Goal: Information Seeking & Learning: Learn about a topic

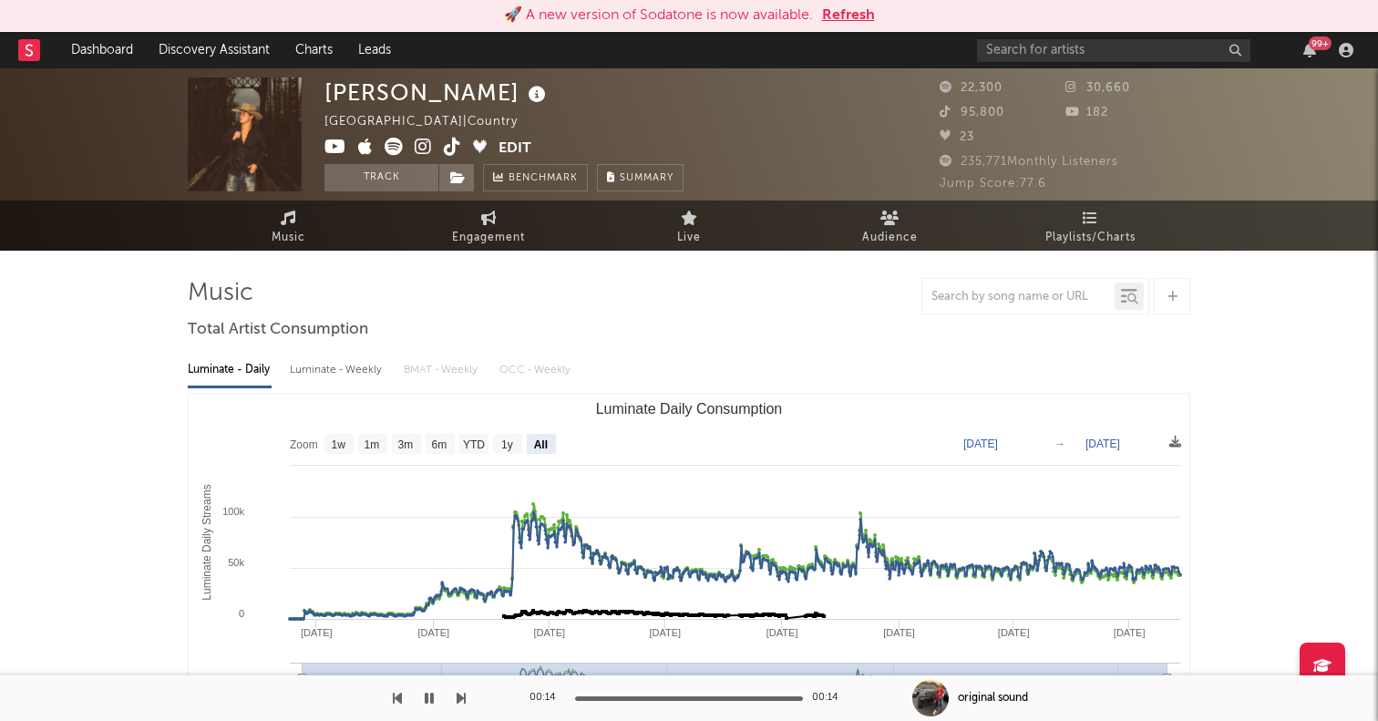
select select "All"
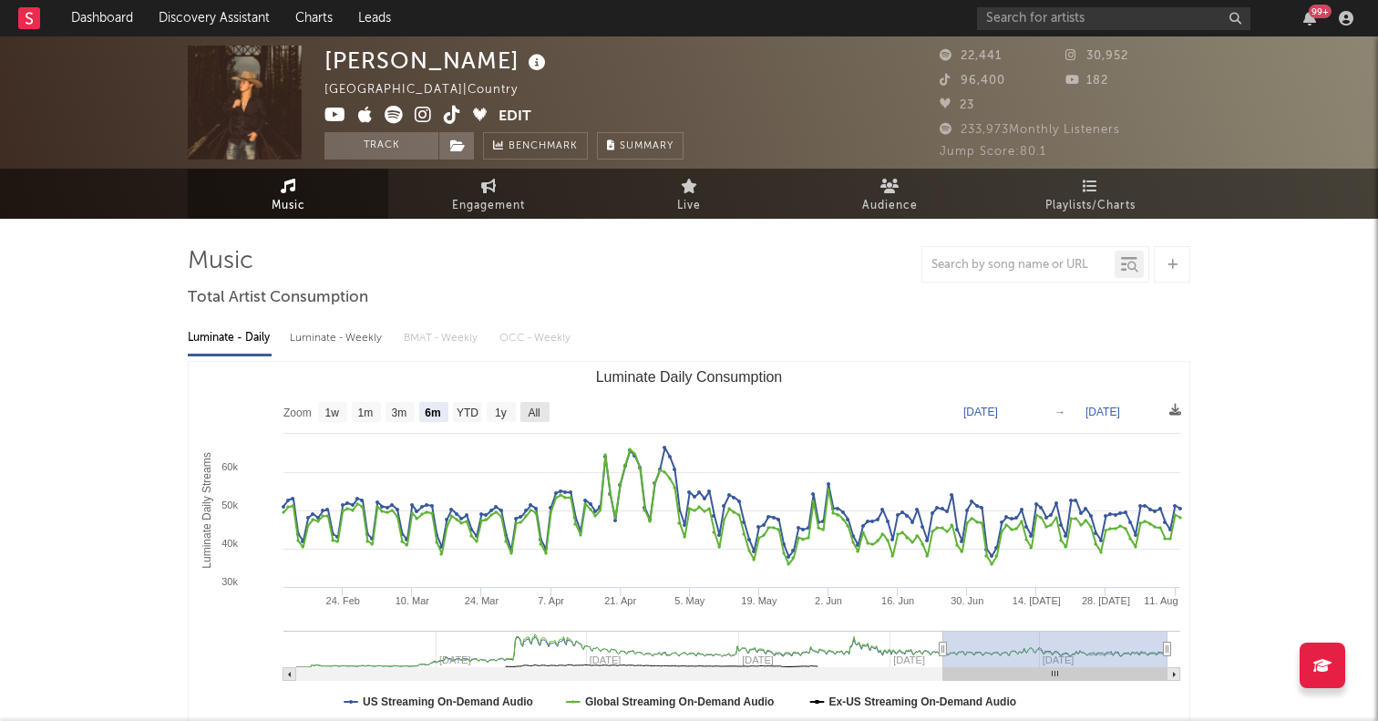
click at [537, 410] on text "All" at bounding box center [534, 412] width 12 height 13
select select "All"
type input "2023-09-10"
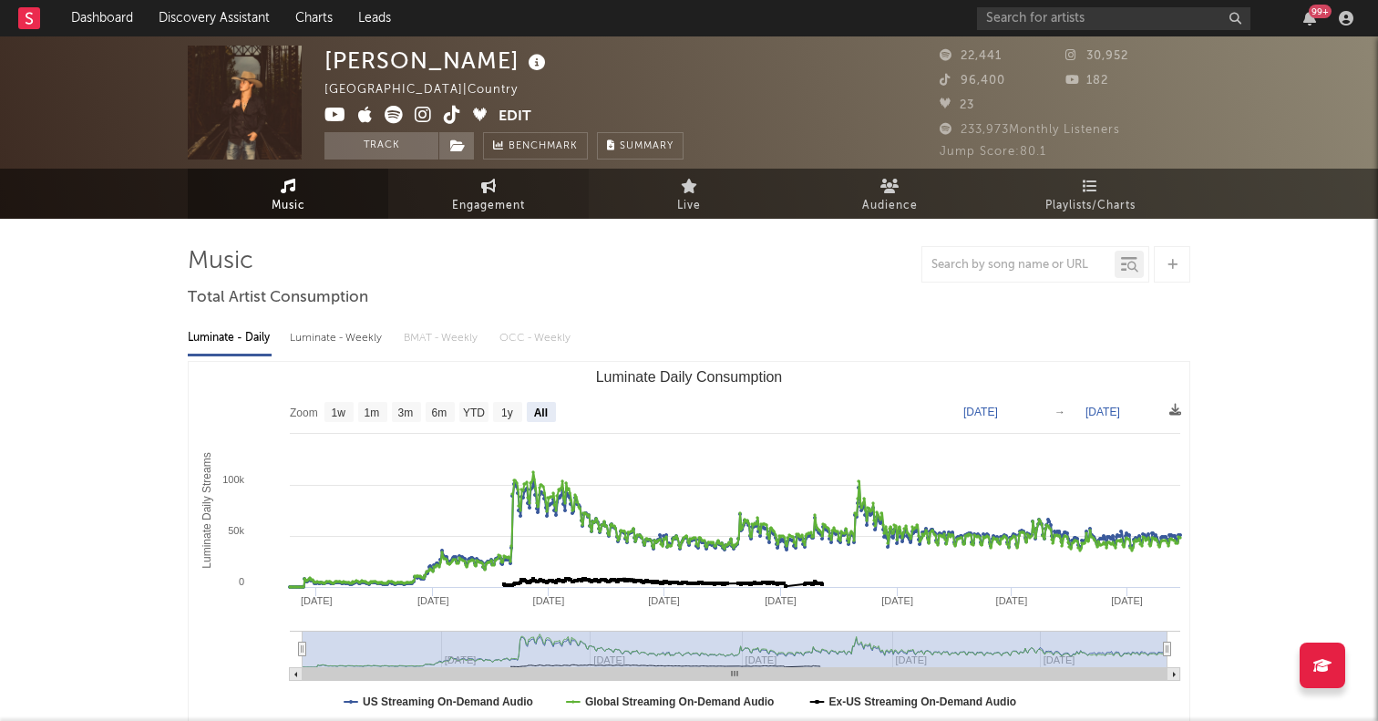
click at [450, 204] on link "Engagement" at bounding box center [488, 194] width 200 height 50
select select "1w"
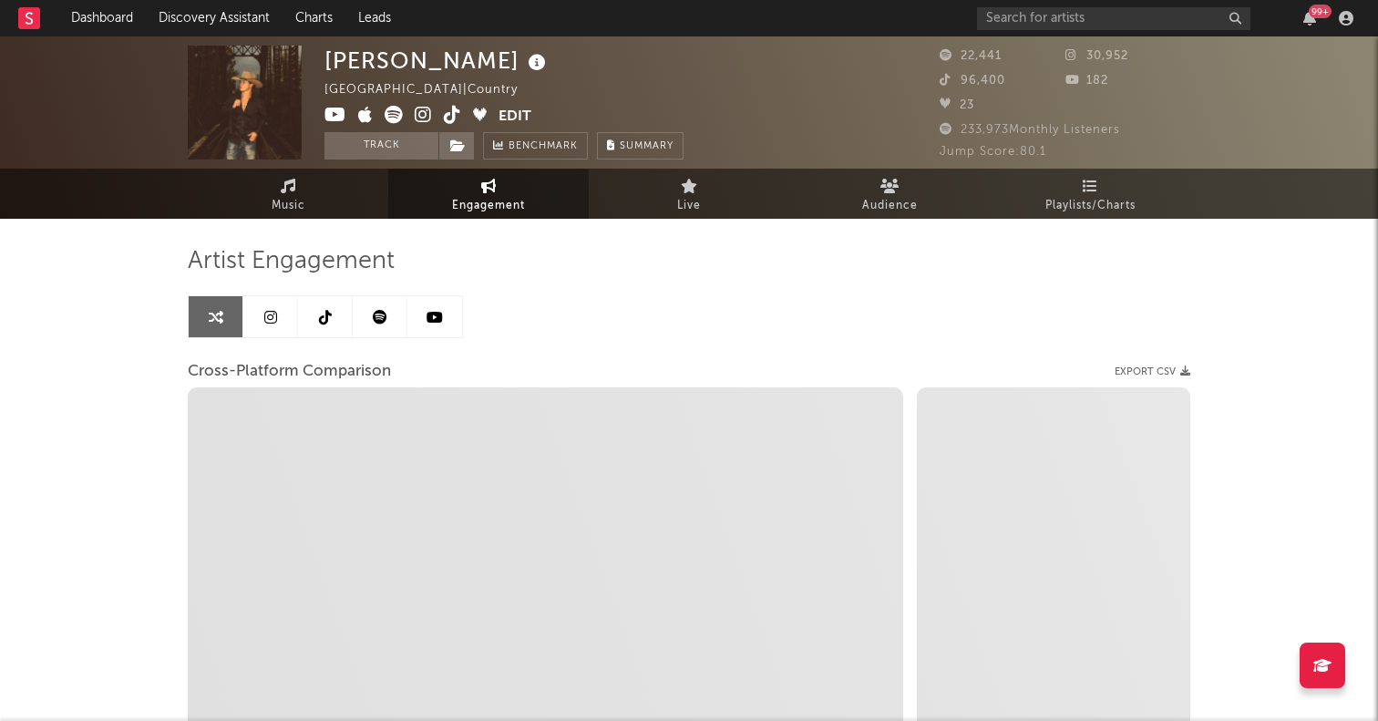
click at [269, 325] on link at bounding box center [270, 316] width 55 height 41
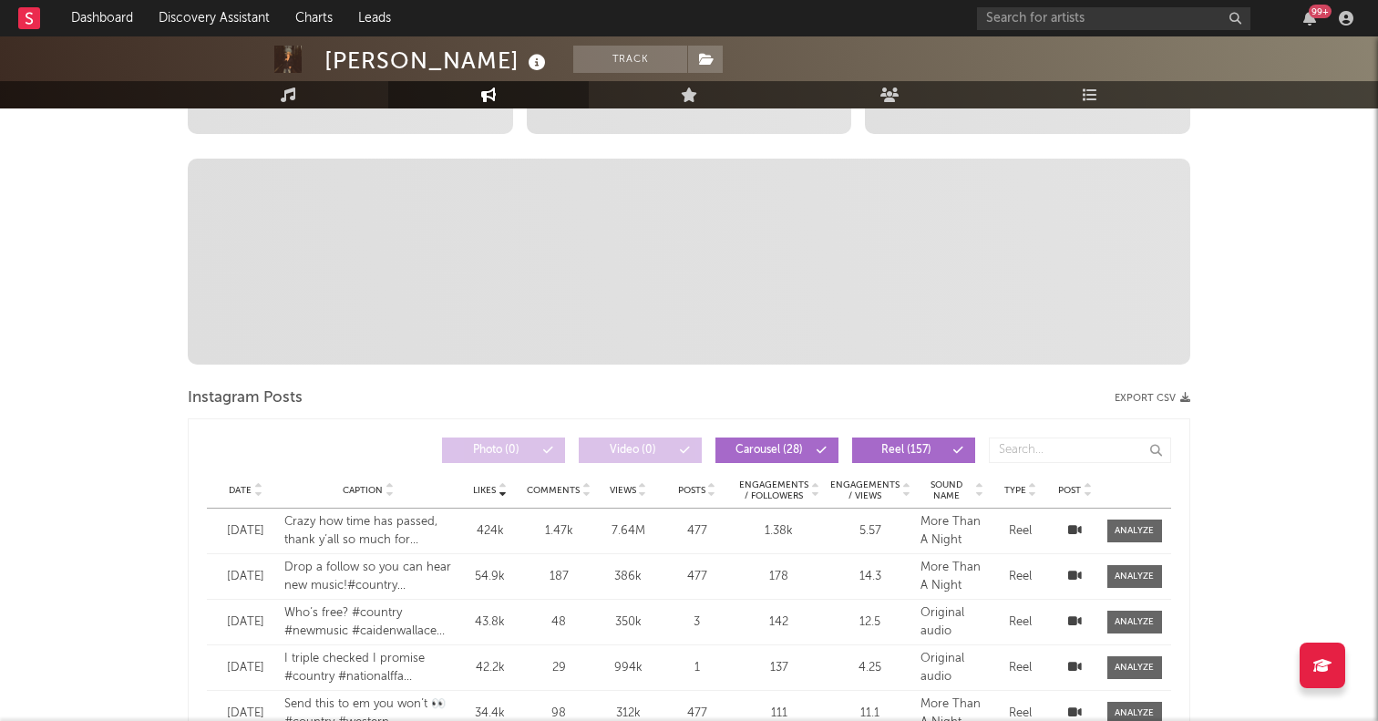
select select "6m"
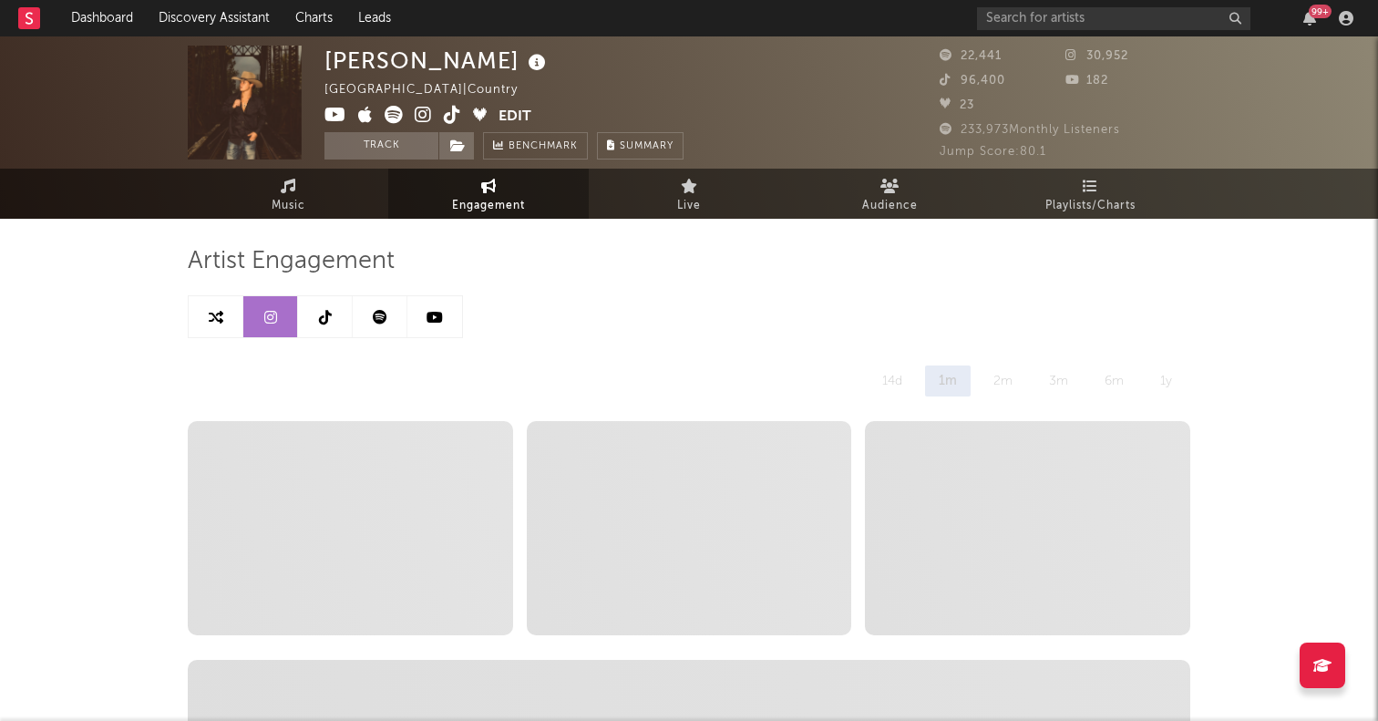
click at [317, 319] on link at bounding box center [325, 316] width 55 height 41
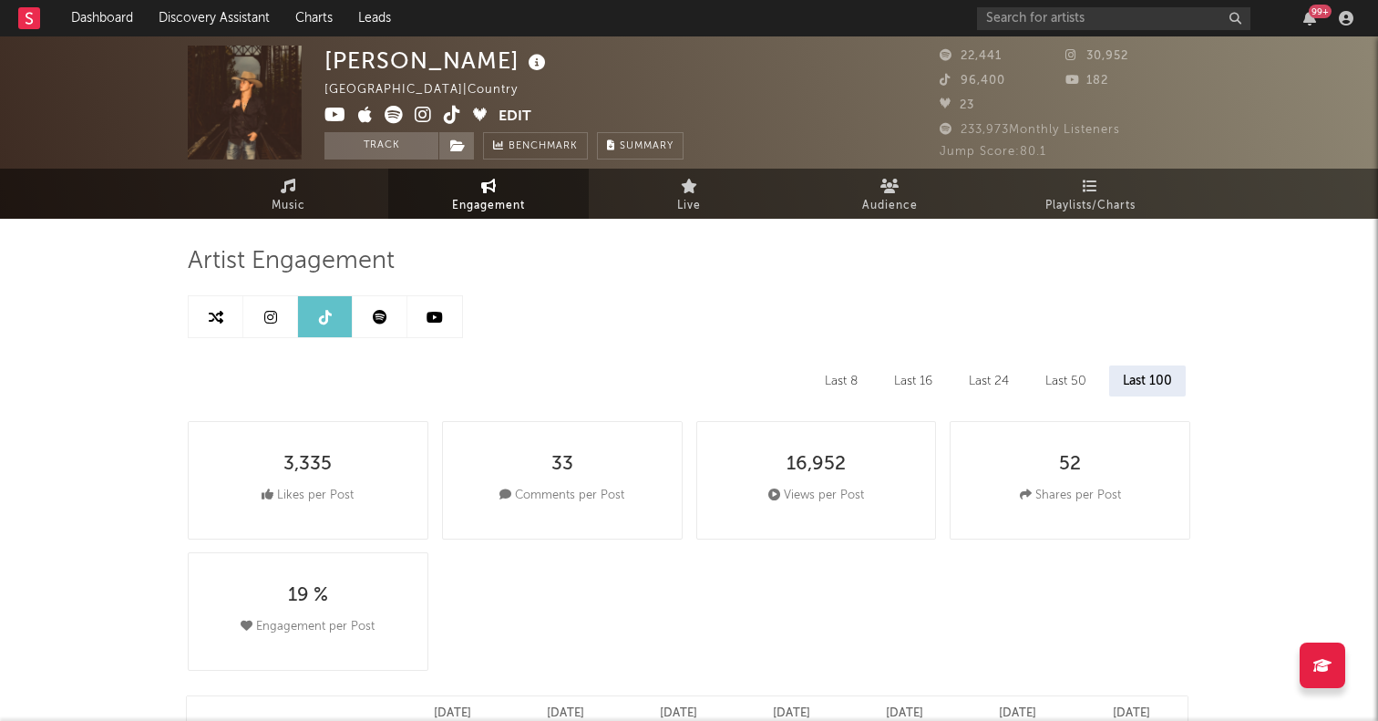
select select "6m"
click at [212, 322] on icon at bounding box center [216, 317] width 15 height 15
select select "1m"
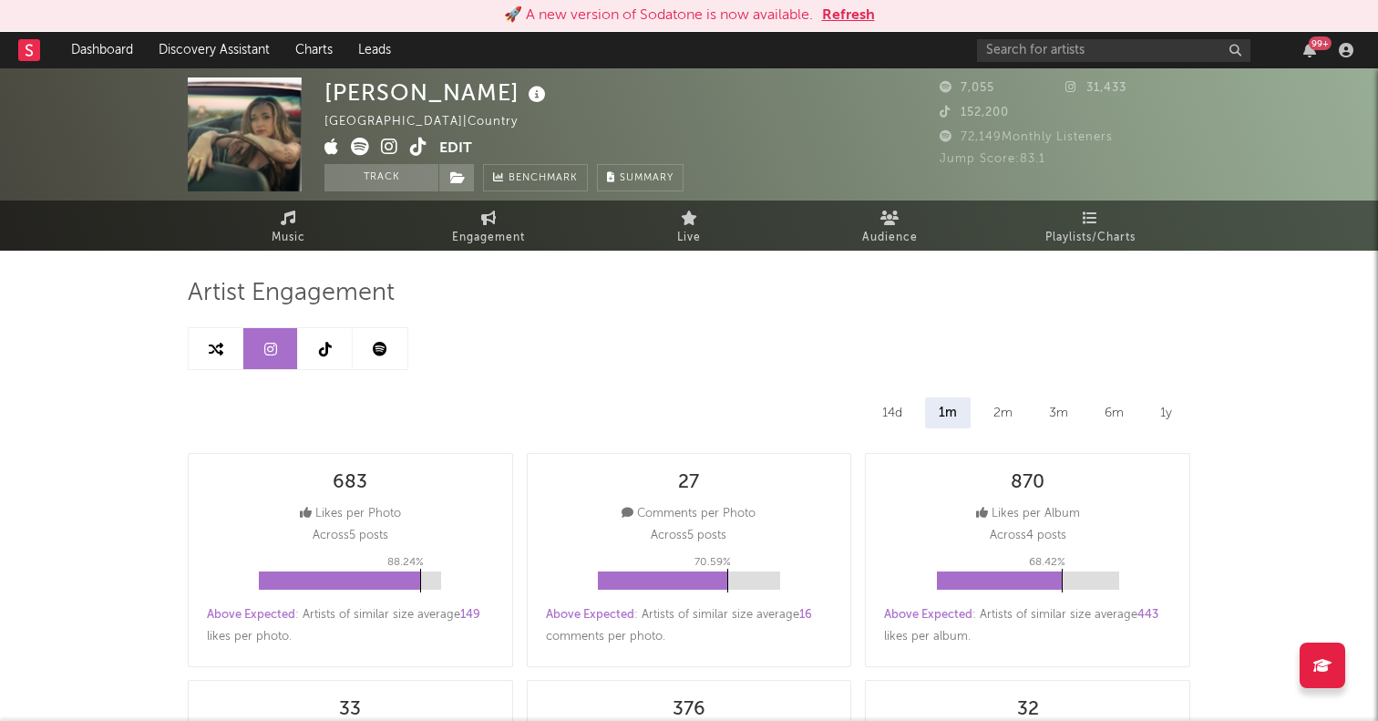
select select "6m"
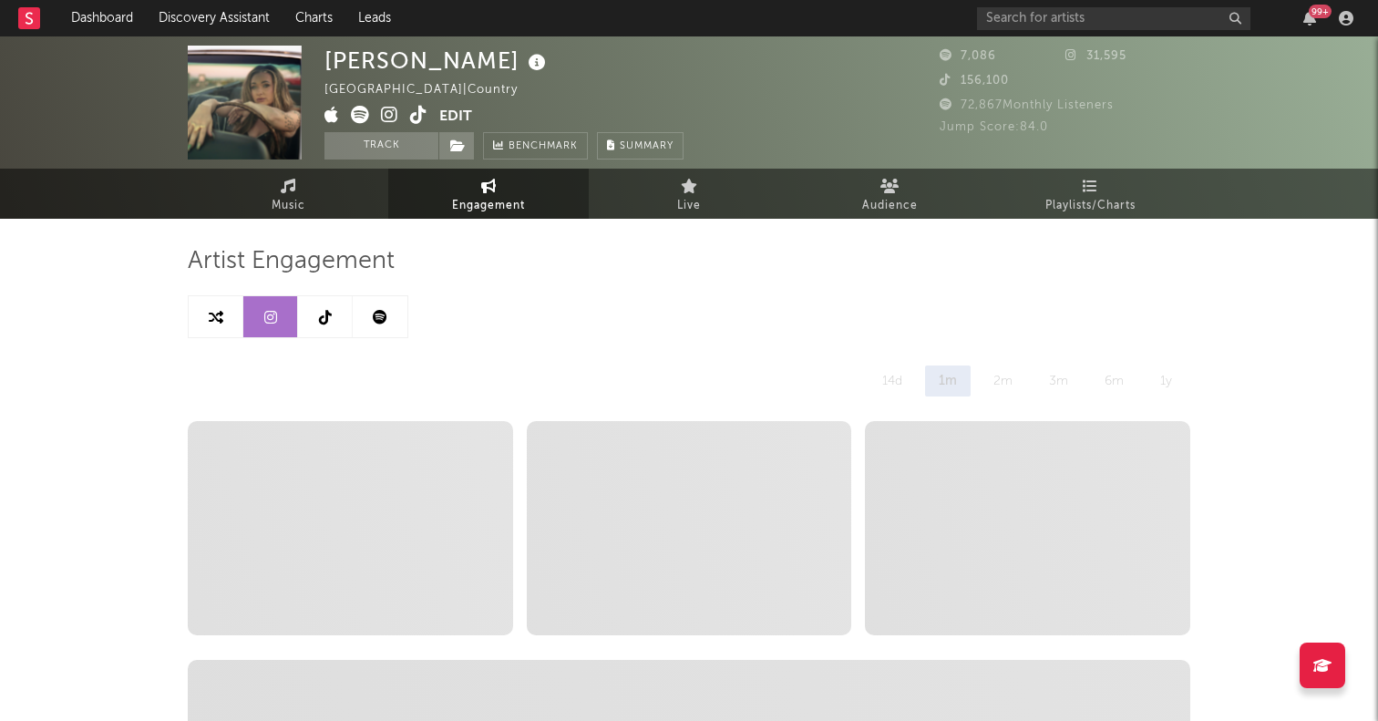
select select "6m"
click at [324, 325] on link at bounding box center [325, 316] width 55 height 41
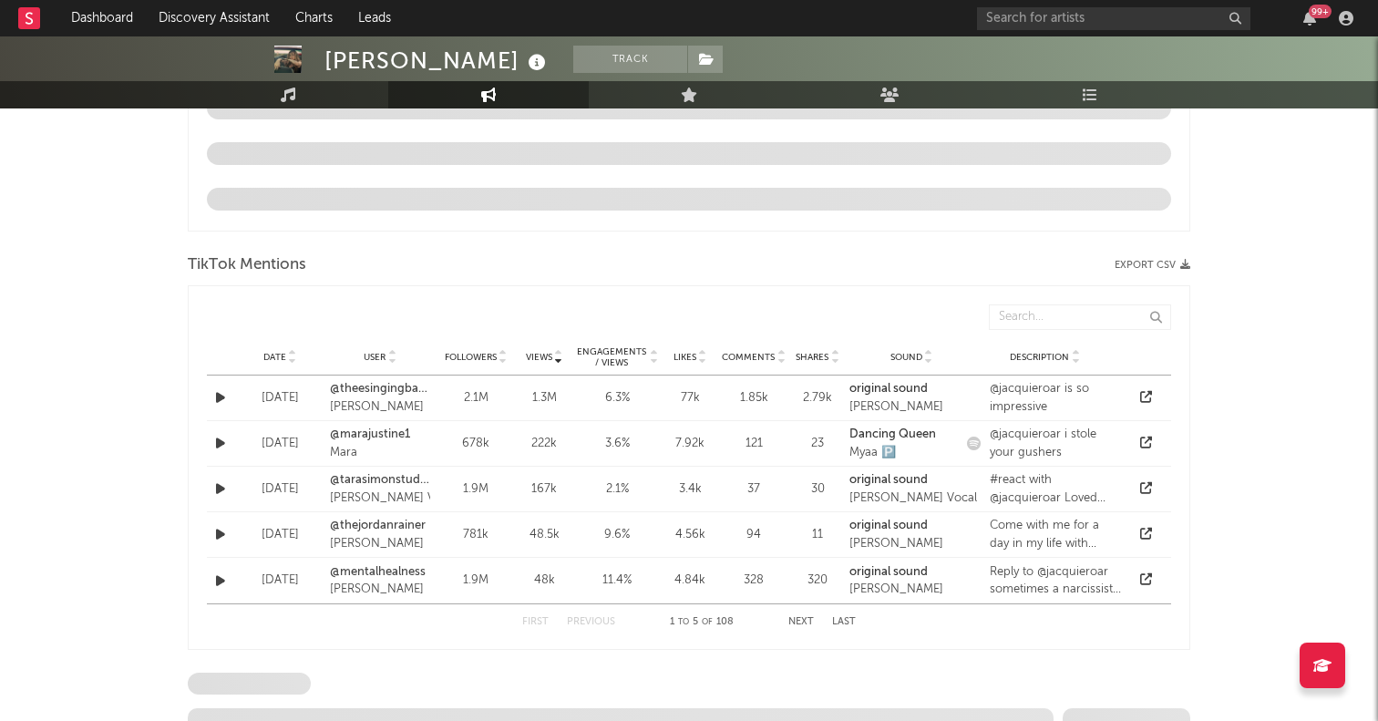
select select "6m"
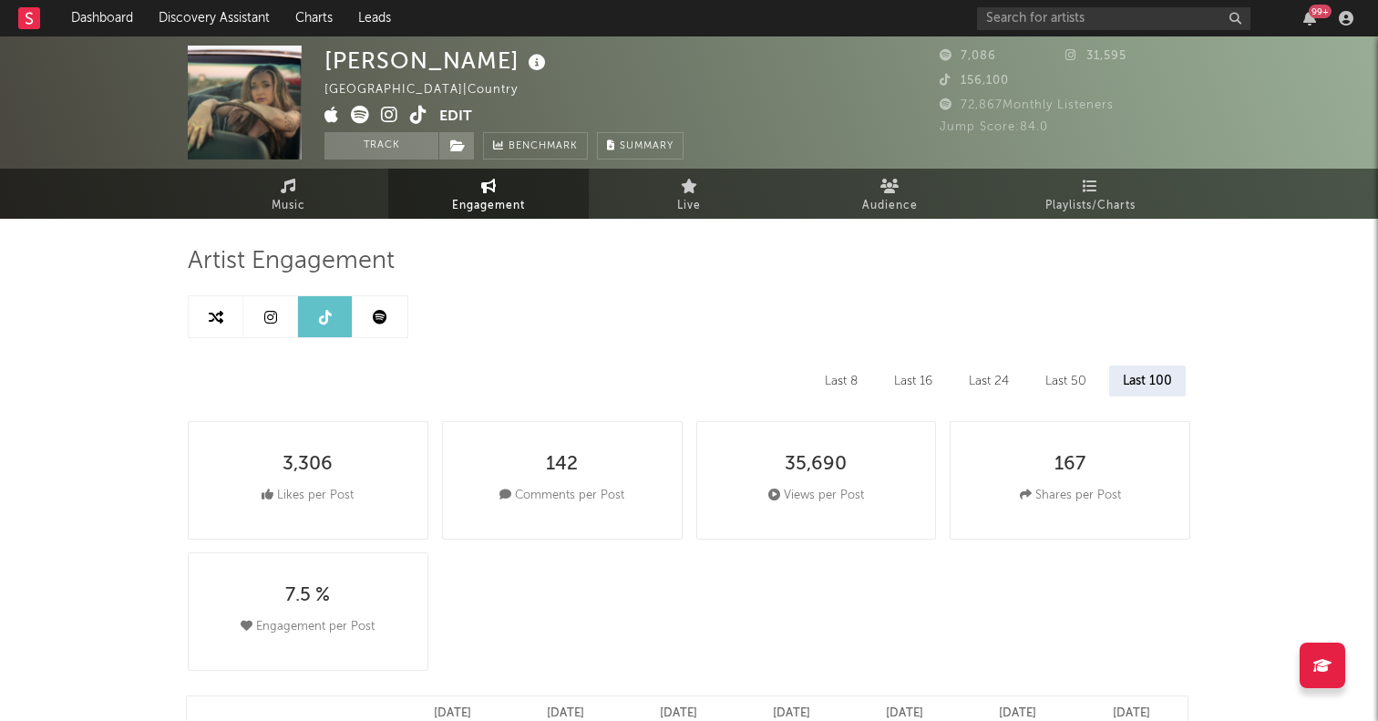
click at [419, 120] on icon at bounding box center [418, 115] width 17 height 18
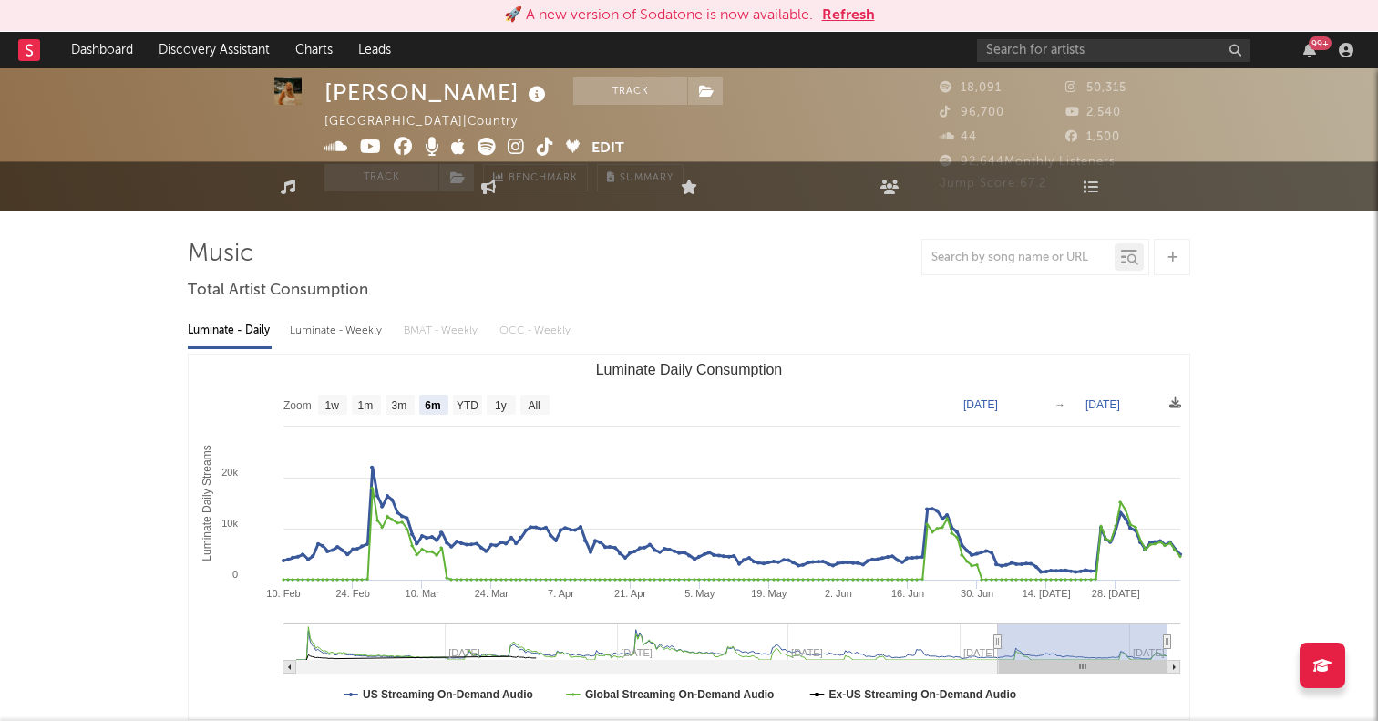
scroll to position [1, 0]
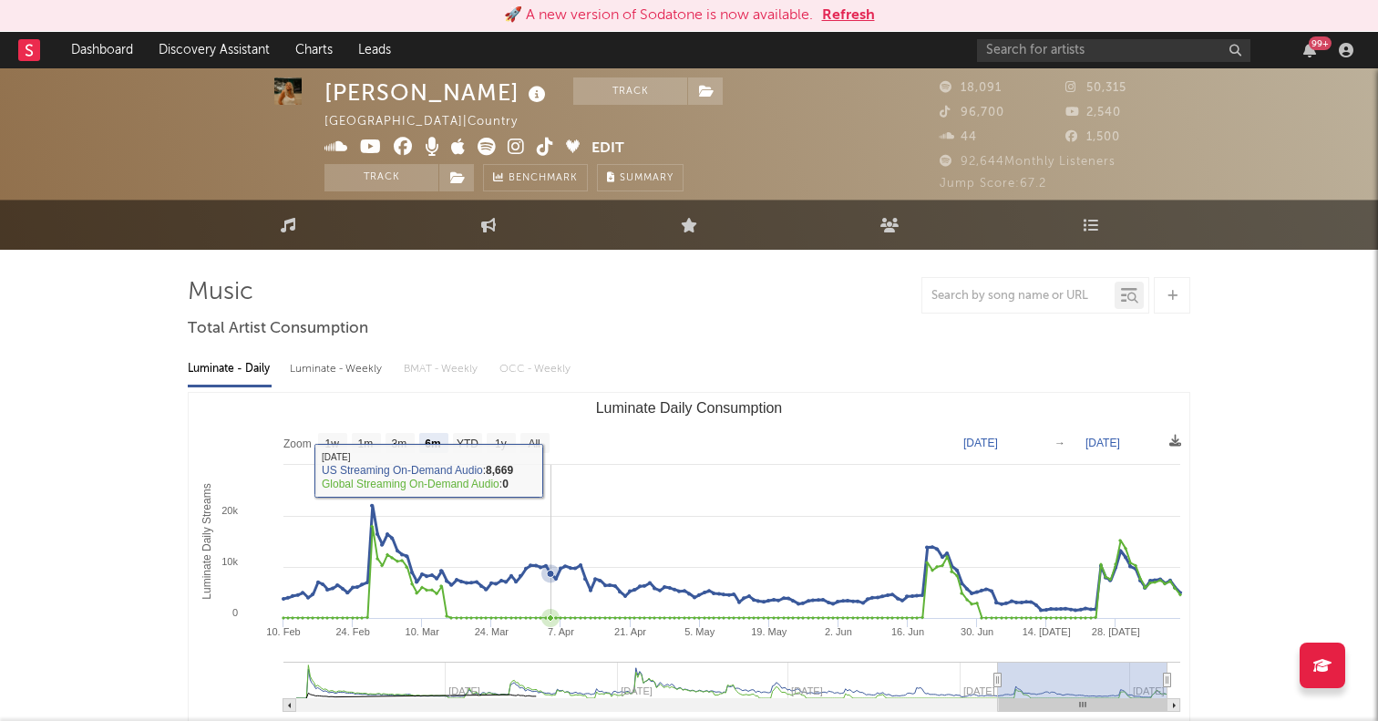
click at [538, 447] on text "All" at bounding box center [534, 443] width 12 height 13
select select "All"
type input "2023-01-22"
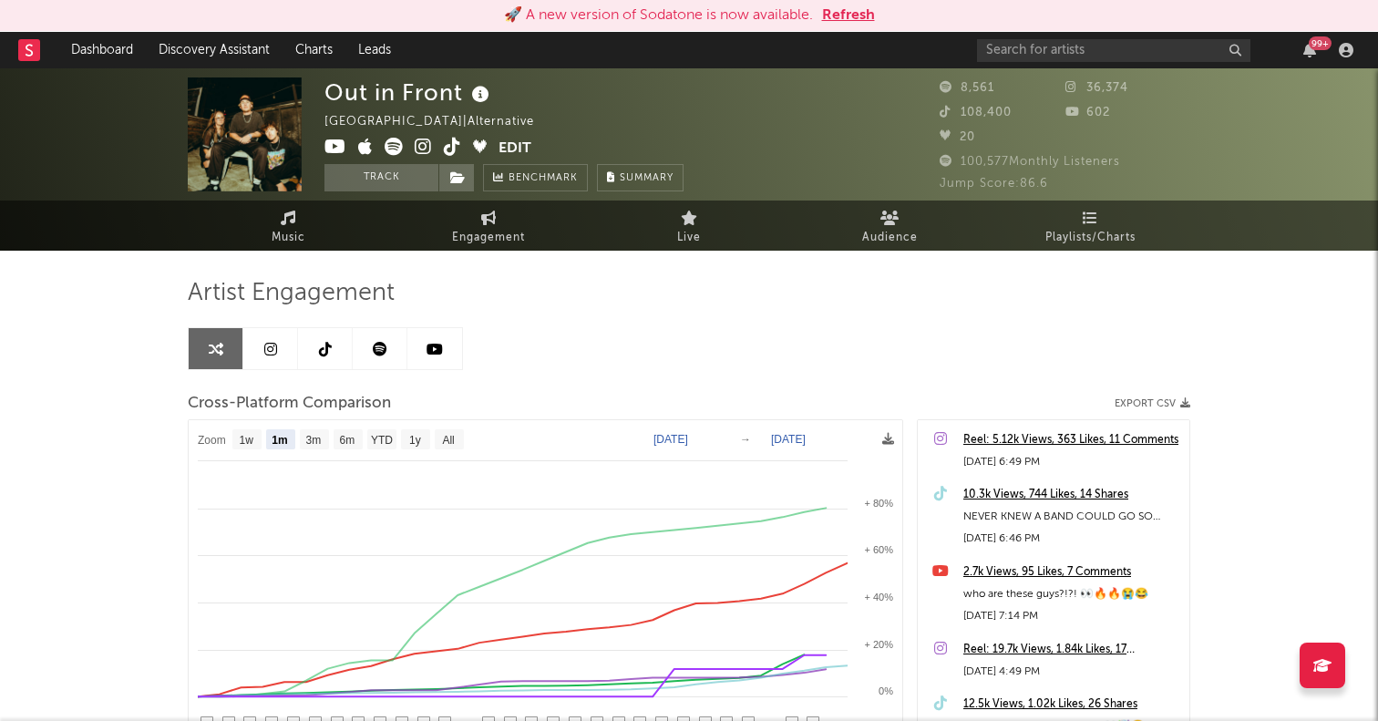
select select "1m"
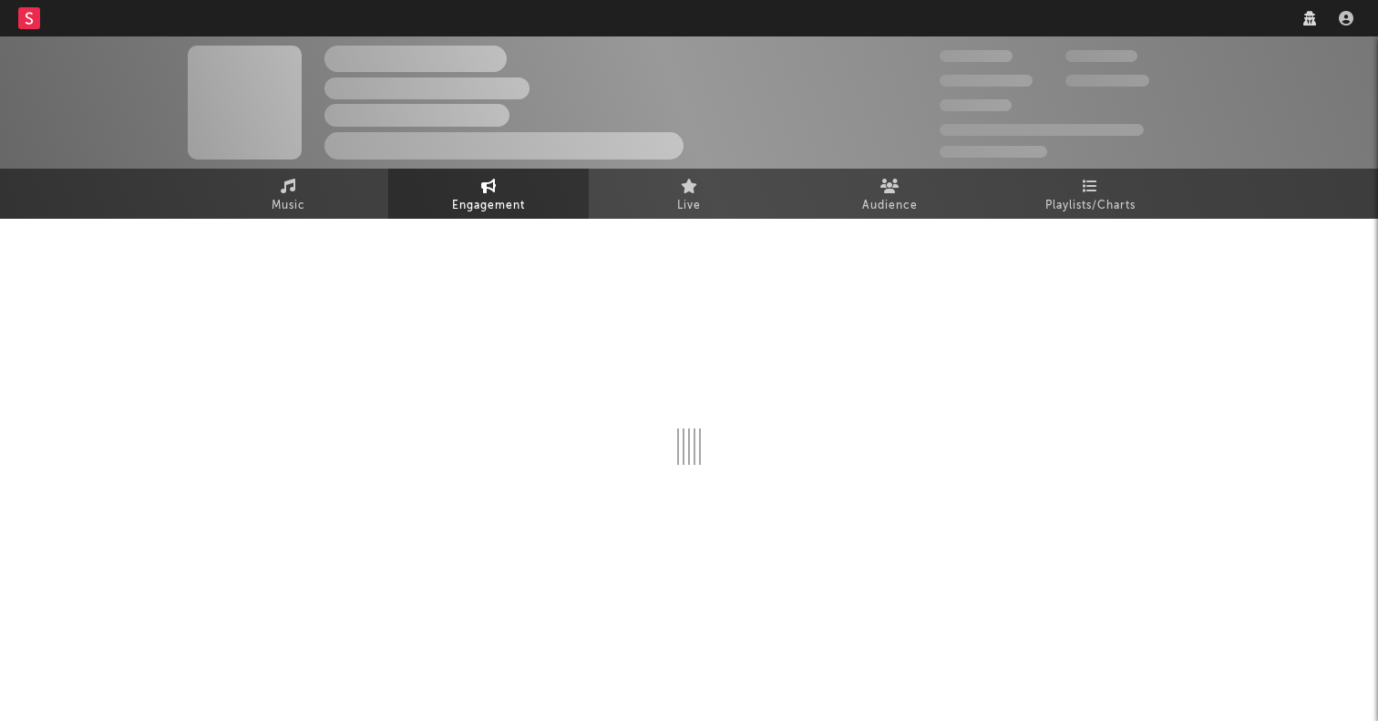
select select "1w"
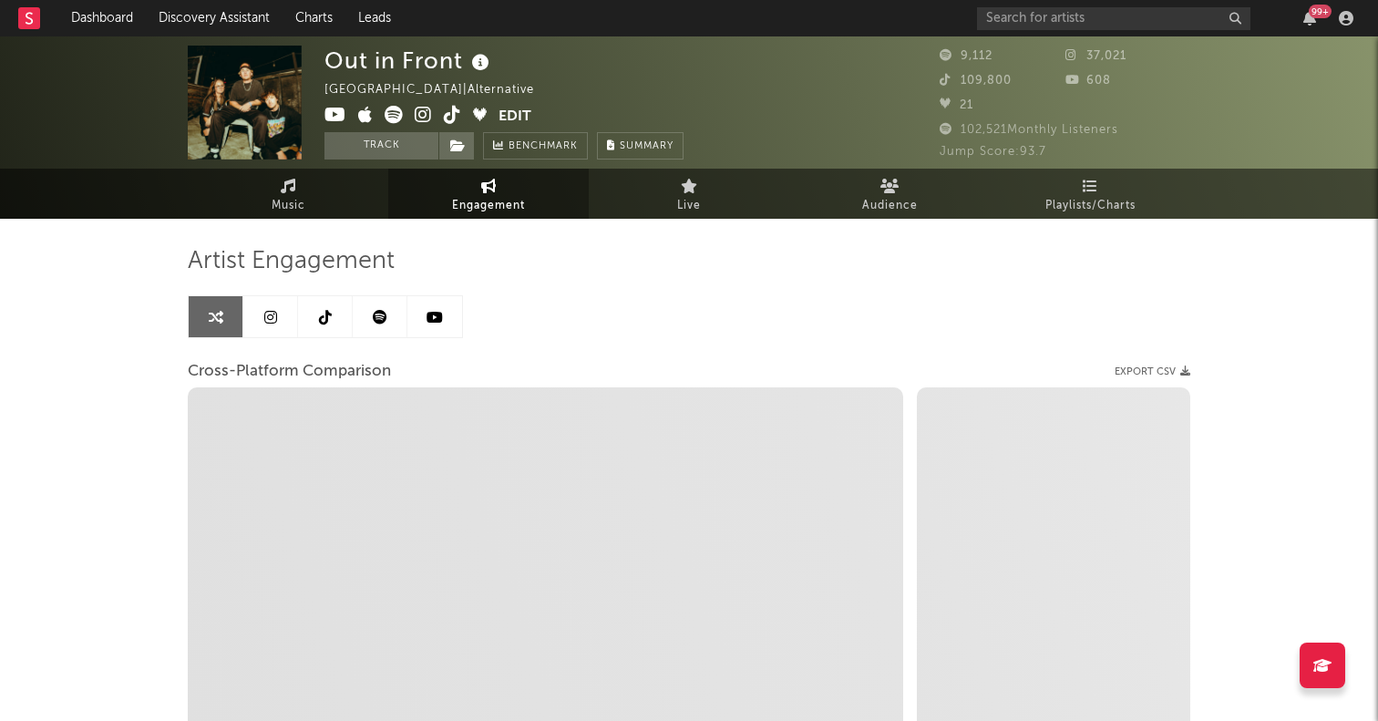
select select "1m"
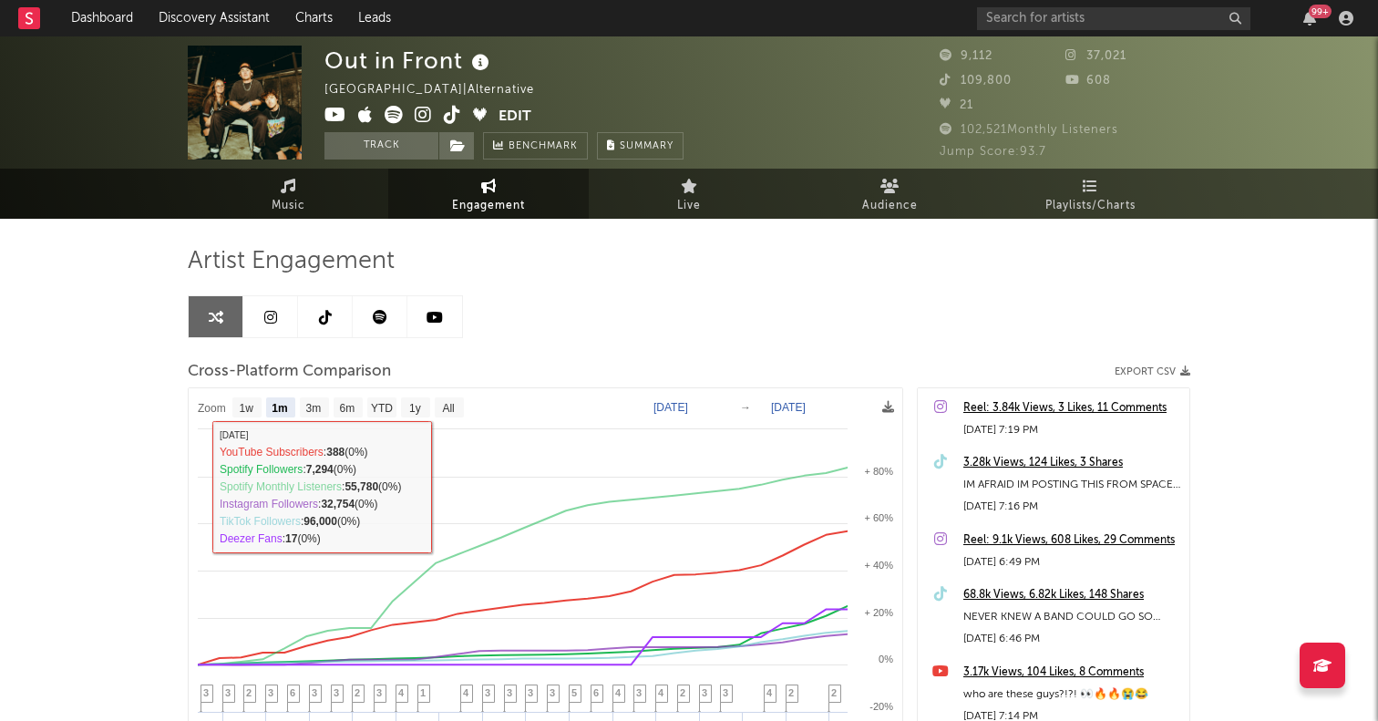
click at [325, 329] on link at bounding box center [325, 316] width 55 height 41
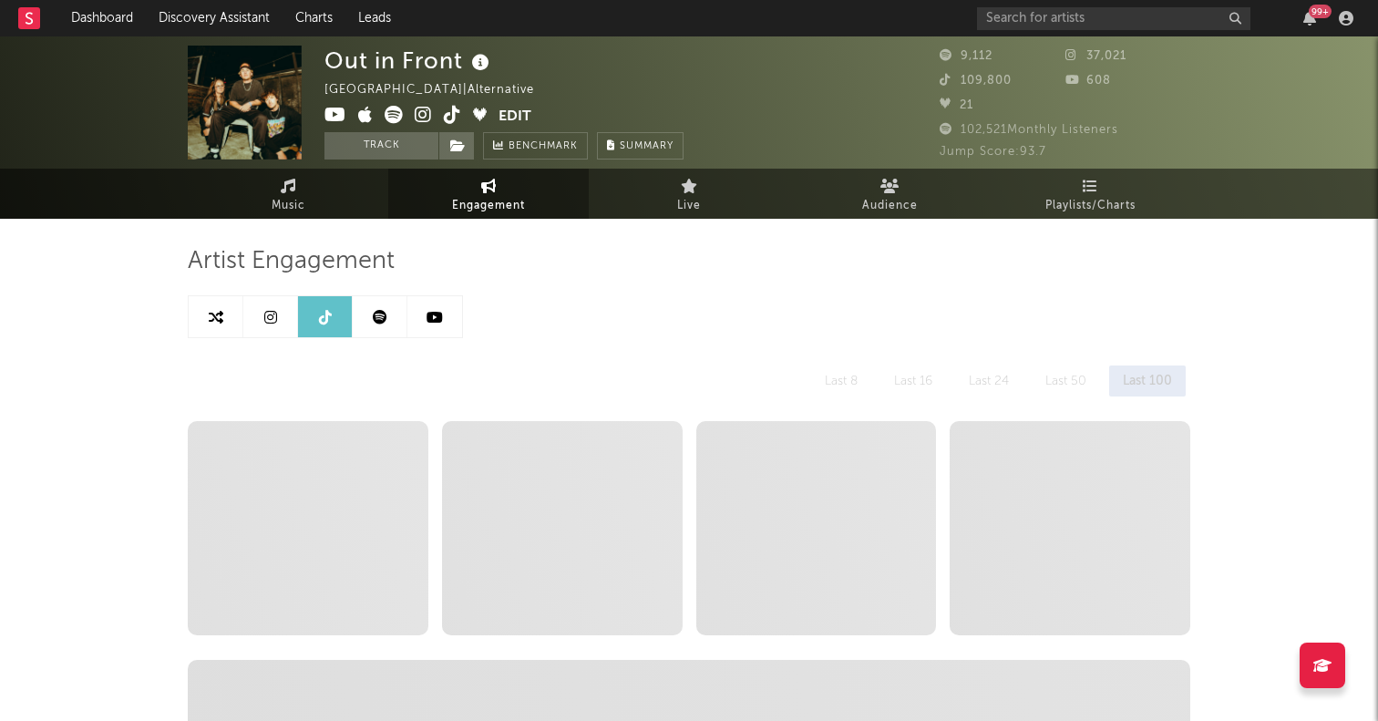
select select "6m"
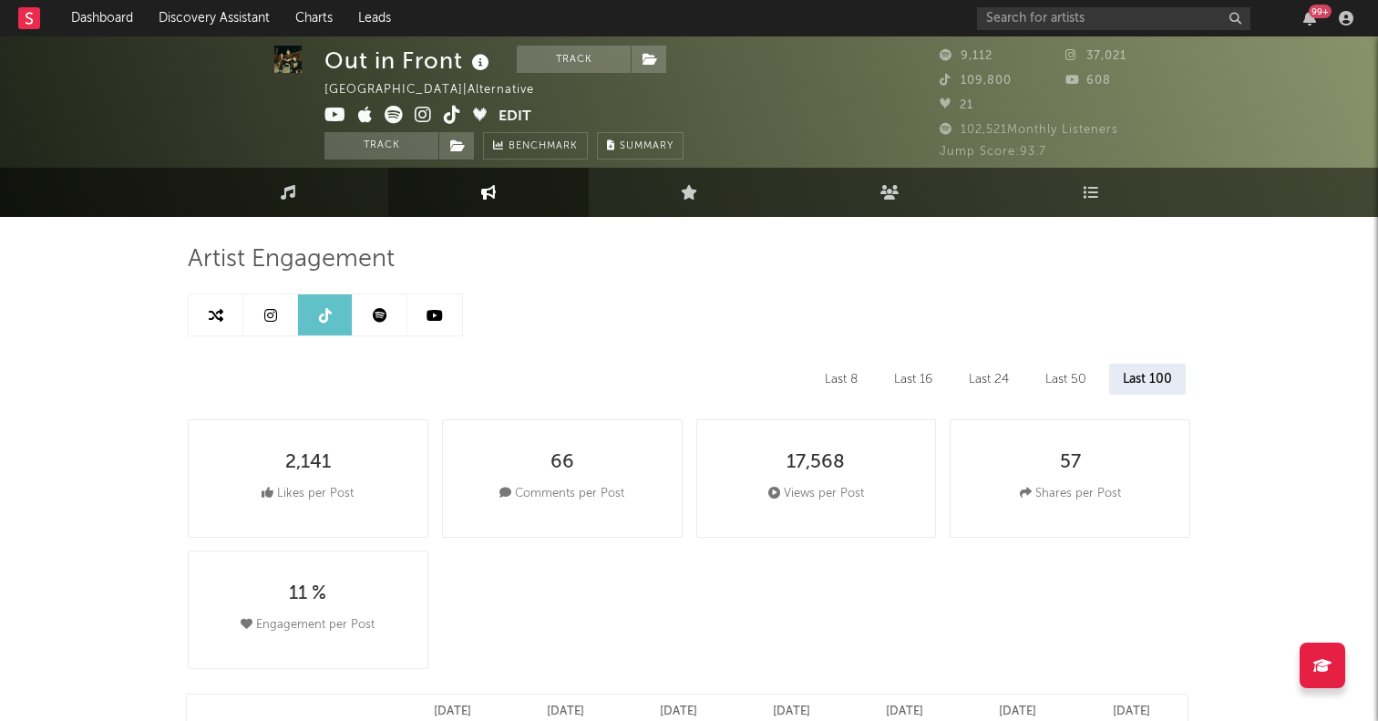
click at [275, 312] on icon at bounding box center [270, 315] width 13 height 15
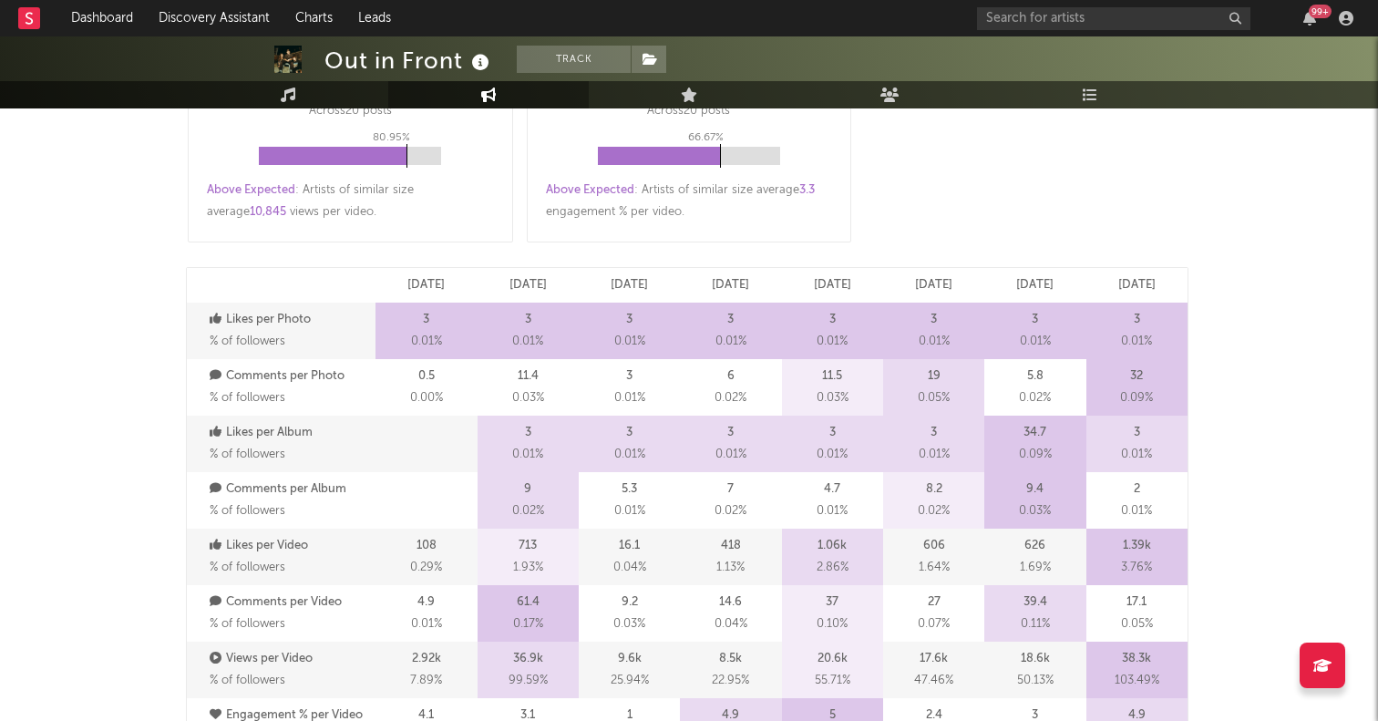
select select "6m"
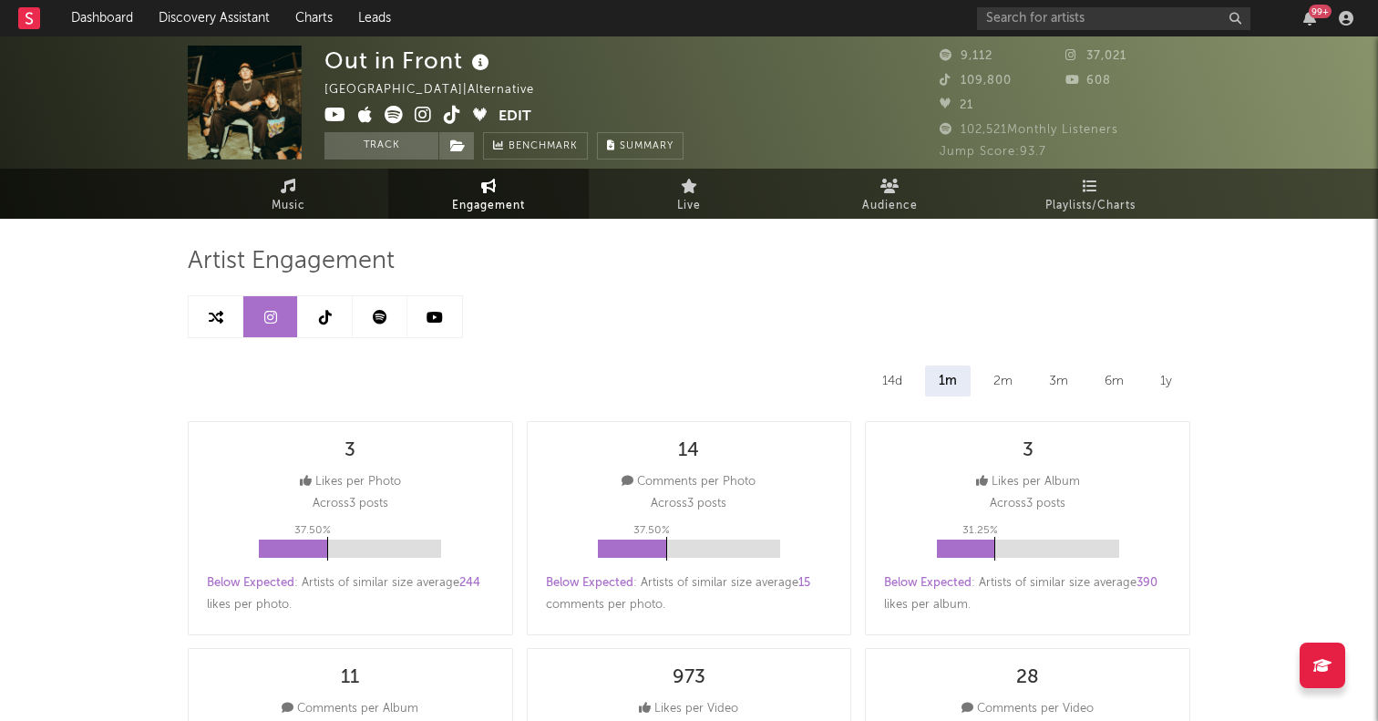
click at [320, 333] on link at bounding box center [325, 316] width 55 height 41
select select "6m"
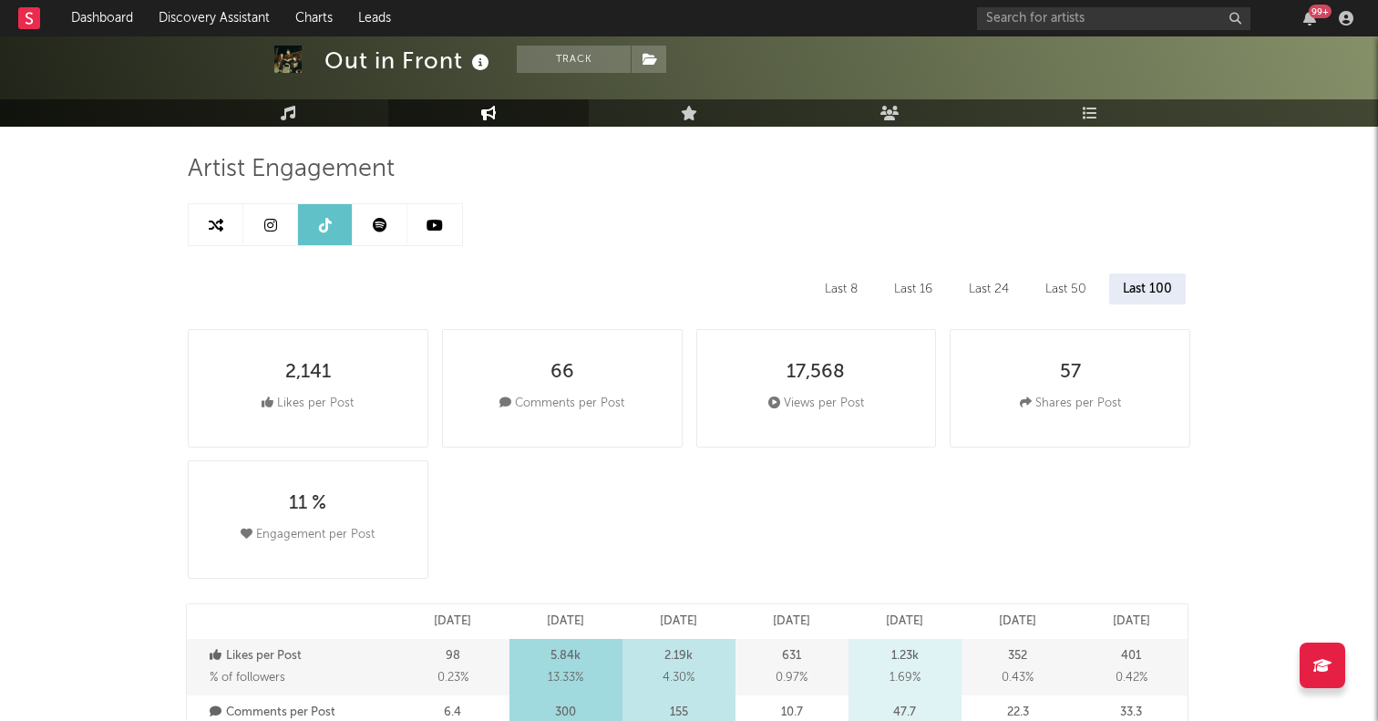
scroll to position [34, 0]
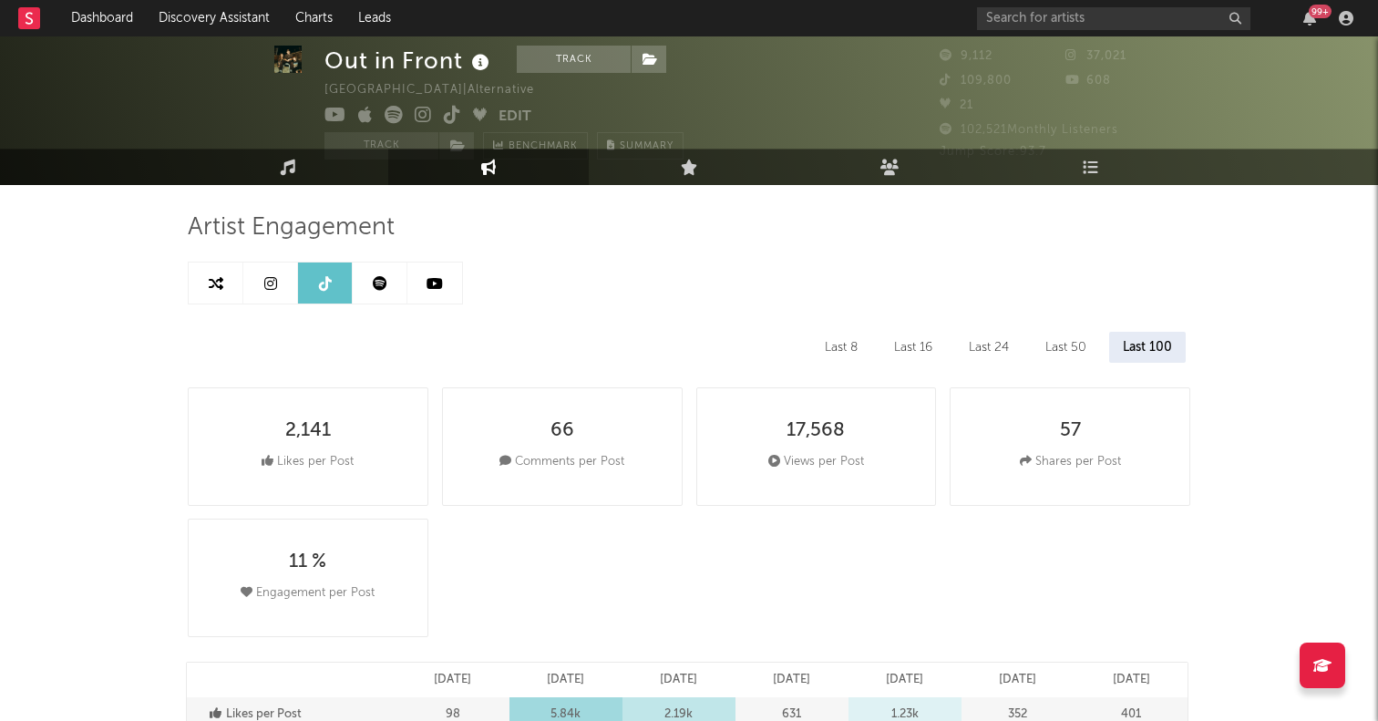
click at [265, 269] on link at bounding box center [270, 282] width 55 height 41
select select "6m"
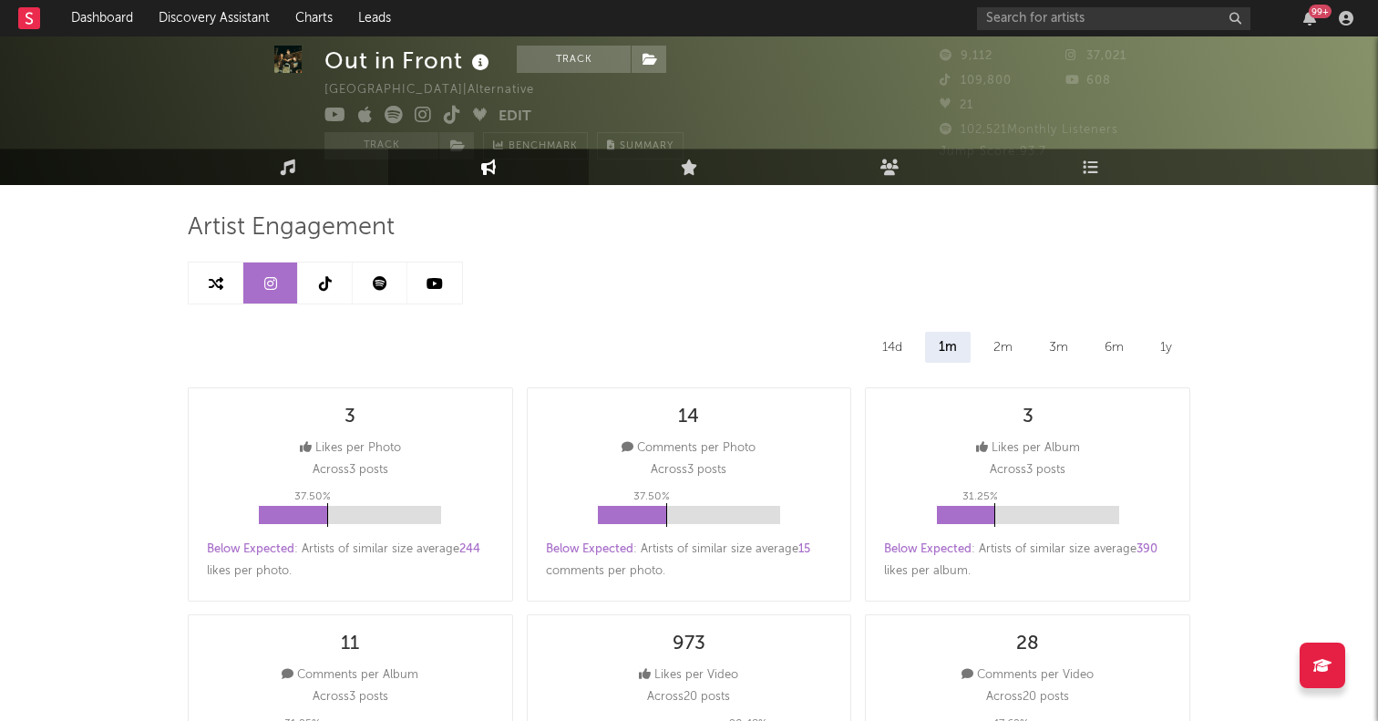
click at [222, 276] on link at bounding box center [216, 282] width 55 height 41
select select "1m"
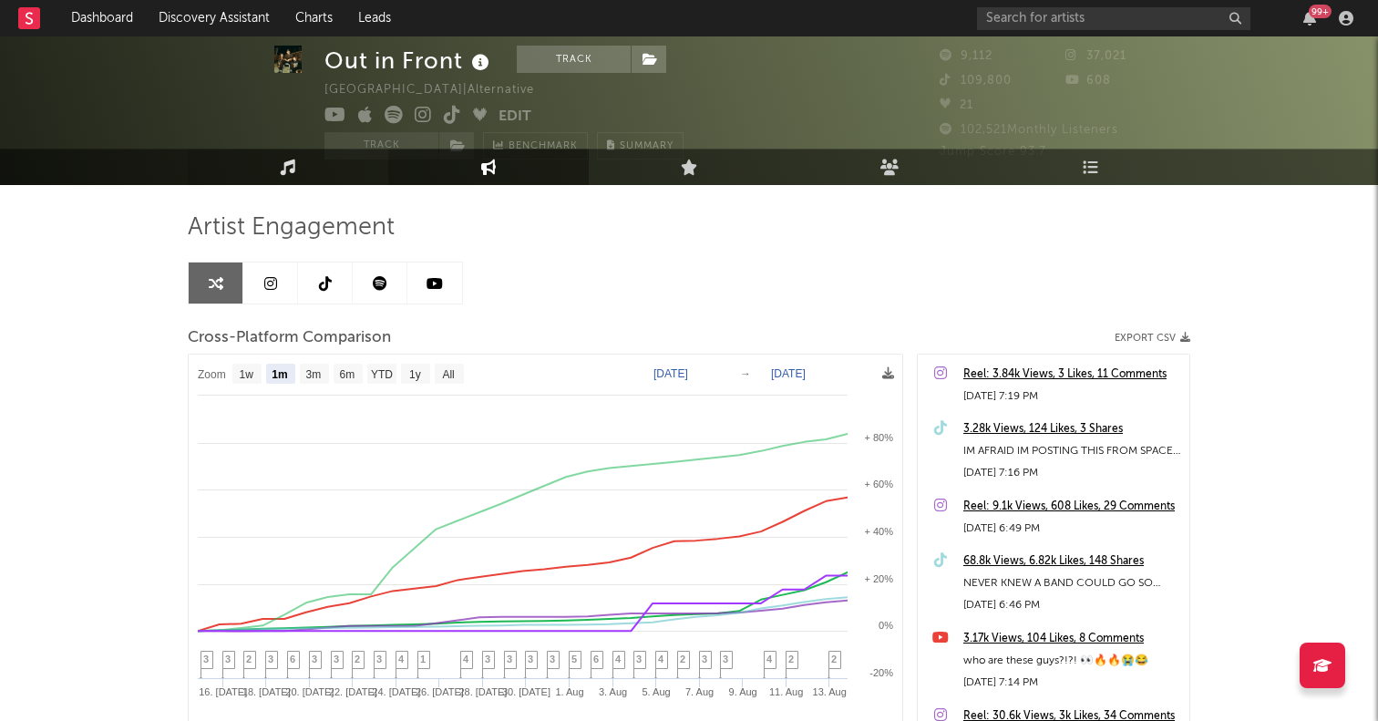
click at [305, 156] on link "Music" at bounding box center [288, 167] width 200 height 36
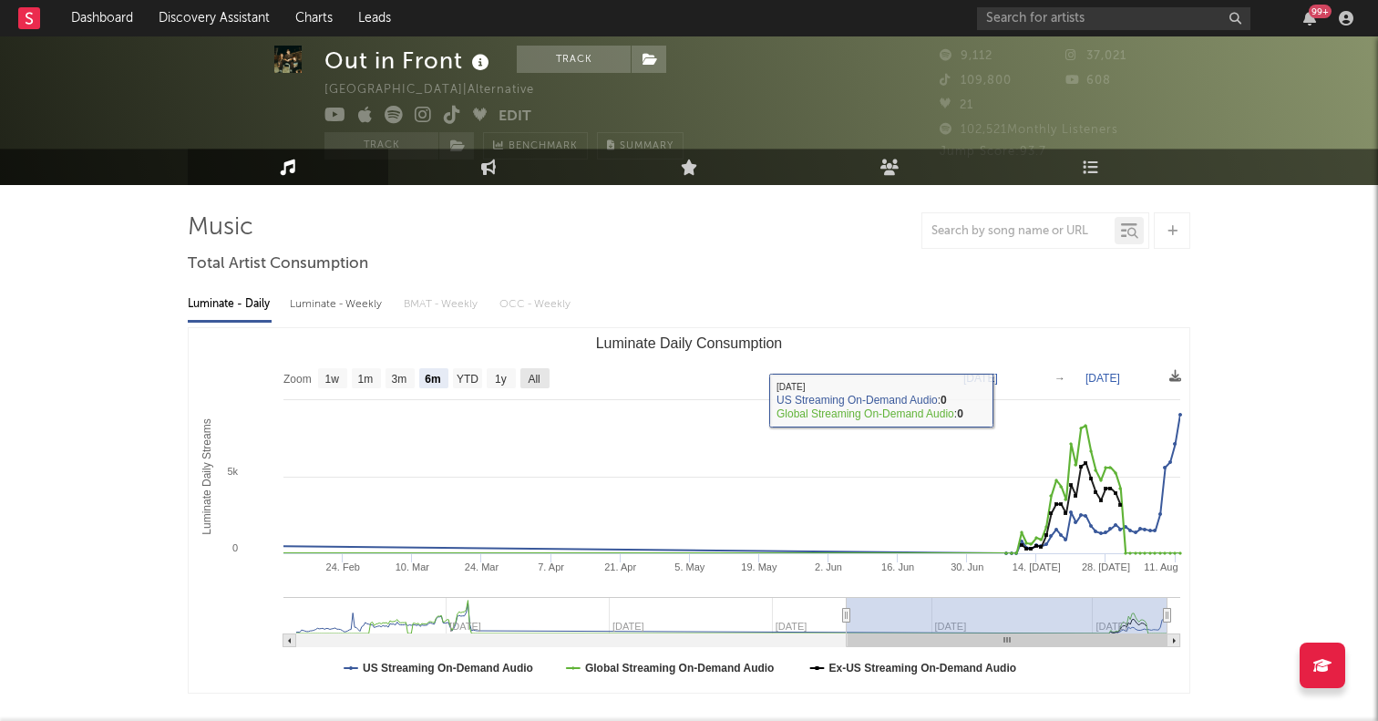
click at [535, 373] on text "All" at bounding box center [534, 379] width 12 height 13
select select "All"
type input "[DATE]"
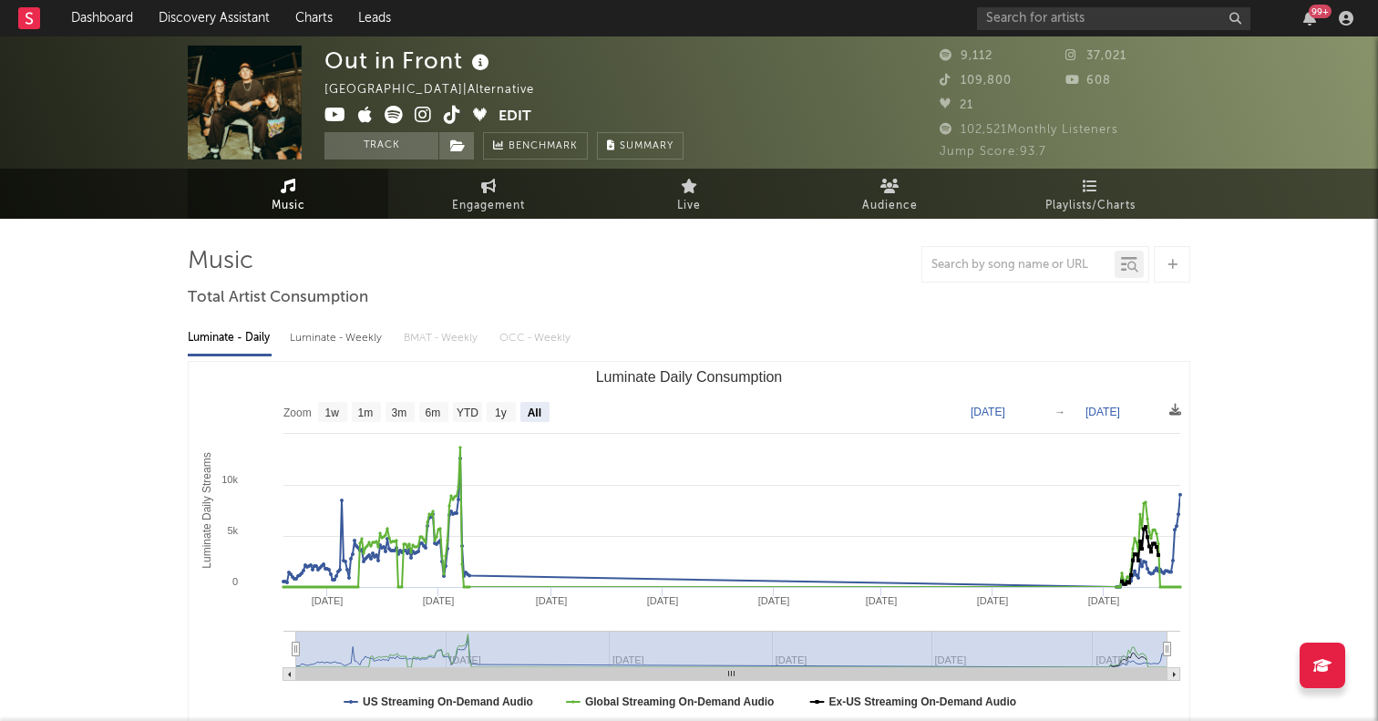
click at [449, 114] on icon at bounding box center [452, 115] width 17 height 18
click at [391, 140] on button "Track" at bounding box center [381, 145] width 114 height 27
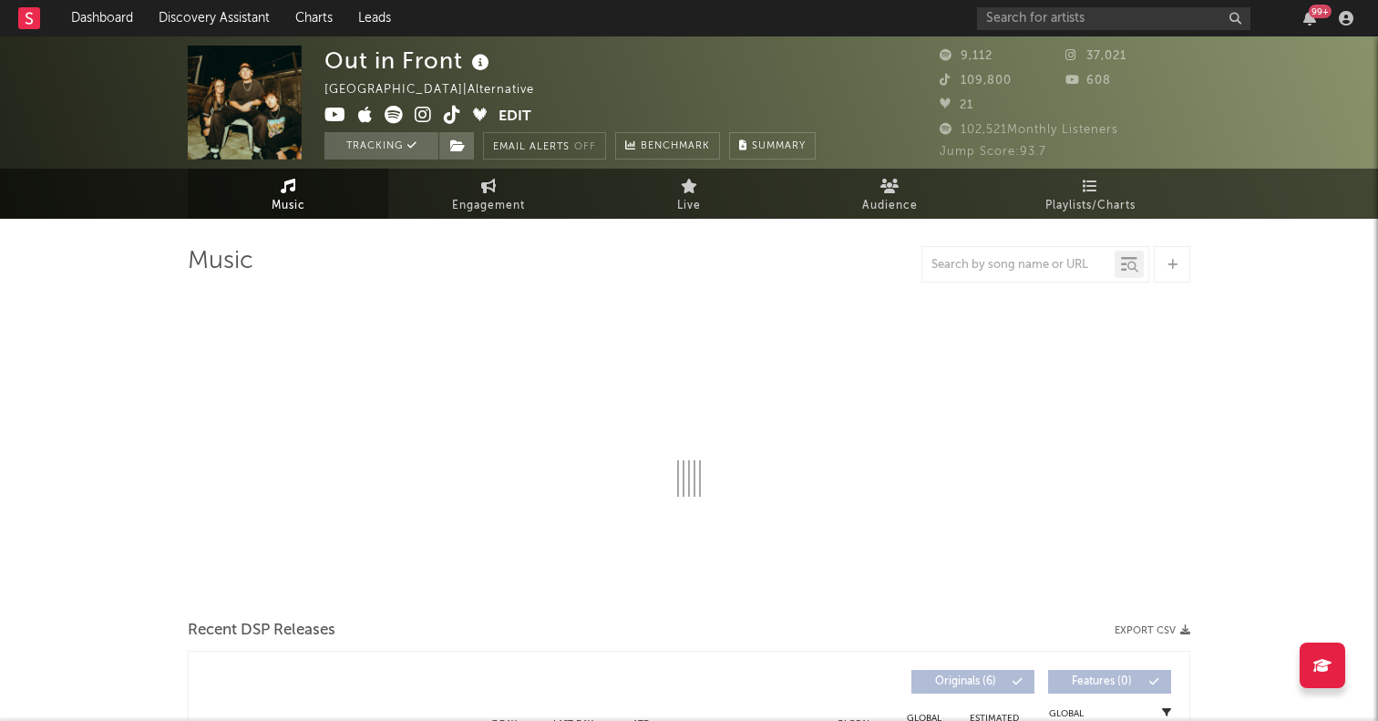
select select "6m"
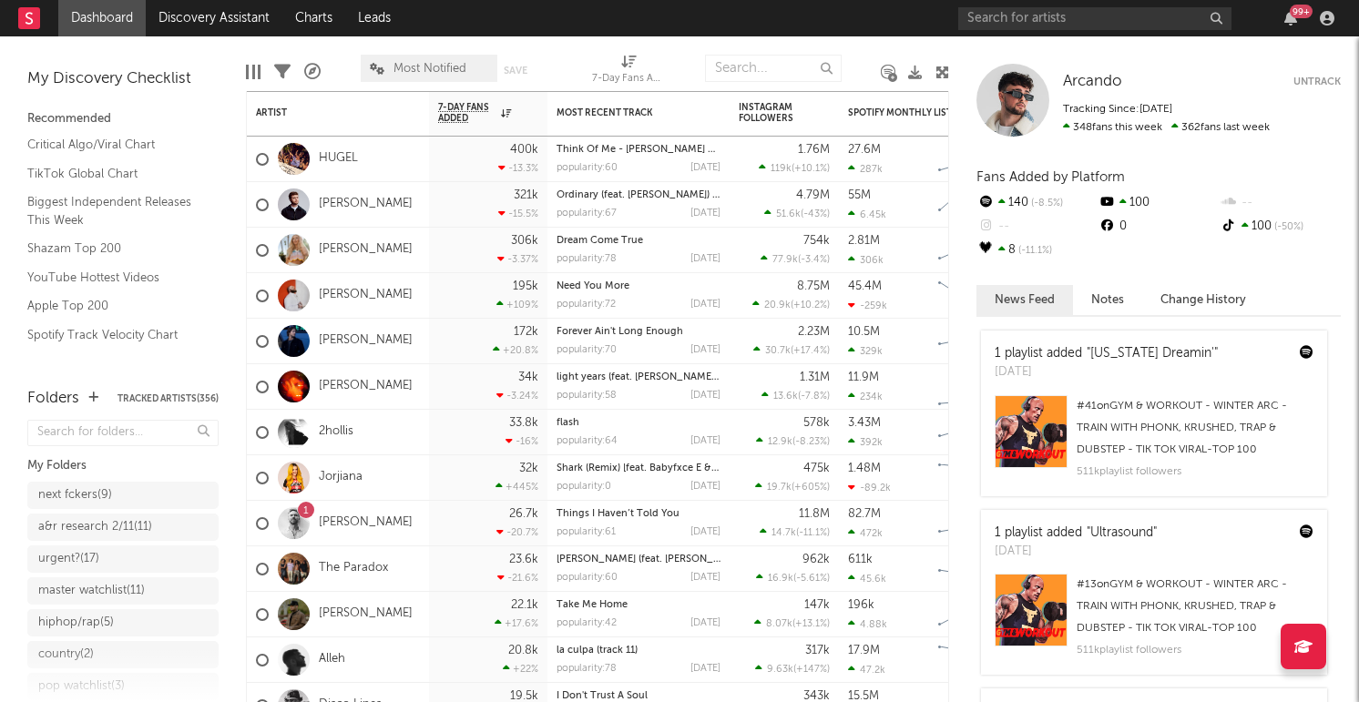
click at [1012, 5] on div "99 +" at bounding box center [1150, 18] width 383 height 36
click at [1011, 13] on input "text" at bounding box center [1095, 18] width 273 height 23
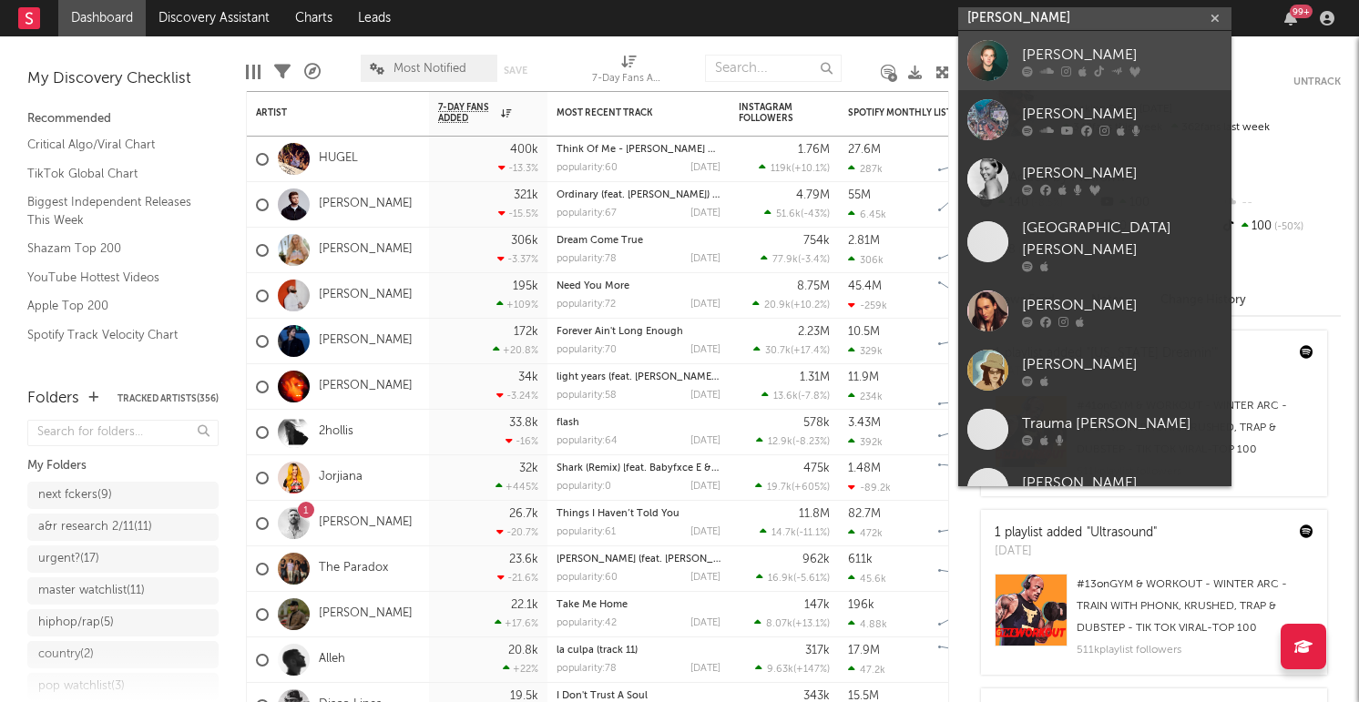
type input "[PERSON_NAME]"
click at [989, 62] on div at bounding box center [988, 60] width 41 height 41
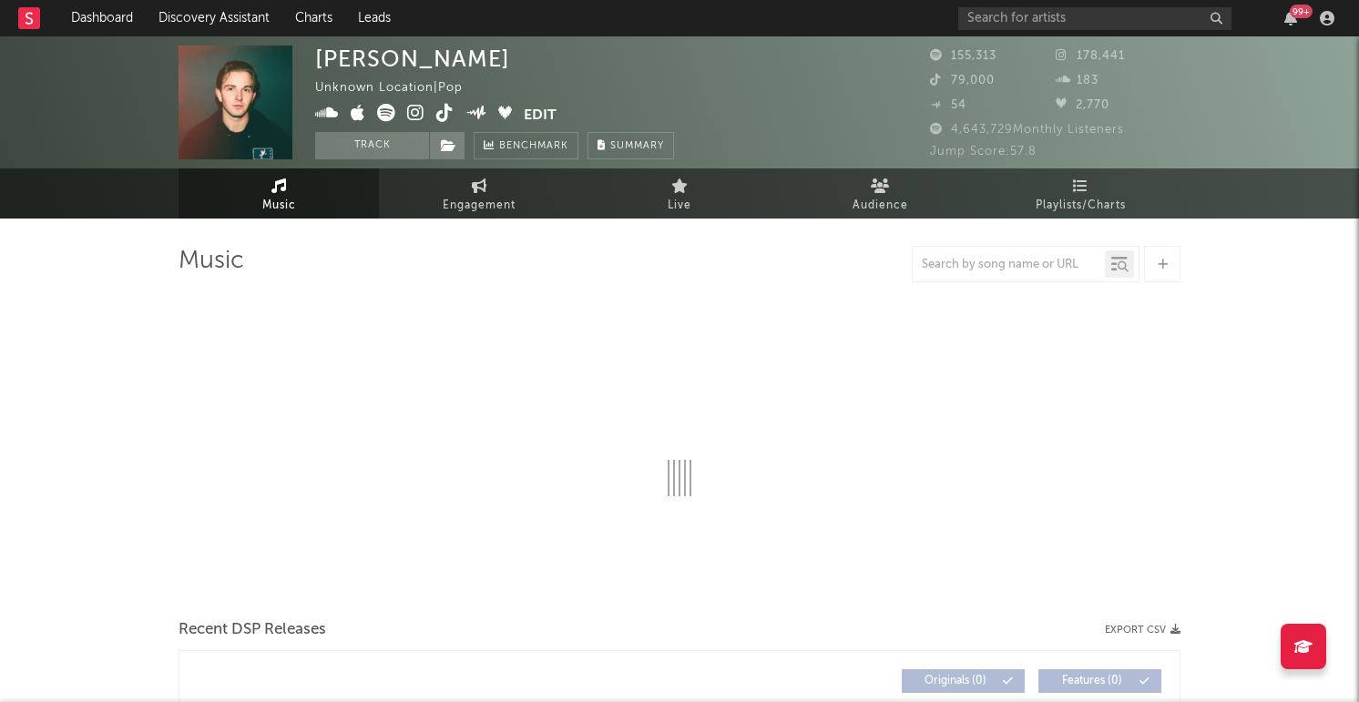
select select "6m"
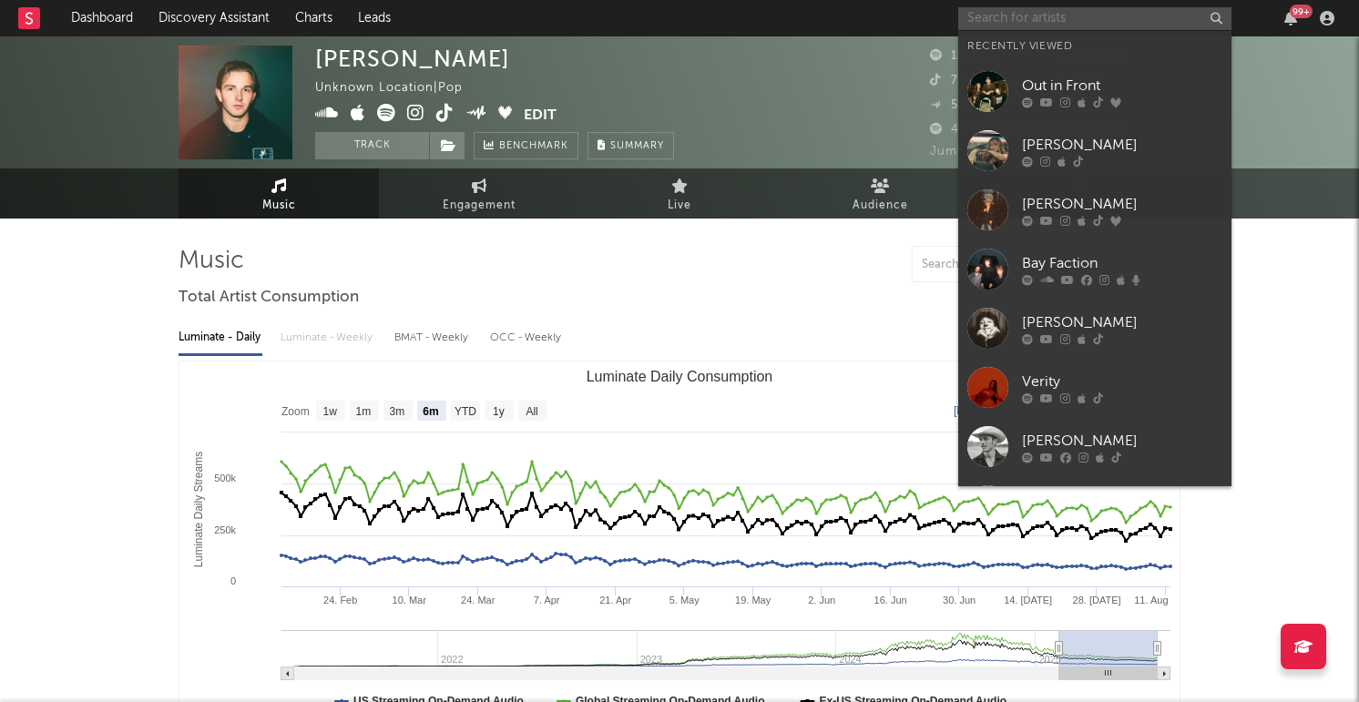
click at [1025, 22] on input "text" at bounding box center [1095, 18] width 273 height 23
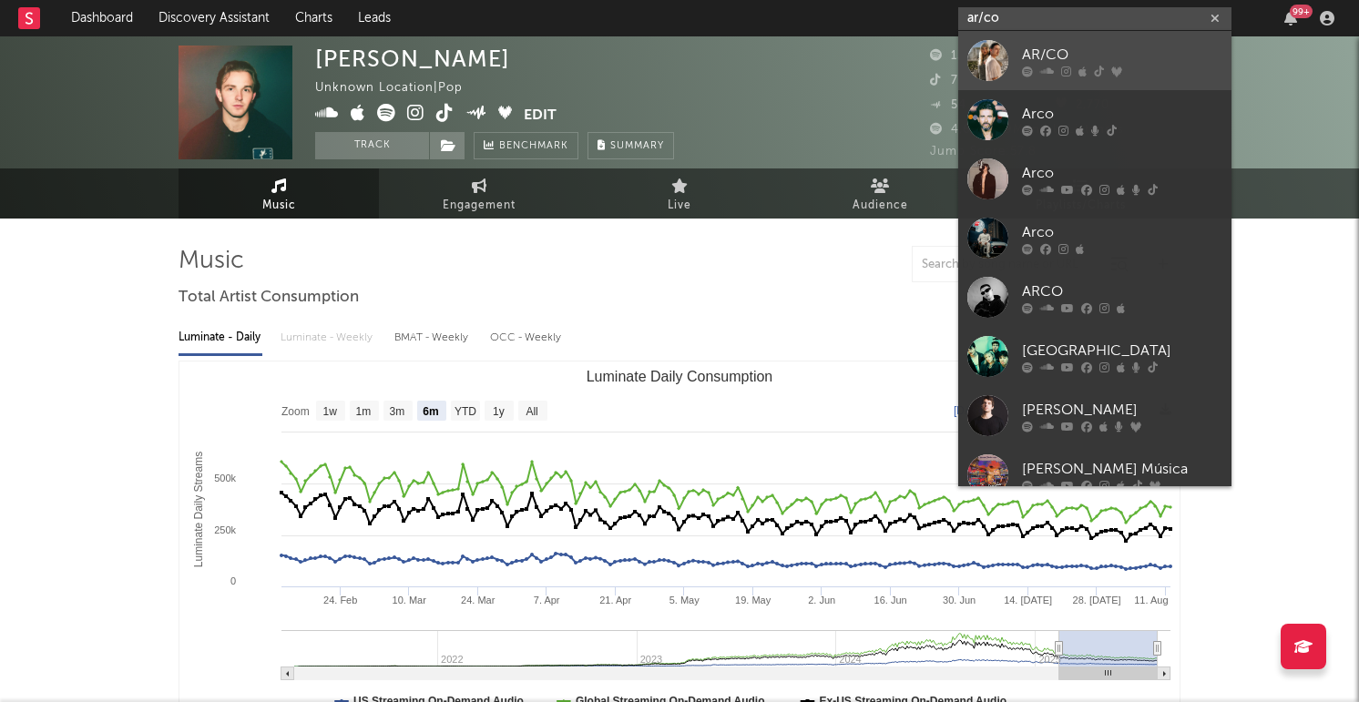
type input "ar/co"
click at [980, 50] on div at bounding box center [988, 60] width 41 height 41
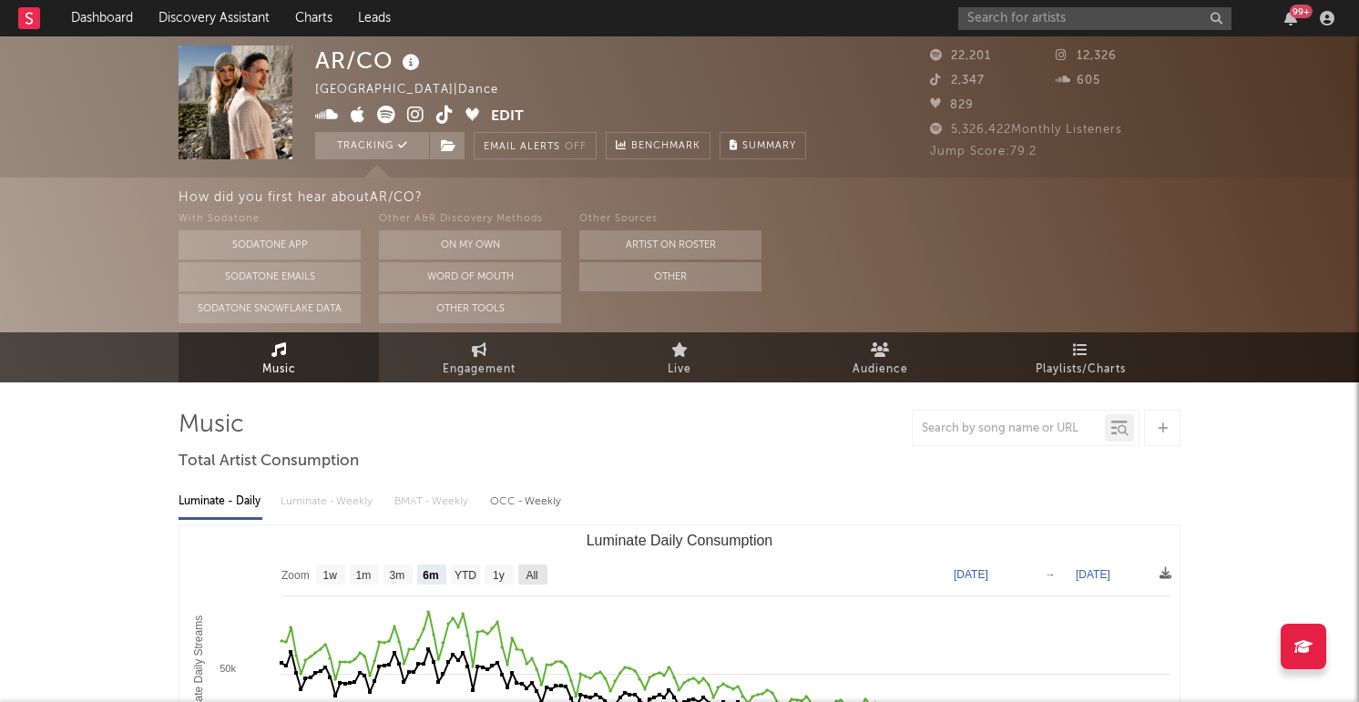
click at [534, 569] on text "All" at bounding box center [532, 575] width 12 height 13
select select "All"
type input "2022-06-23"
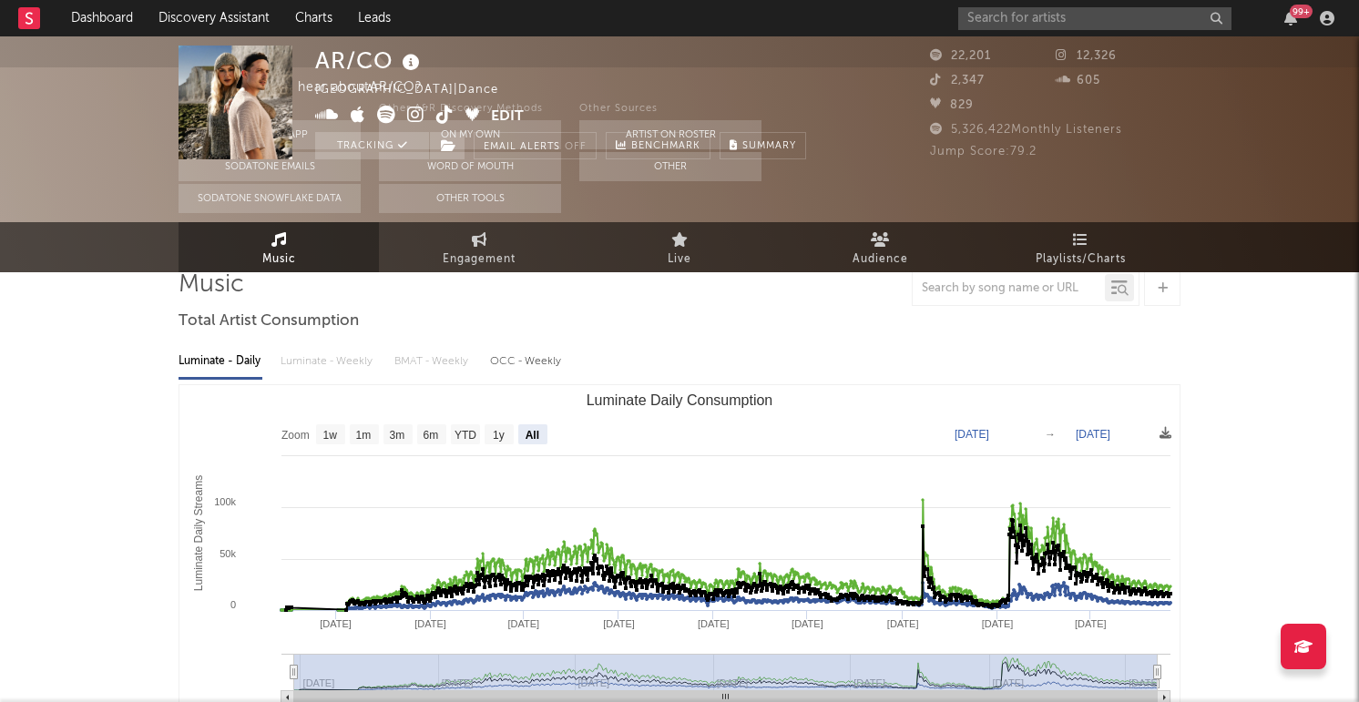
scroll to position [191, 0]
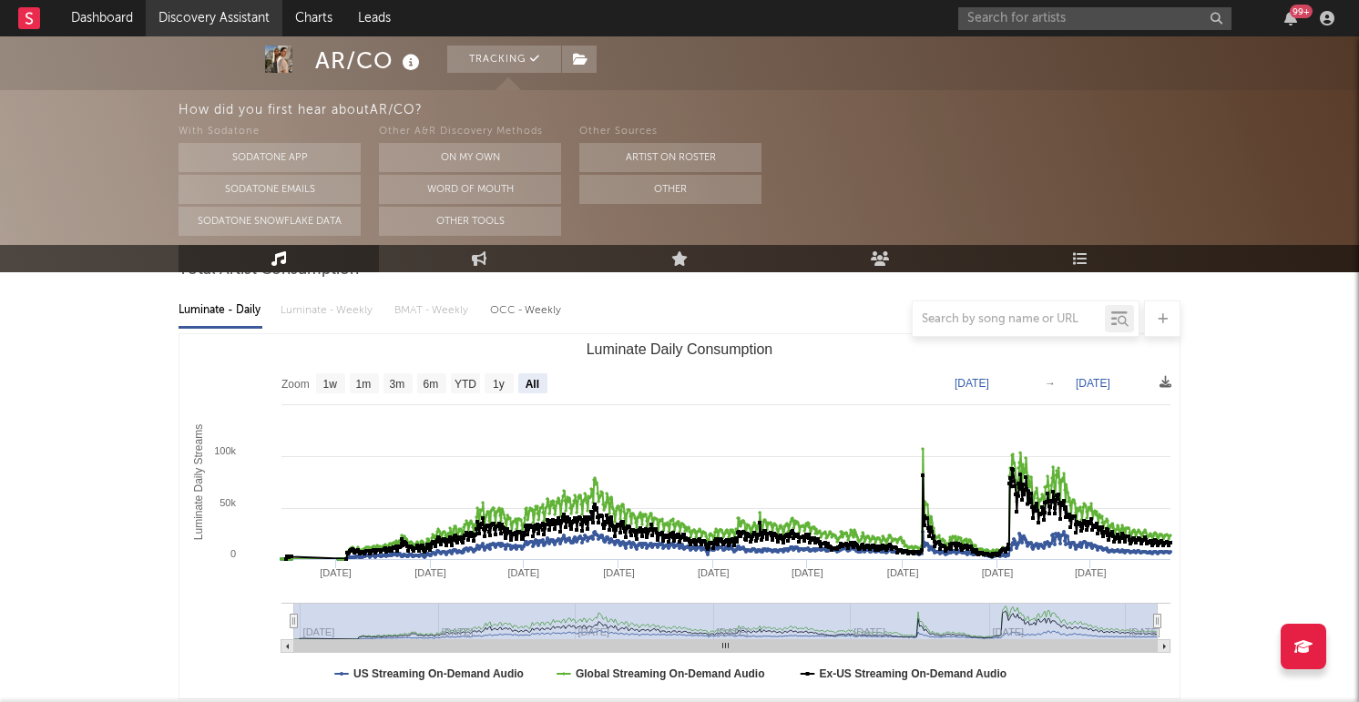
click at [181, 22] on link "Discovery Assistant" at bounding box center [214, 18] width 137 height 36
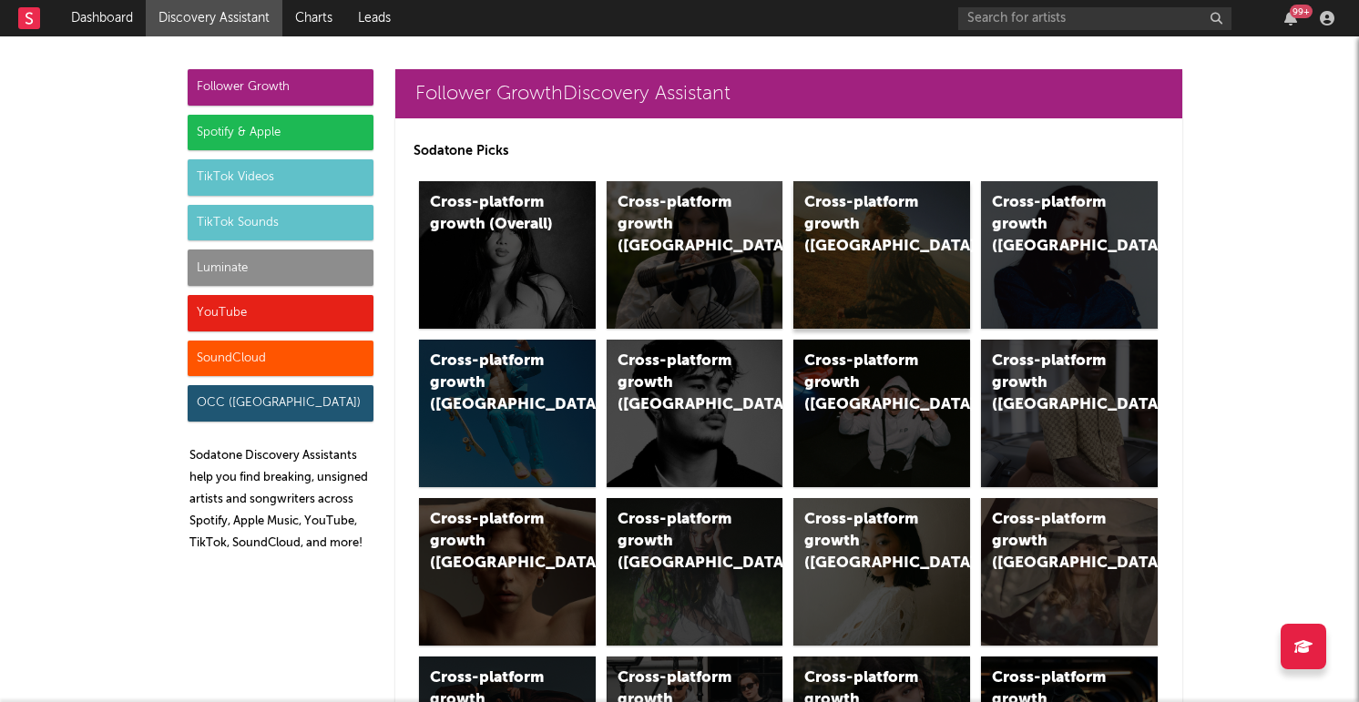
click at [820, 218] on div "Cross-platform growth (US)" at bounding box center [867, 225] width 124 height 66
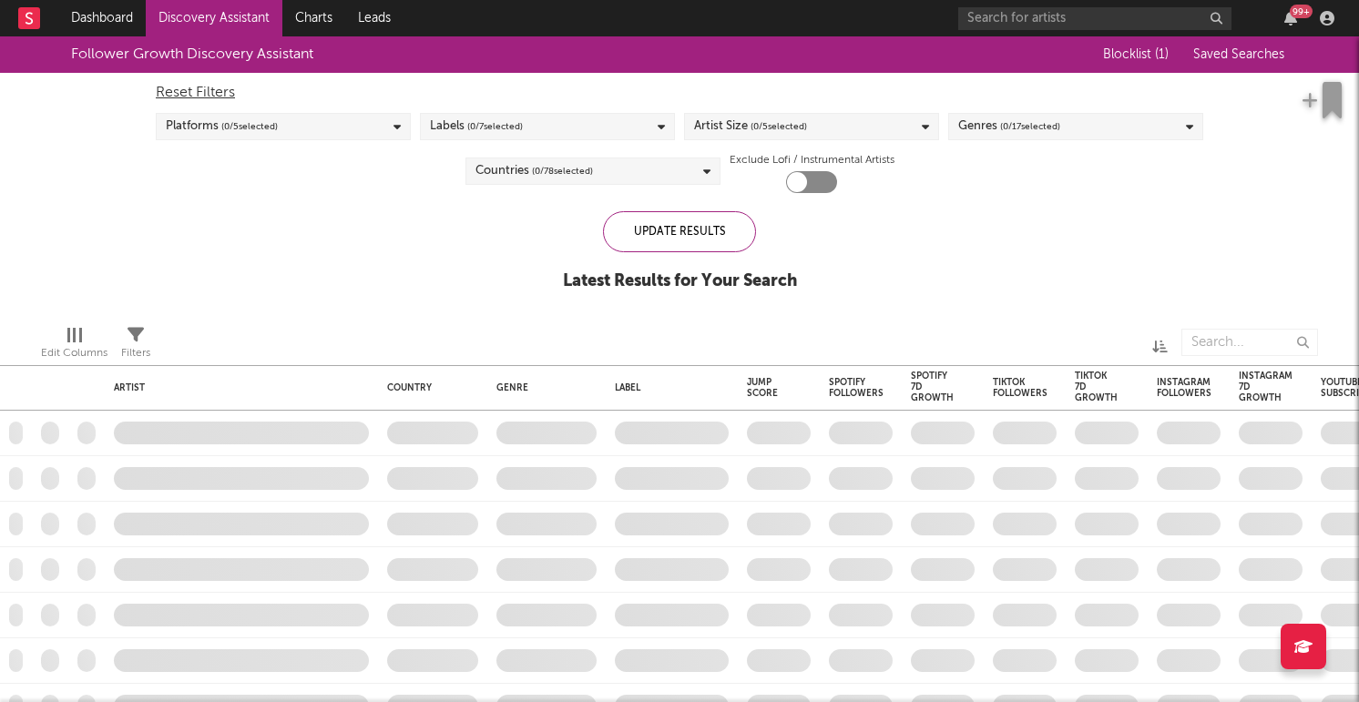
checkbox input "true"
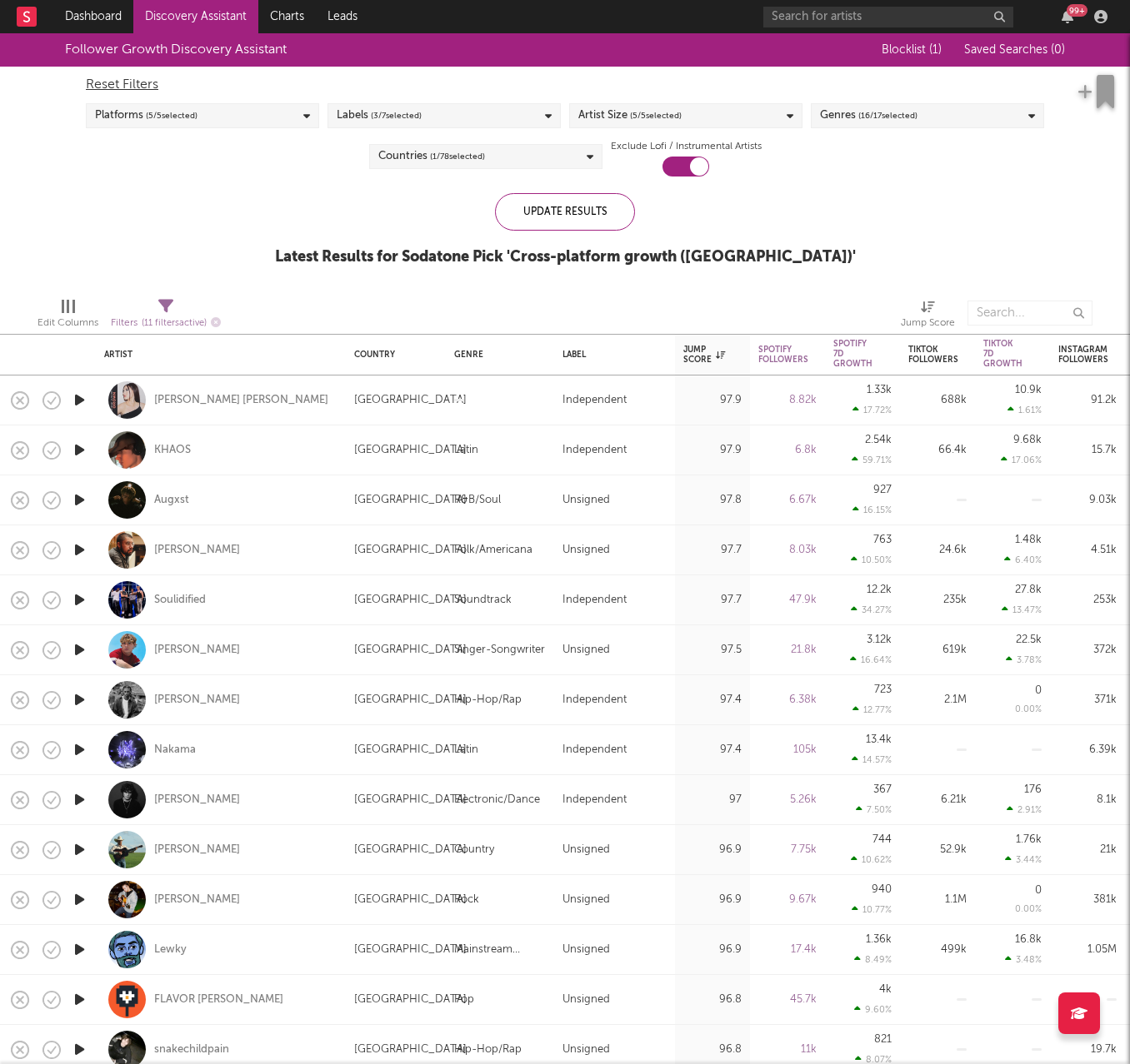
click at [193, 8] on link "Discovery Assistant" at bounding box center [196, 16] width 125 height 33
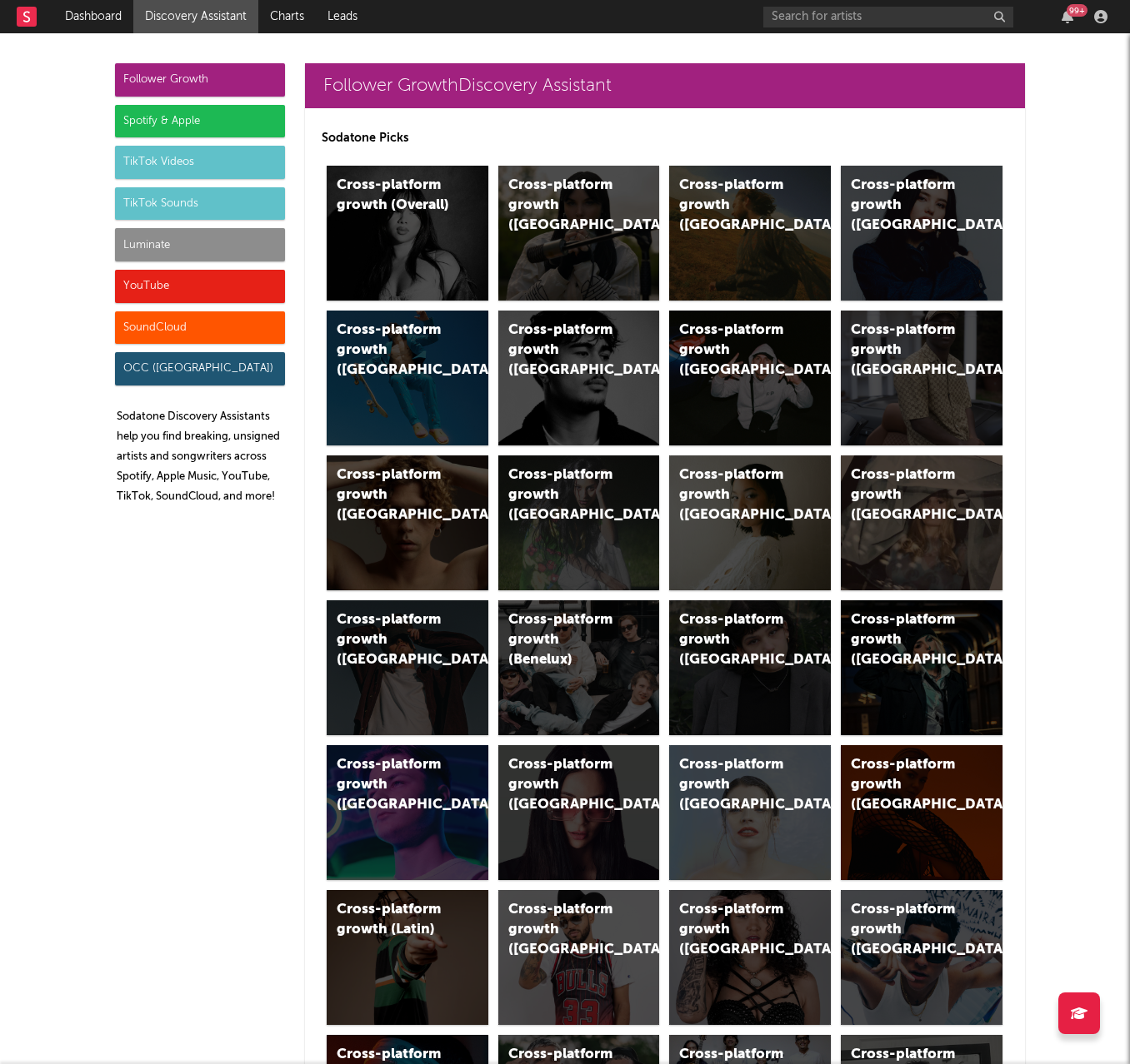
click at [209, 160] on div "TikTok Videos" at bounding box center [200, 162] width 170 height 33
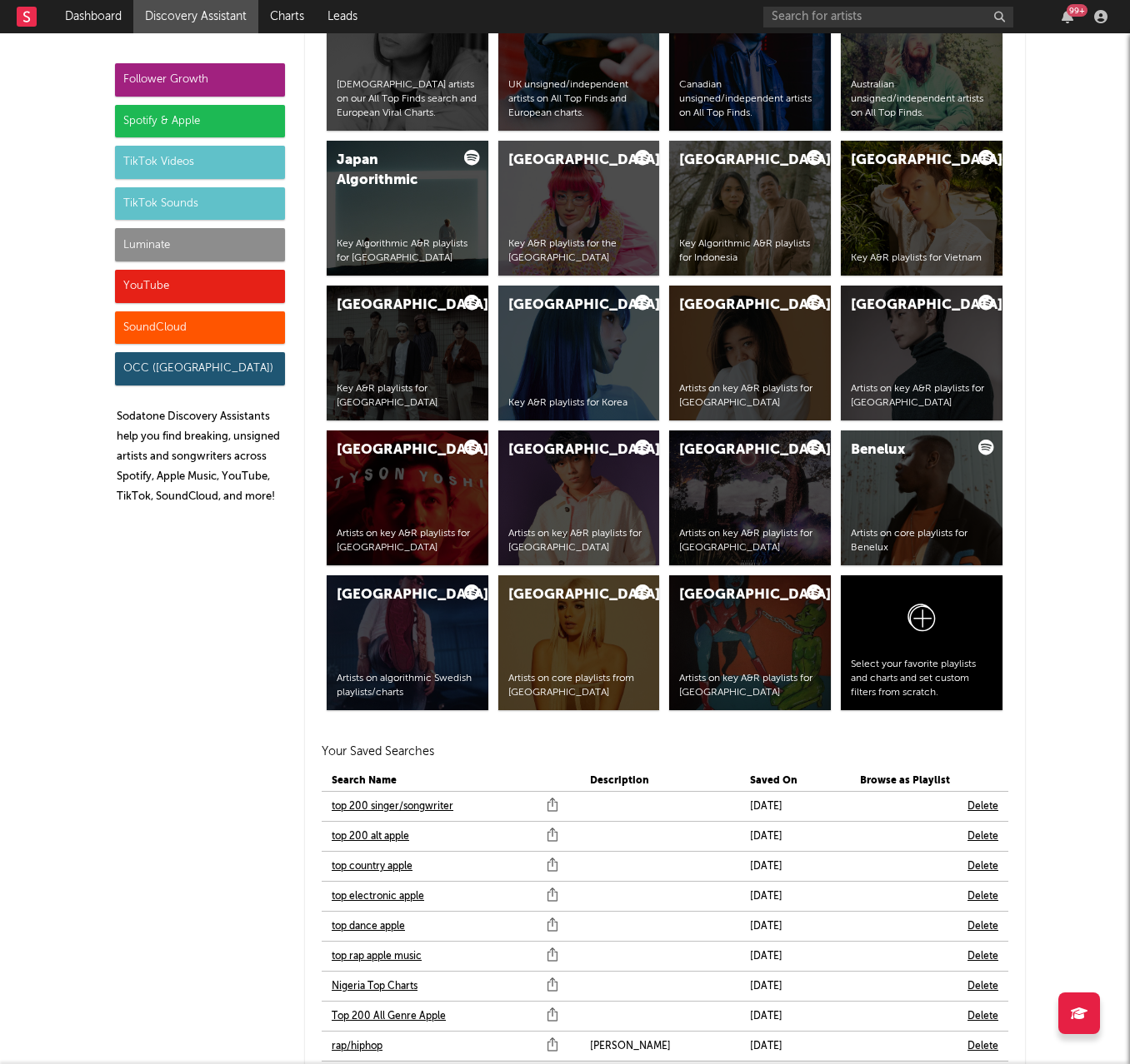
scroll to position [4212, 0]
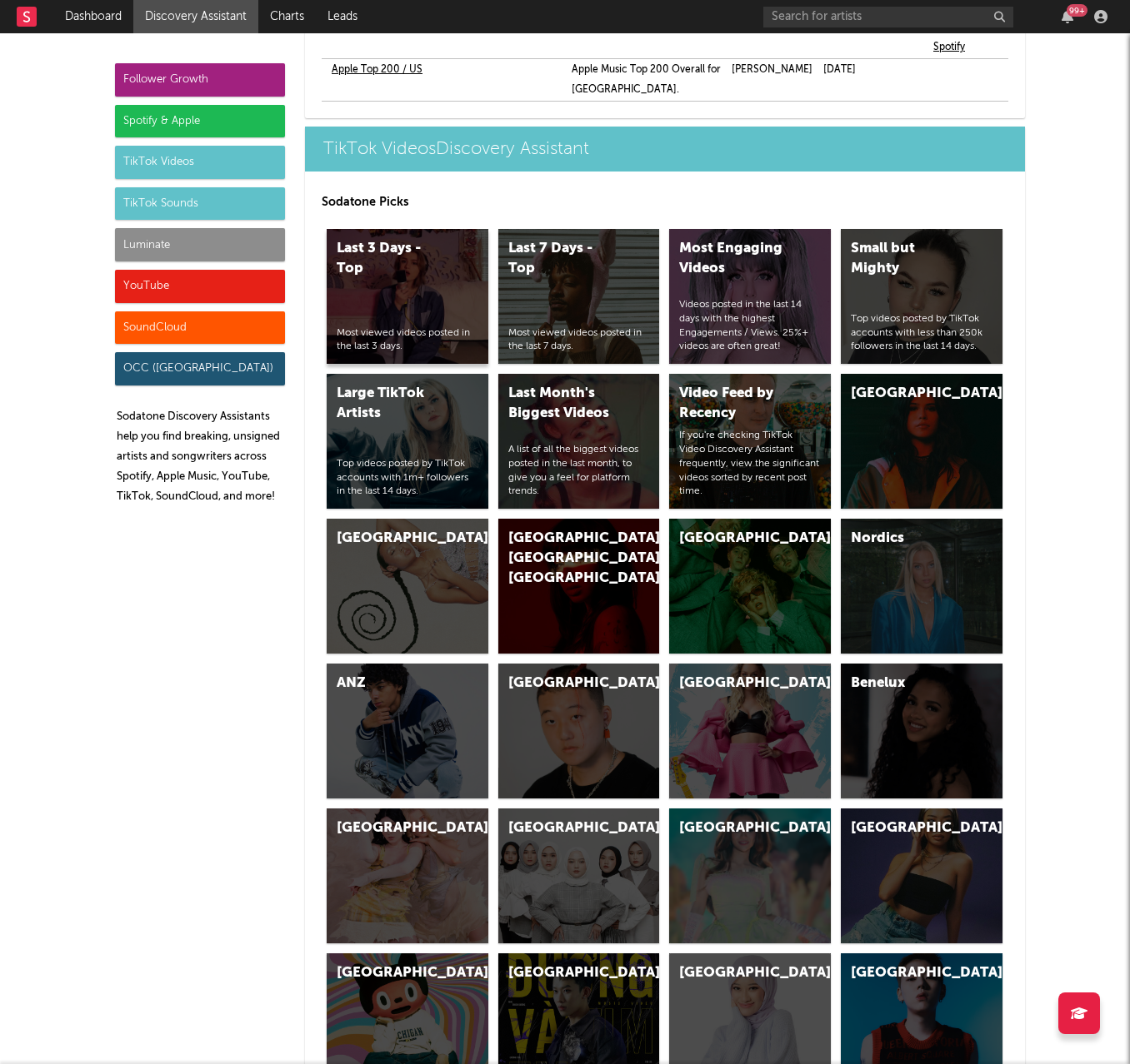
click at [409, 231] on div "Last 3 Days - Top Most viewed videos posted in the last 3 days." at bounding box center [407, 297] width 162 height 135
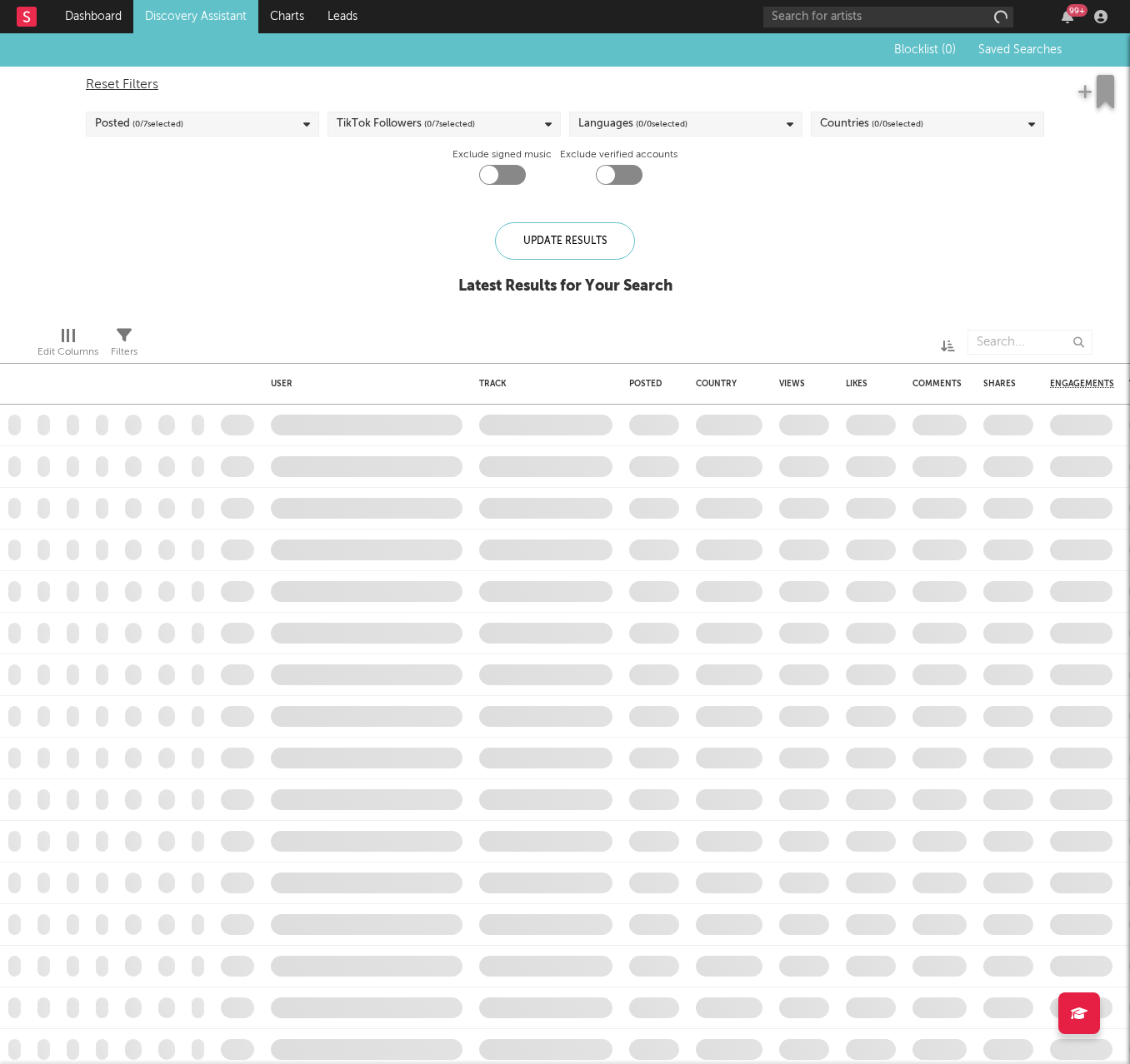
checkbox input "true"
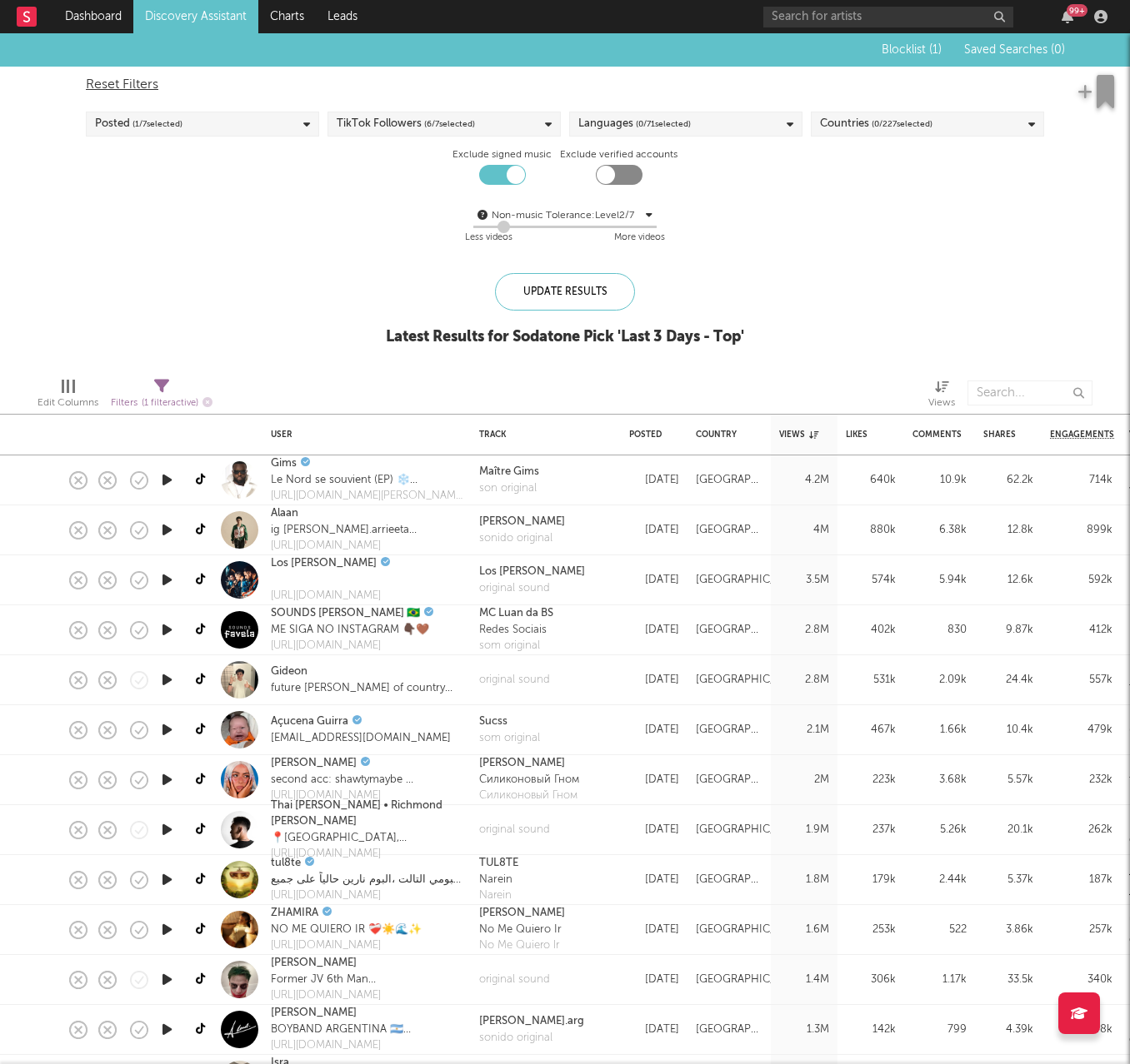
click at [161, 658] on icon "button" at bounding box center [166, 680] width 17 height 21
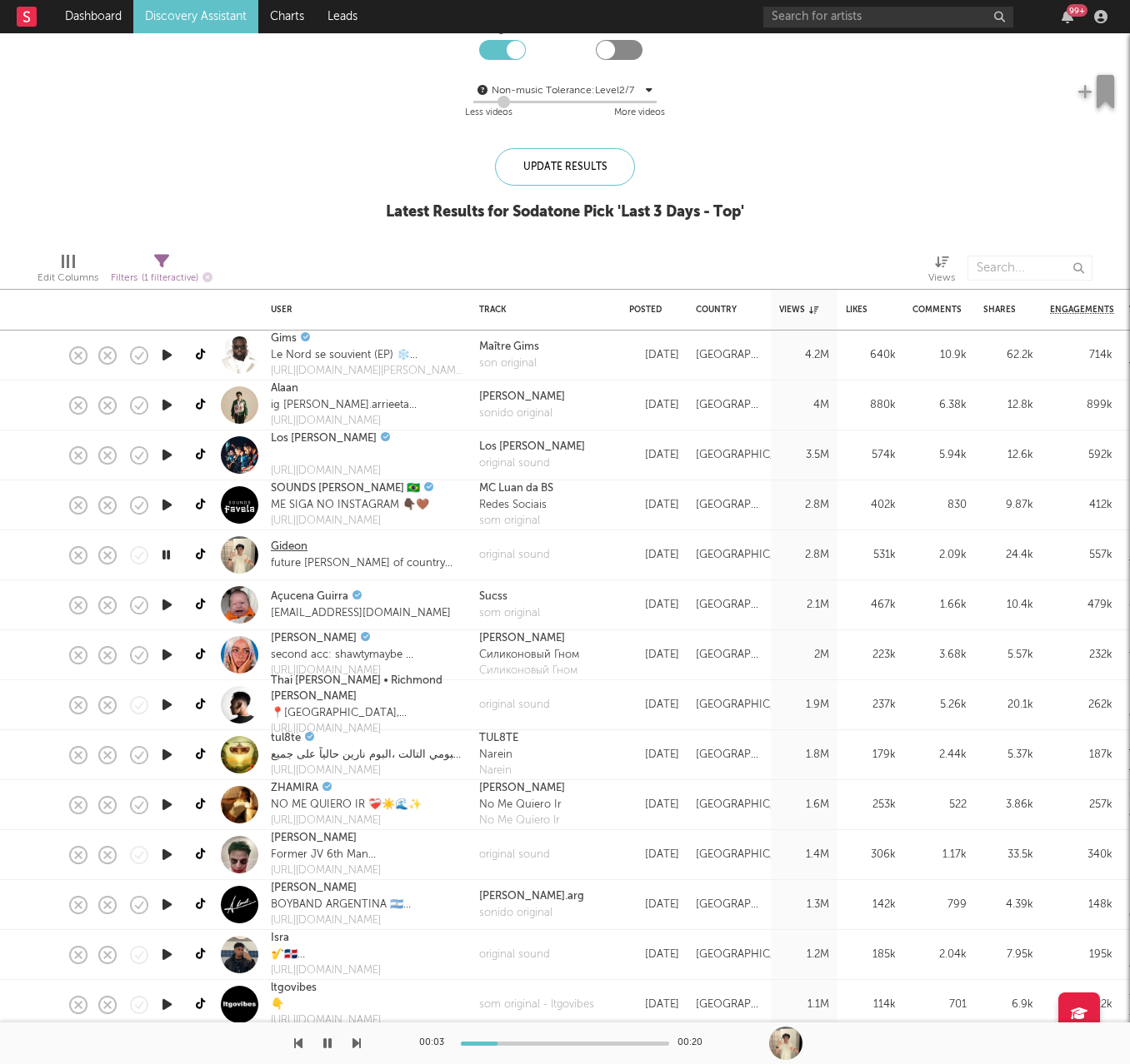
click at [287, 540] on link "Gideon" at bounding box center [289, 548] width 37 height 16
click at [167, 406] on icon "button" at bounding box center [166, 405] width 17 height 21
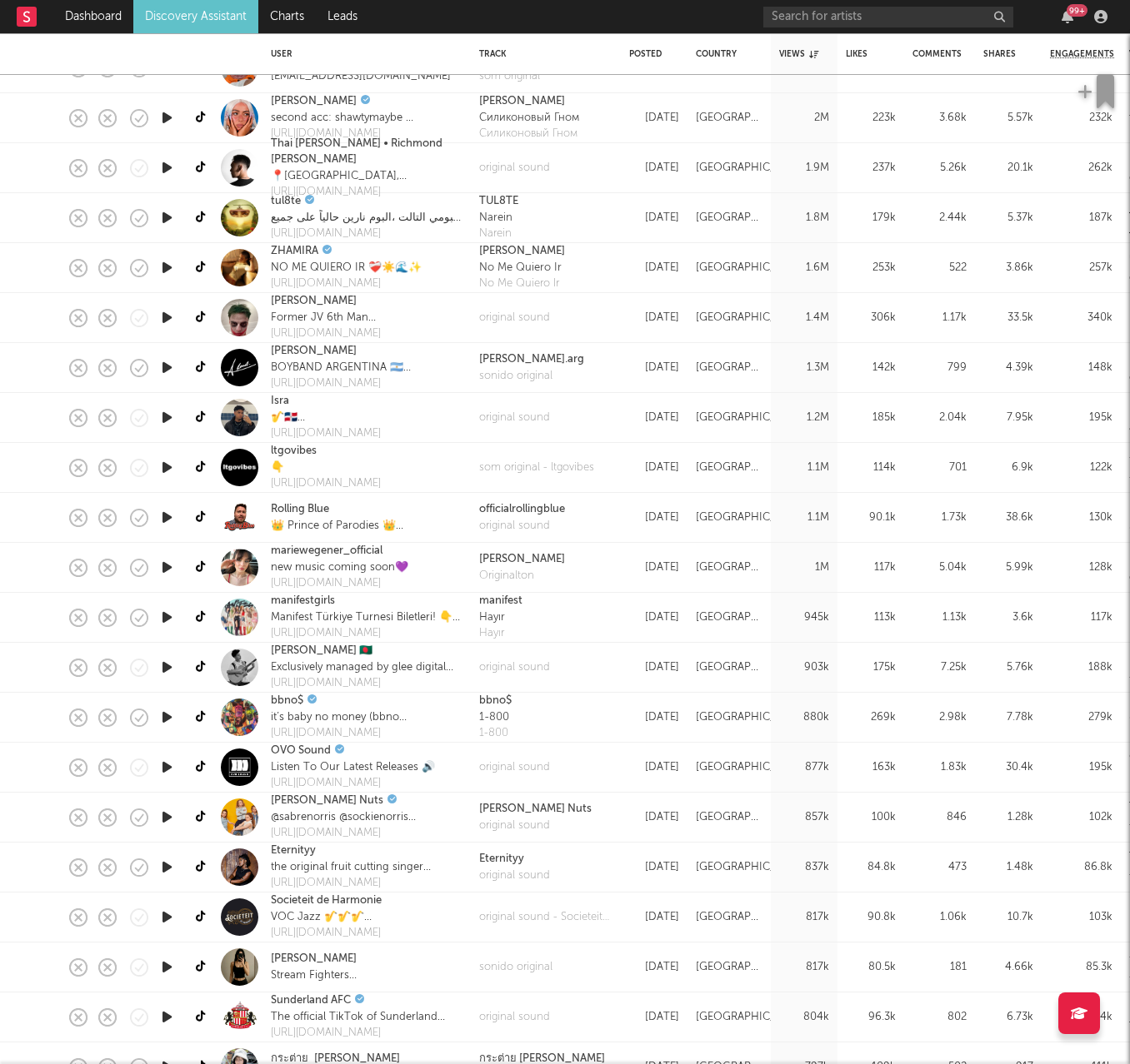
click at [169, 658] on icon "button" at bounding box center [166, 667] width 17 height 21
click at [169, 658] on icon "button" at bounding box center [165, 667] width 16 height 21
click at [168, 658] on icon "button" at bounding box center [166, 718] width 17 height 21
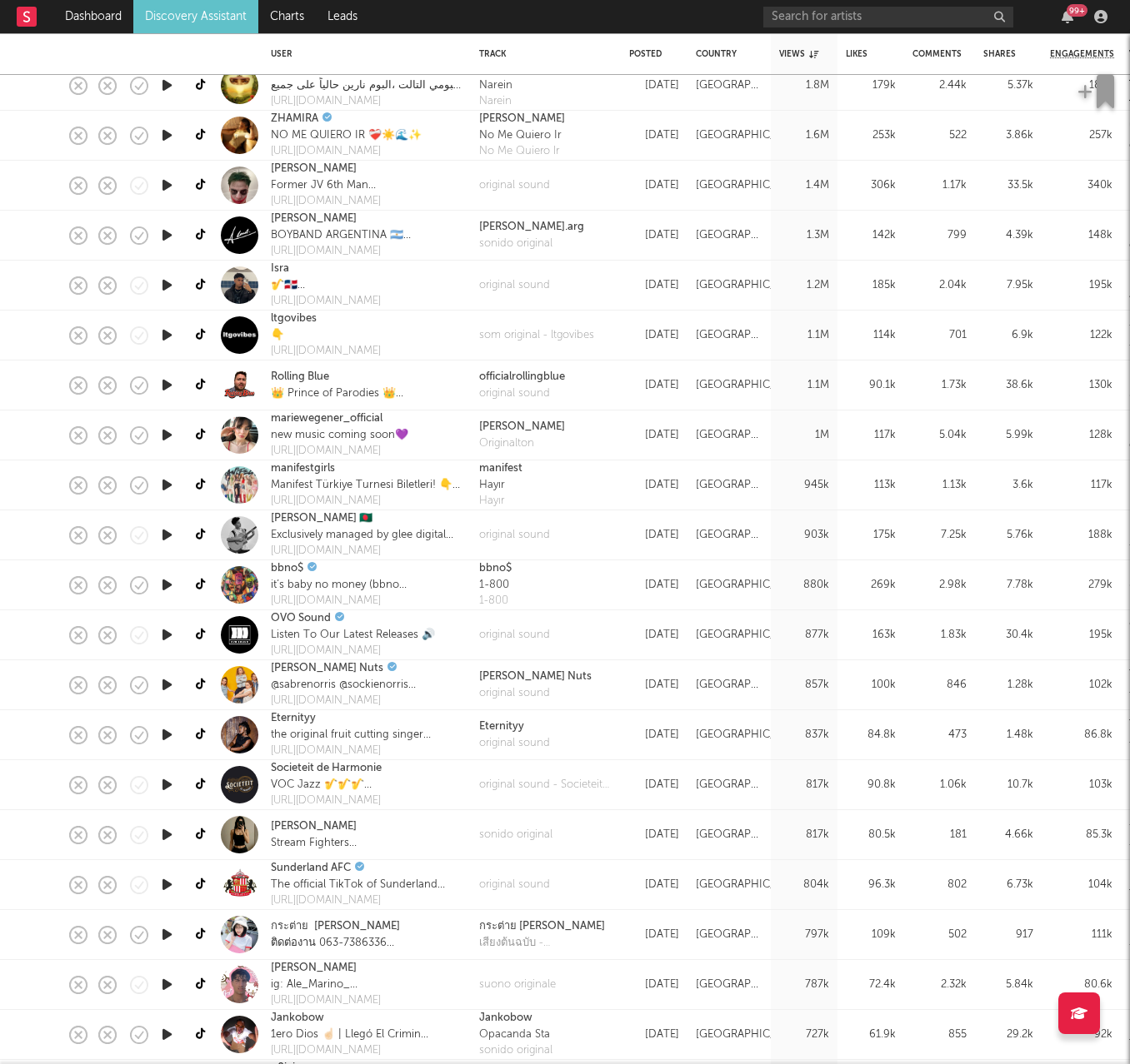
click at [172, 658] on icon "button" at bounding box center [166, 835] width 17 height 21
click at [172, 658] on icon "button" at bounding box center [165, 835] width 16 height 21
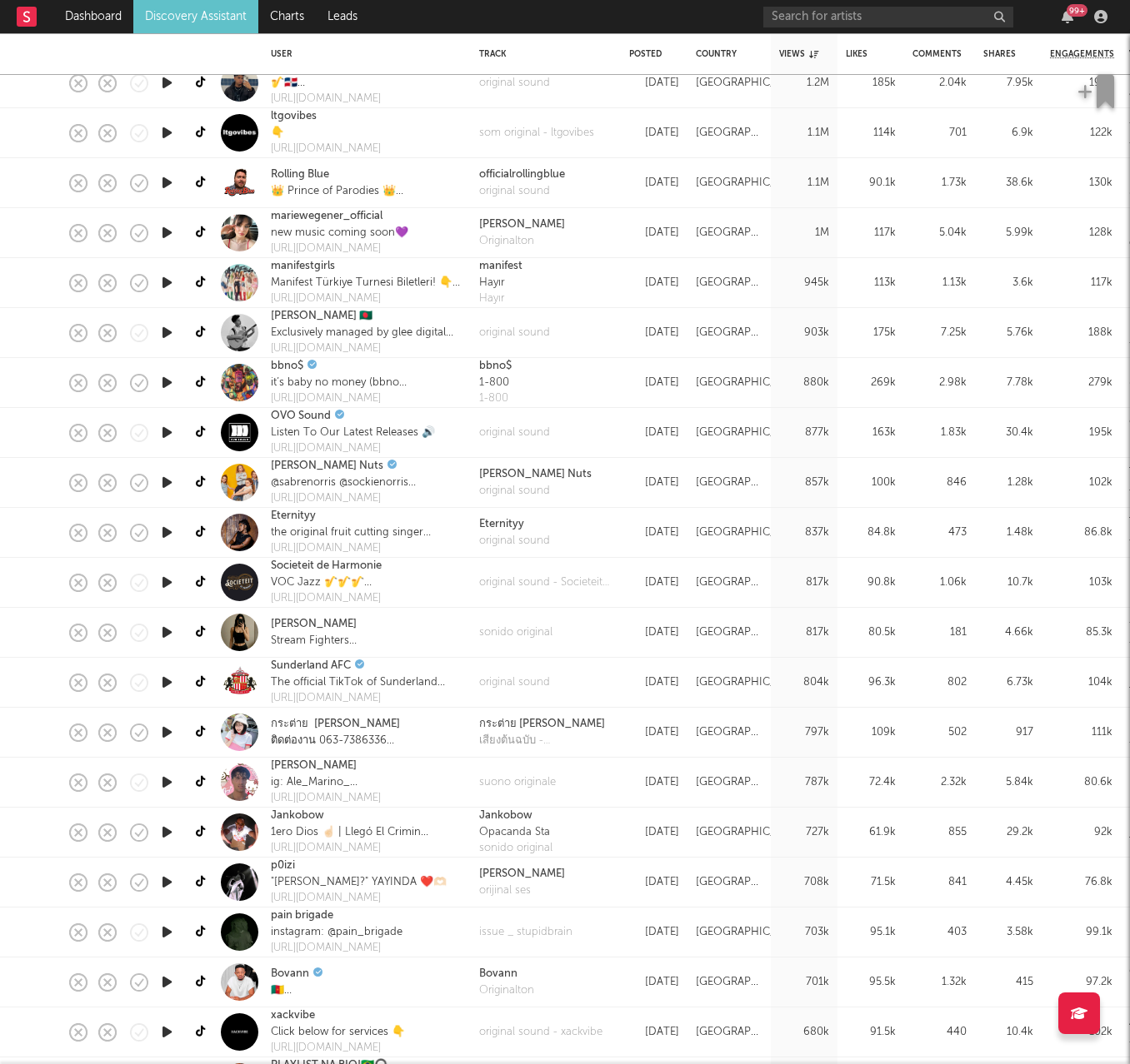
click at [164, 658] on icon "button" at bounding box center [166, 782] width 17 height 21
click at [168, 658] on icon "button" at bounding box center [166, 832] width 17 height 21
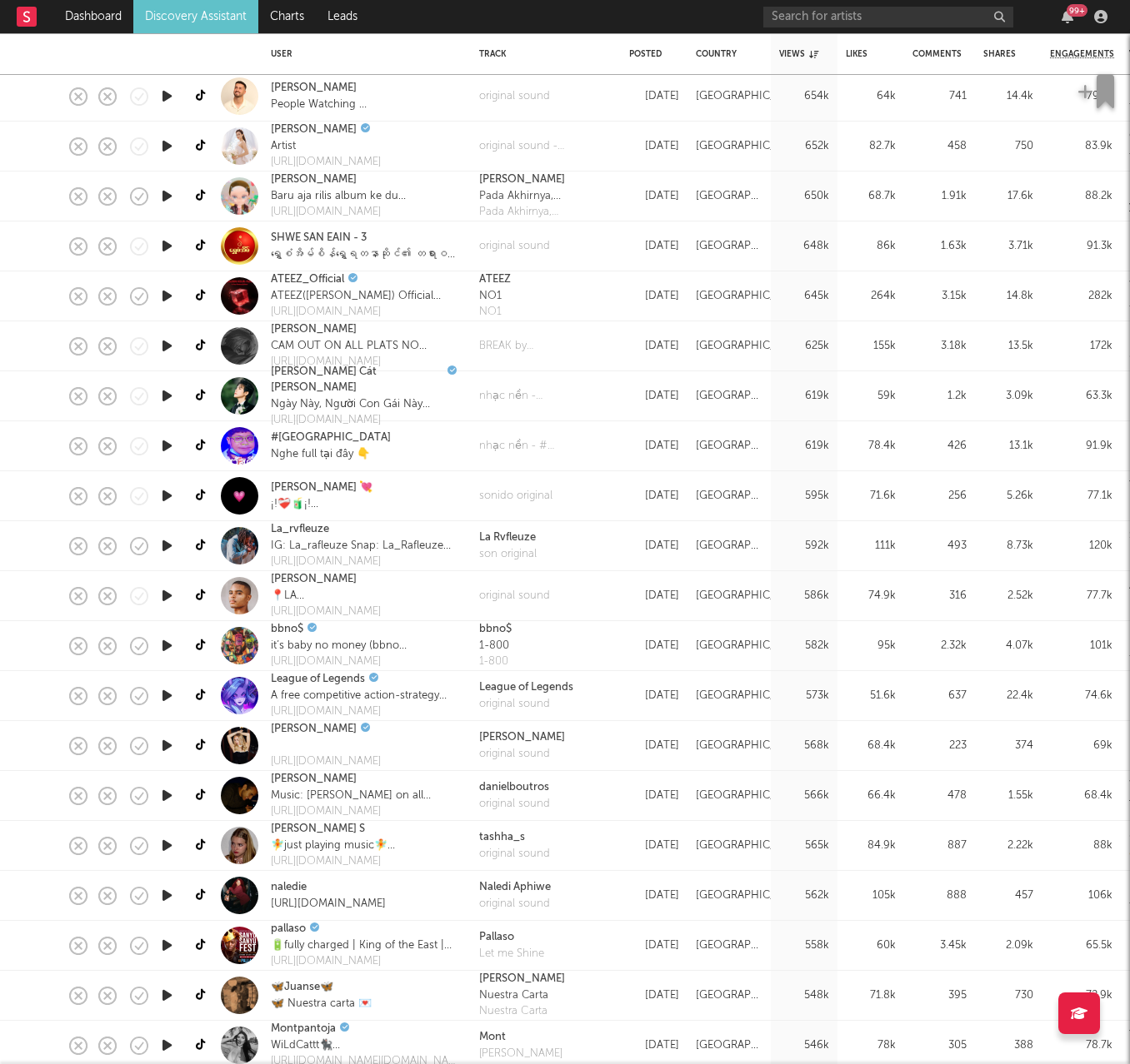
click at [166, 658] on icon "button" at bounding box center [166, 795] width 17 height 21
click at [155, 658] on div at bounding box center [166, 746] width 33 height 50
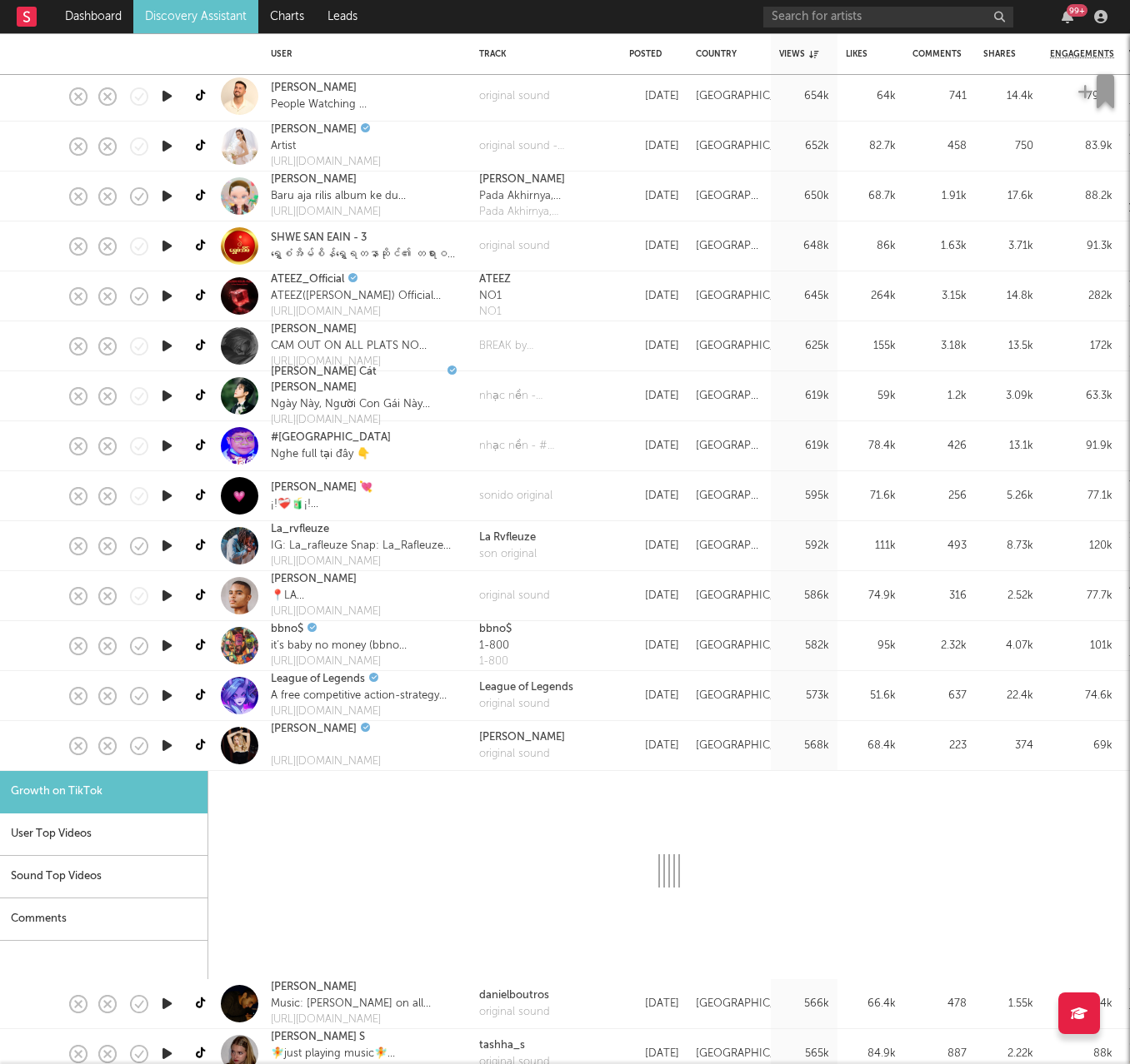
click at [165, 658] on icon "button" at bounding box center [166, 746] width 17 height 21
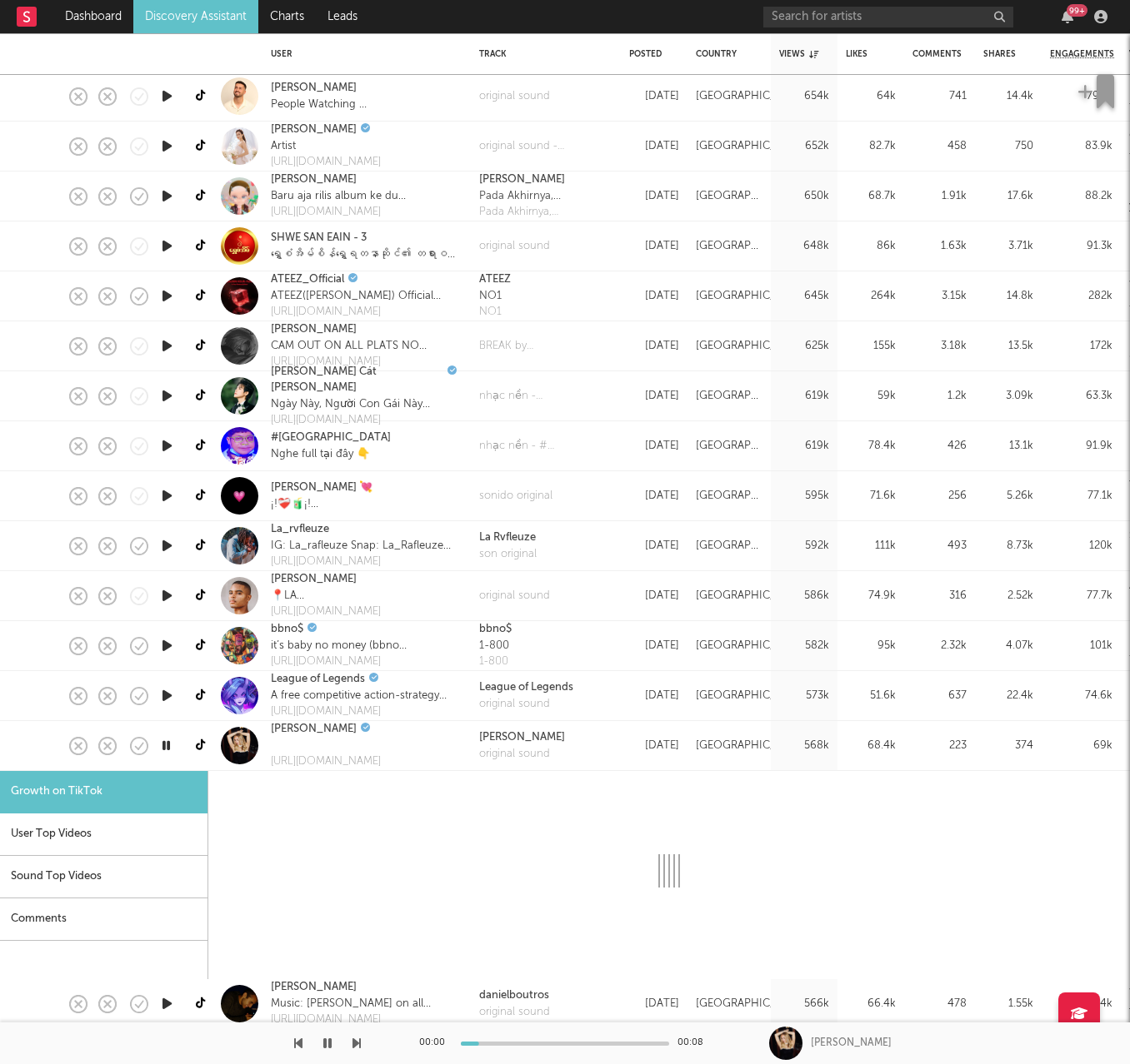
click at [329, 658] on div at bounding box center [325, 746] width 110 height 16
select select "1m"
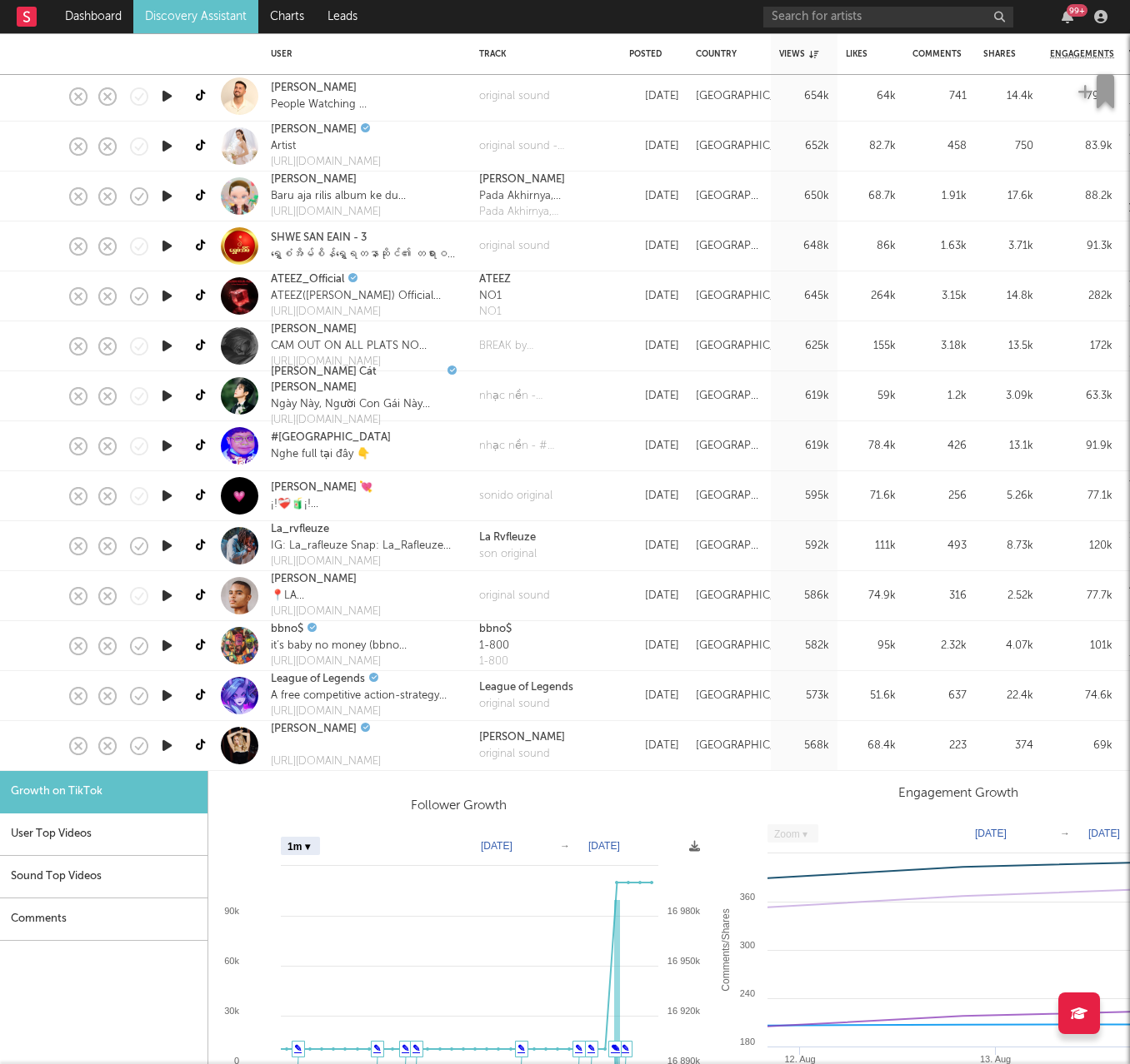
click at [380, 658] on div at bounding box center [325, 746] width 110 height 16
click at [431, 658] on div "McKenzi Brooke https://chirp.me/mckenzibrooke" at bounding box center [367, 746] width 208 height 50
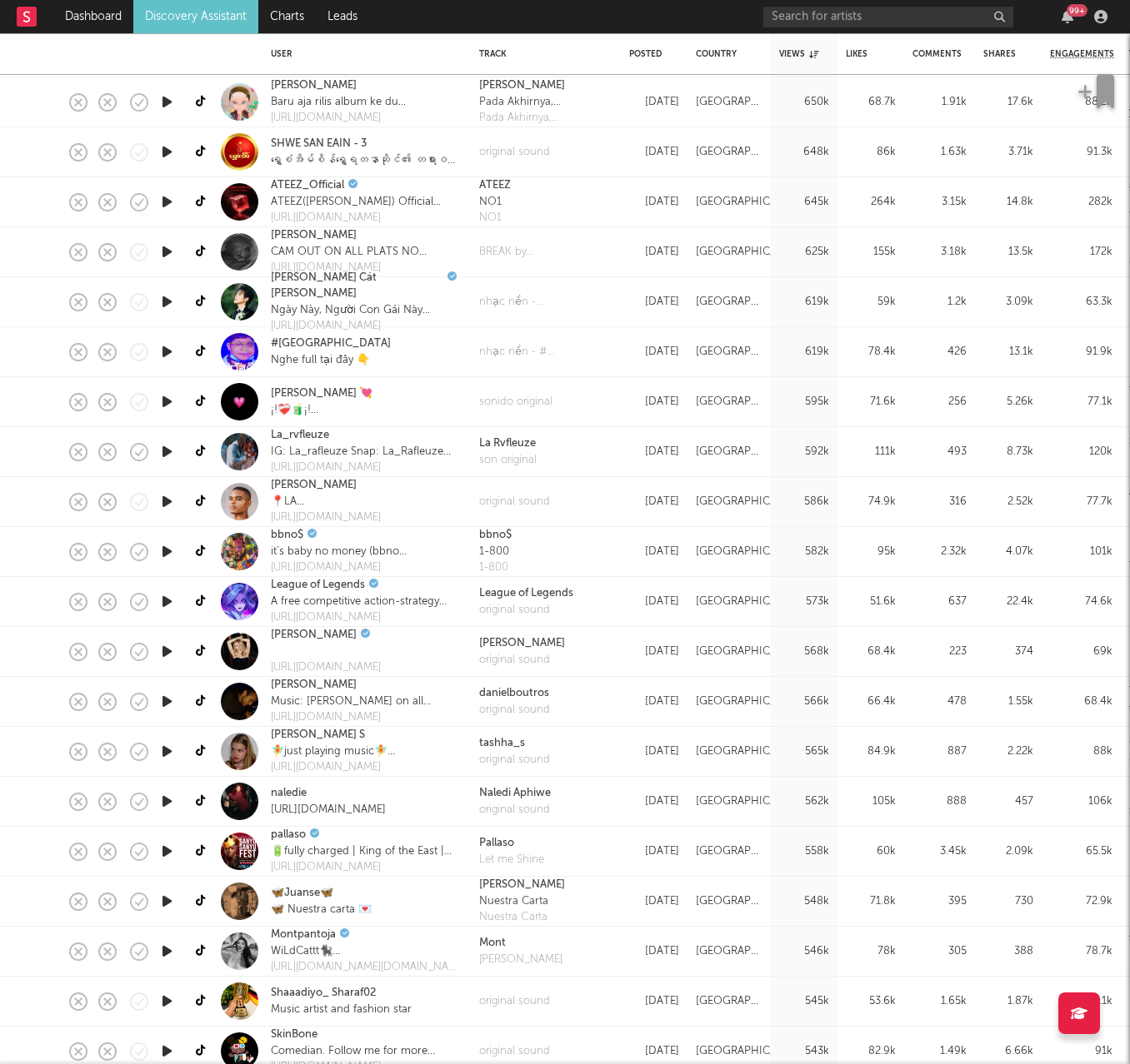
click at [164, 658] on icon "button" at bounding box center [166, 802] width 17 height 21
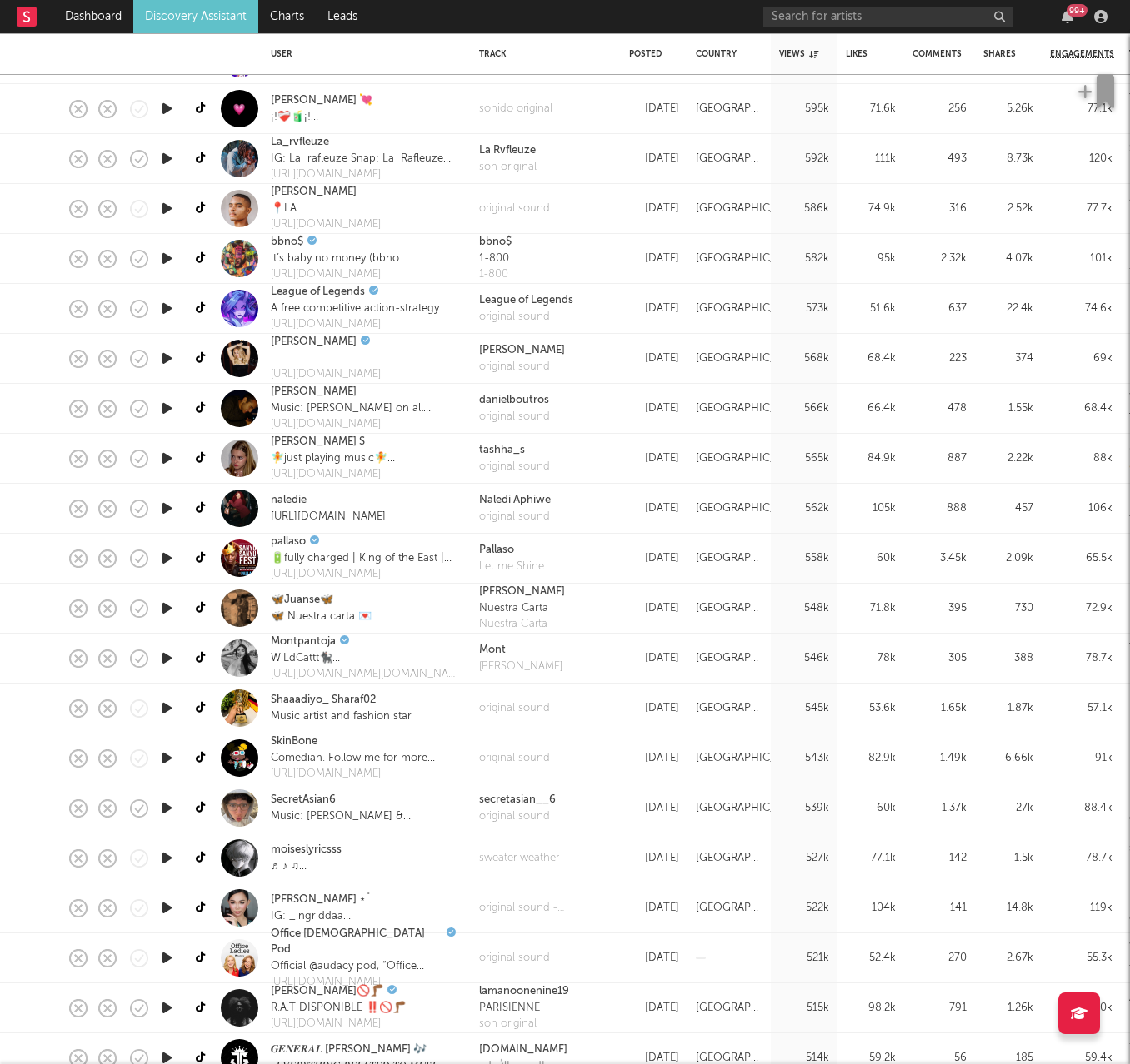
click at [164, 658] on icon "button" at bounding box center [166, 808] width 17 height 21
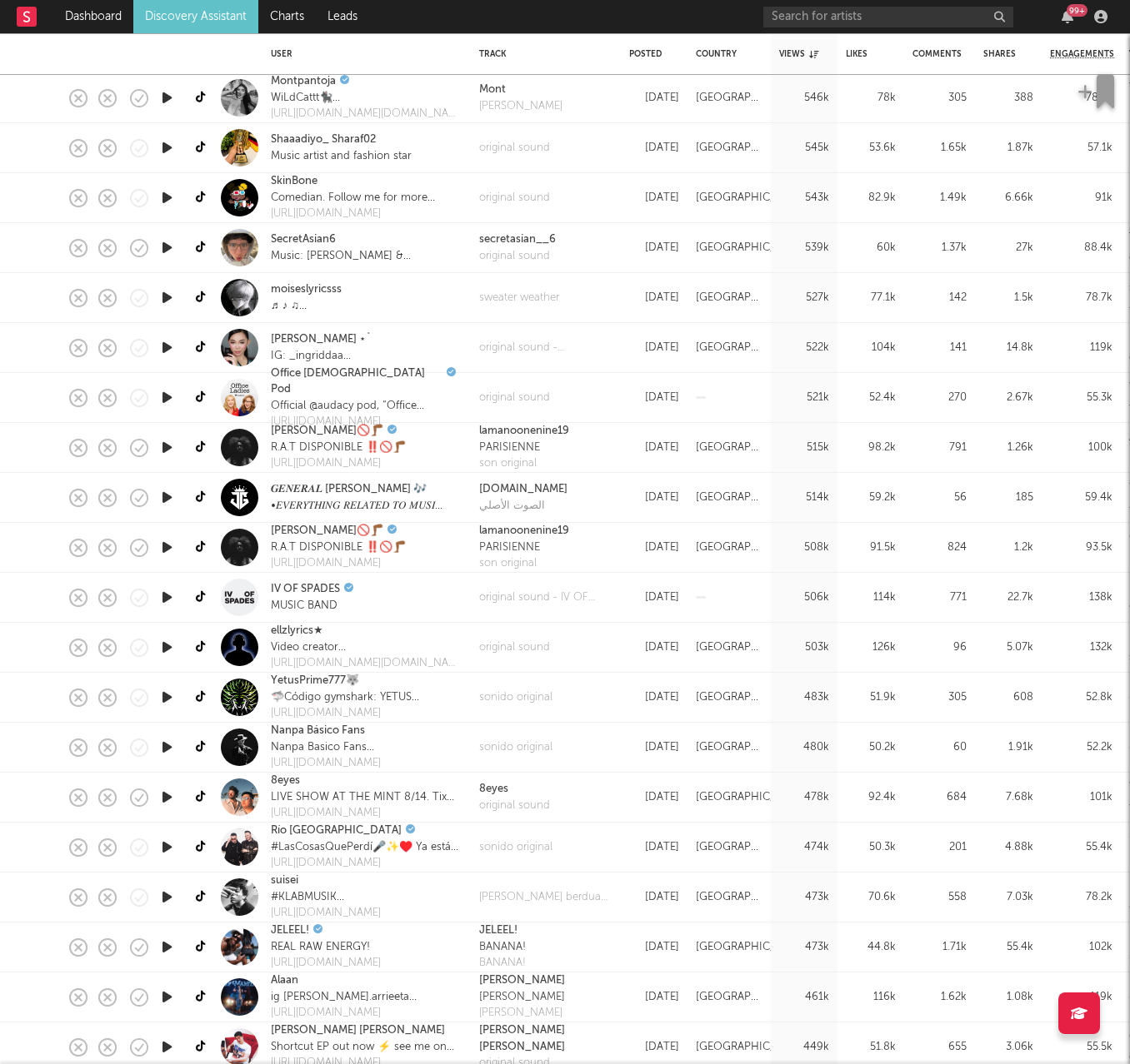
click at [169, 658] on icon "button" at bounding box center [166, 797] width 17 height 21
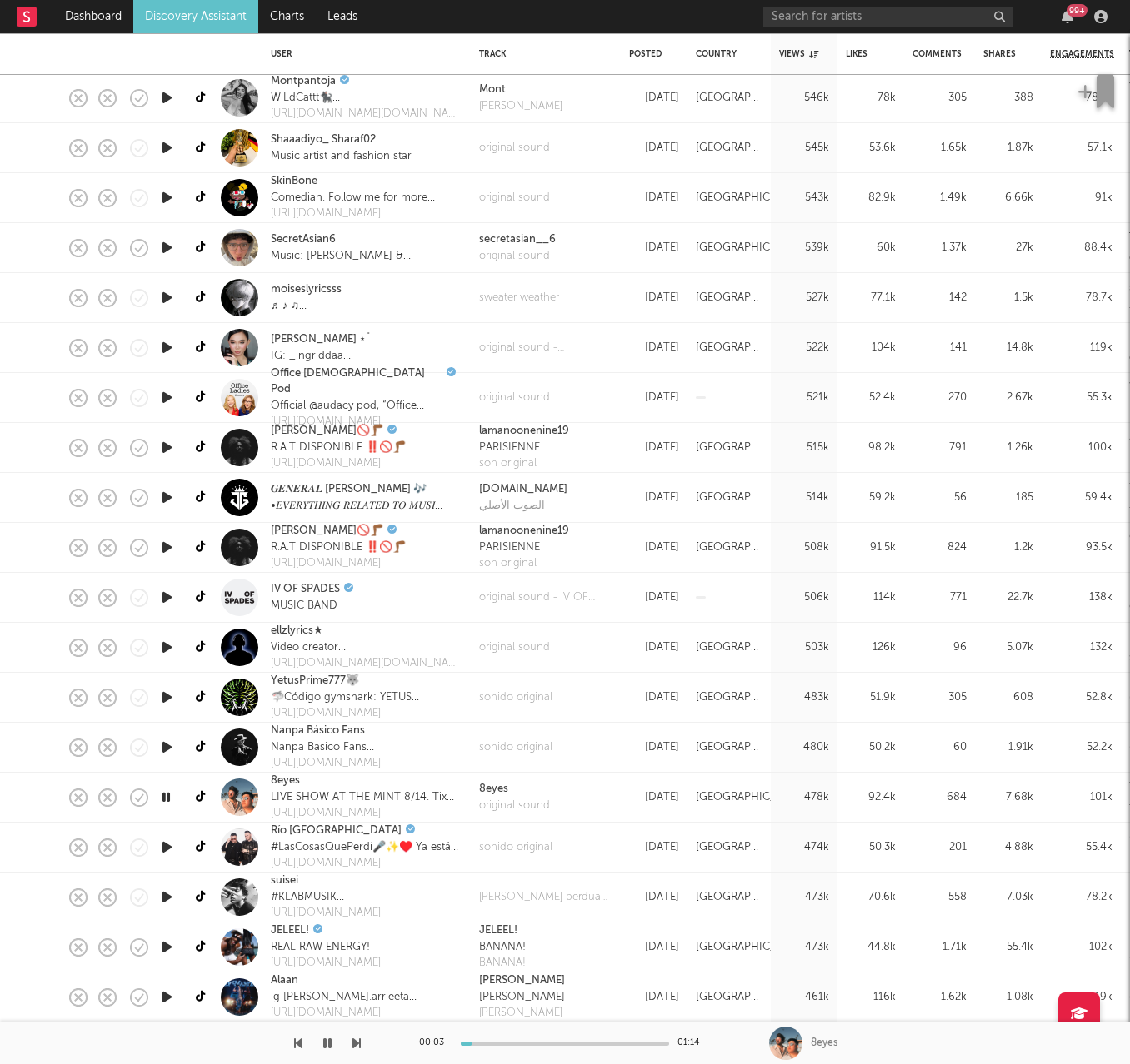
click at [169, 658] on icon "button" at bounding box center [165, 797] width 16 height 21
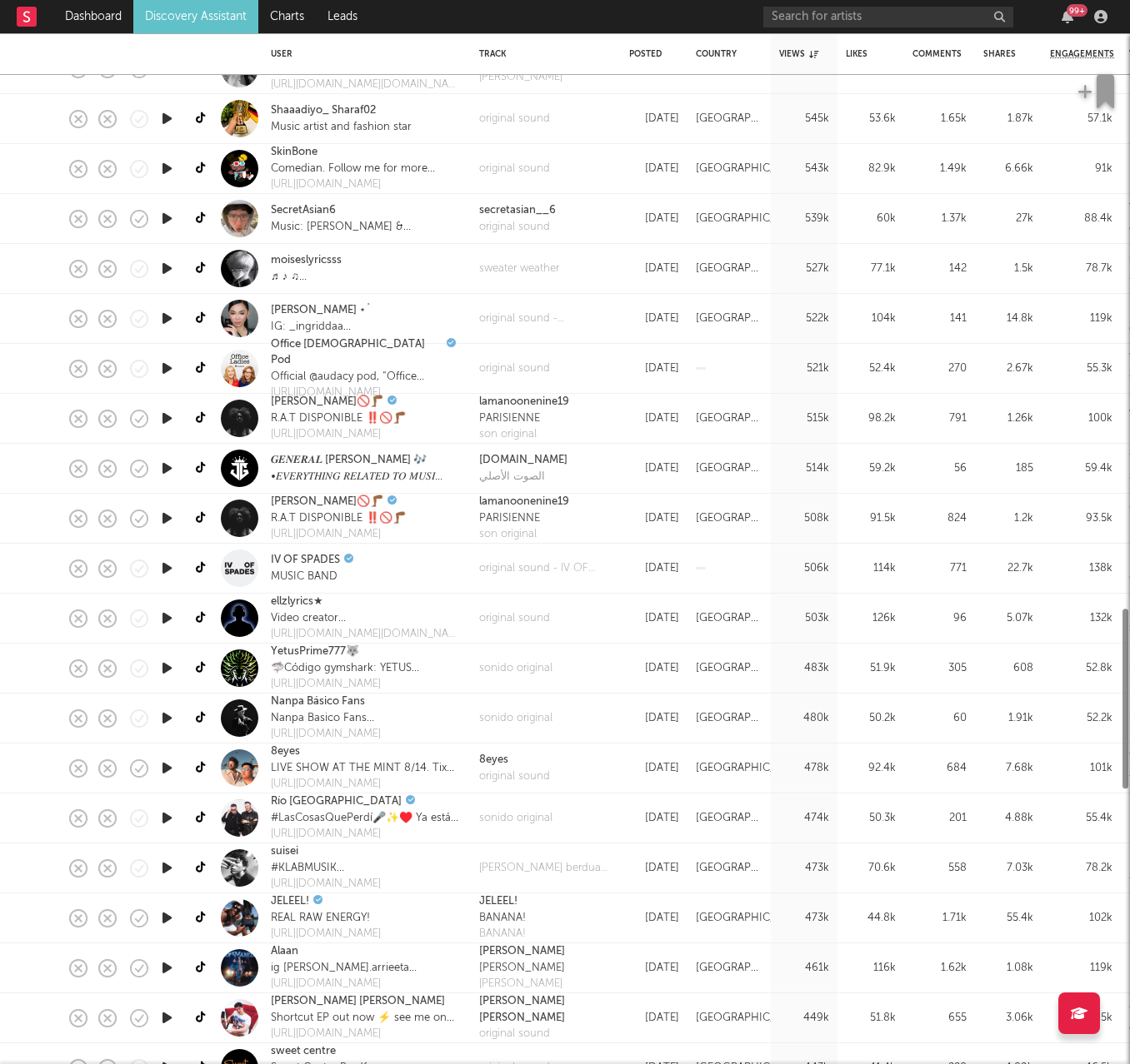
click at [167, 658] on icon "button" at bounding box center [166, 818] width 17 height 21
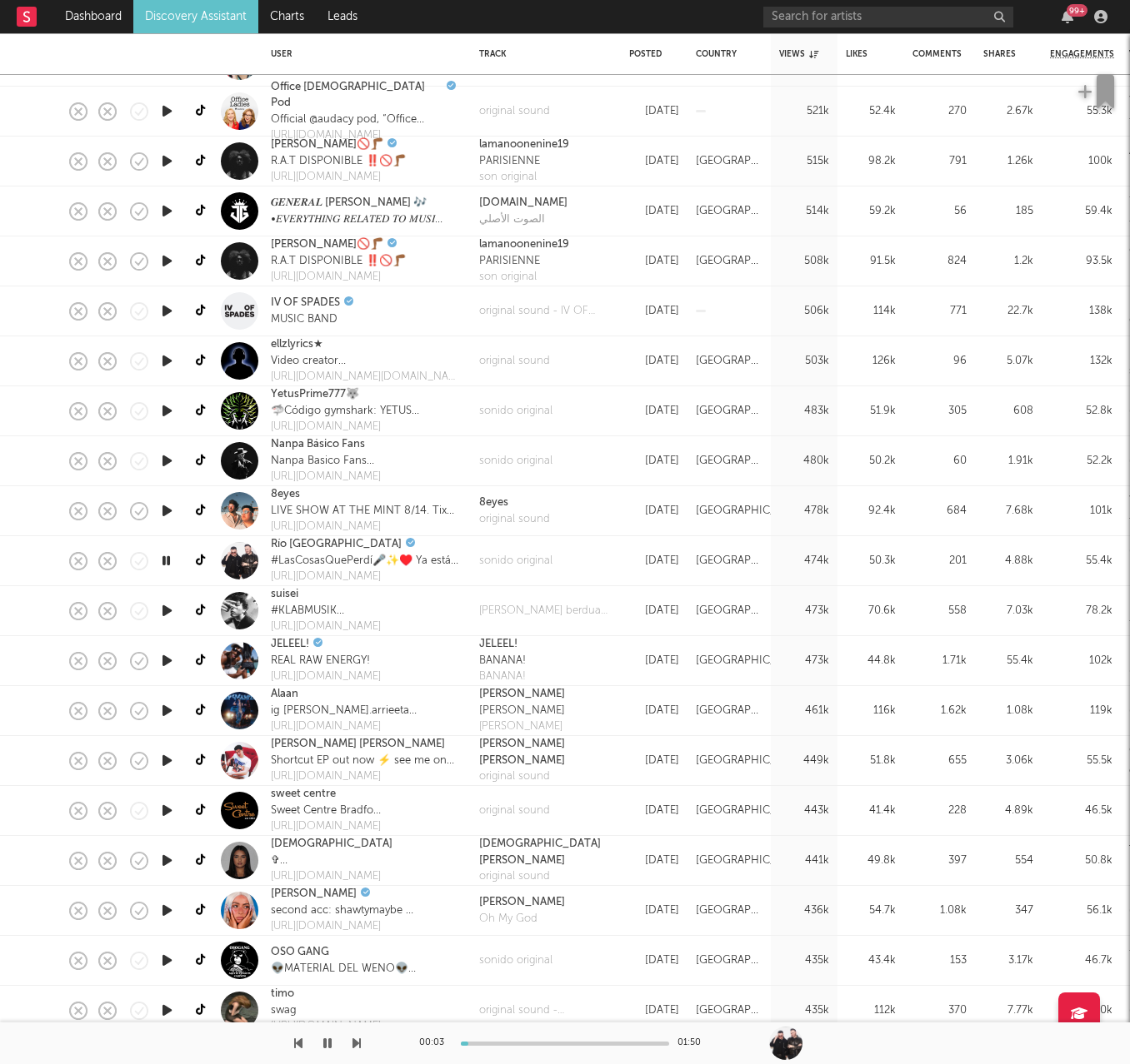
click at [169, 658] on icon "button" at bounding box center [166, 710] width 17 height 21
click at [171, 658] on icon "button" at bounding box center [166, 761] width 17 height 21
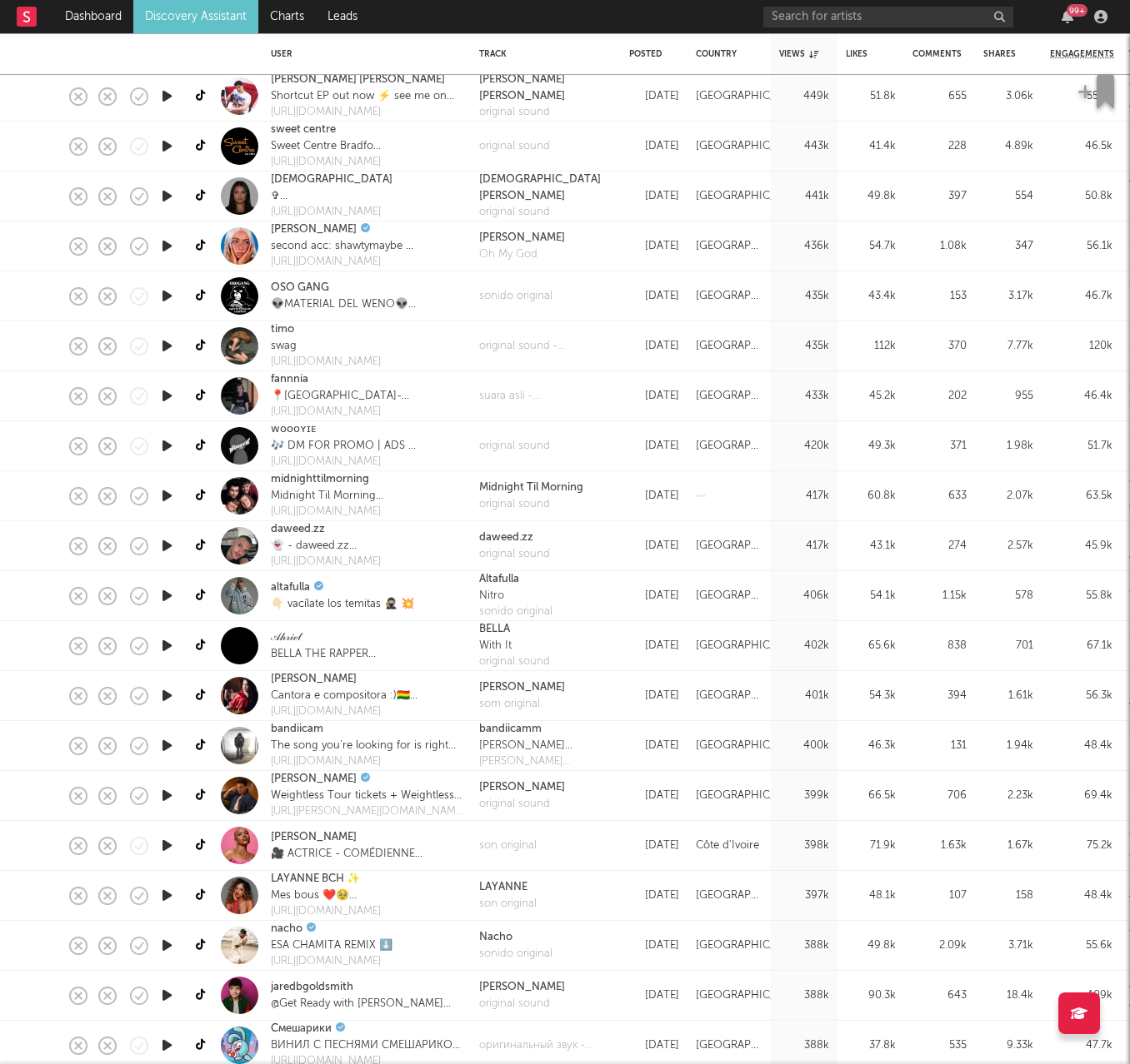
click at [170, 658] on icon "button" at bounding box center [166, 746] width 17 height 21
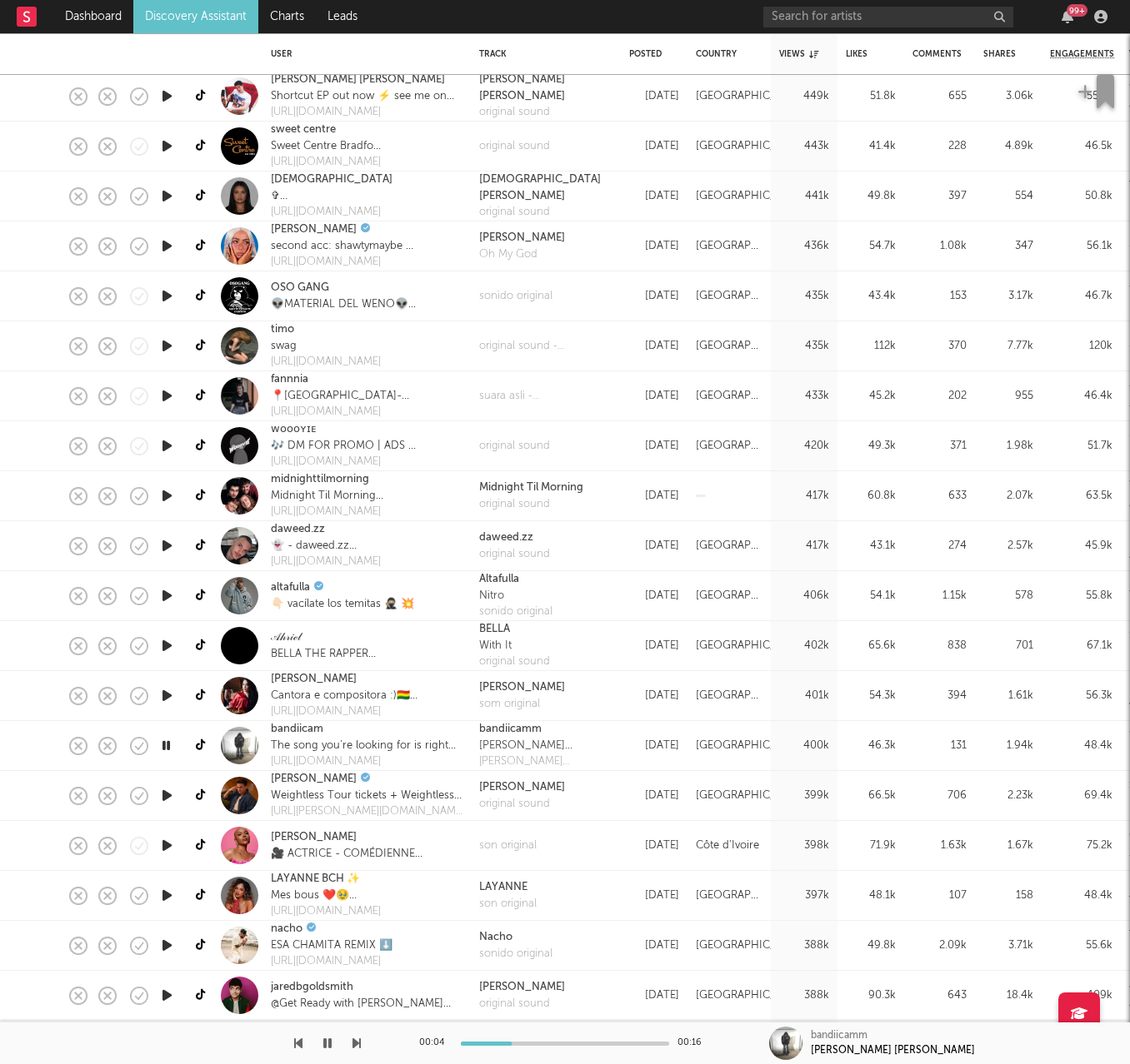
click at [170, 658] on icon "button" at bounding box center [165, 746] width 16 height 21
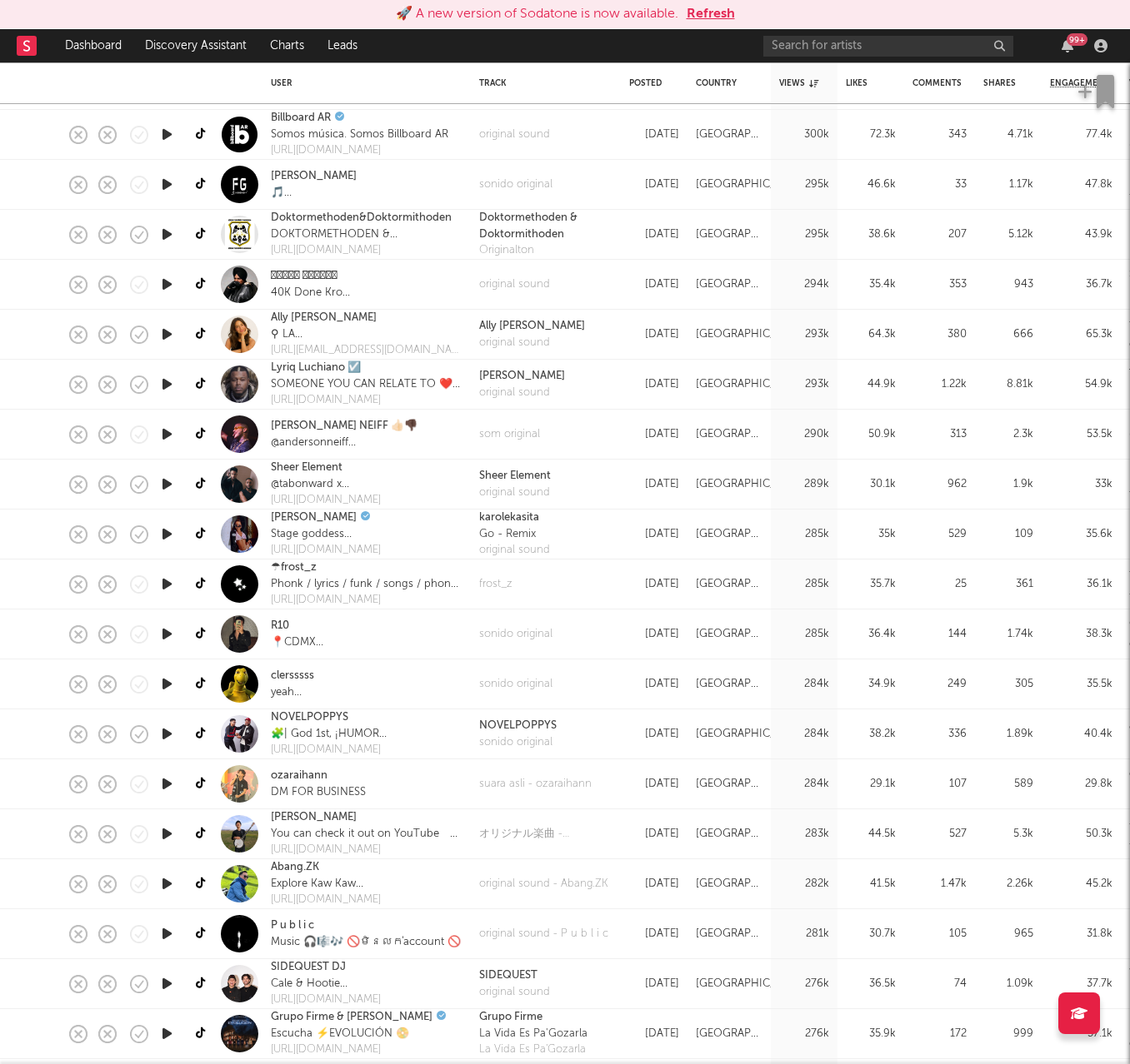
click at [165, 335] on icon "button" at bounding box center [166, 334] width 17 height 21
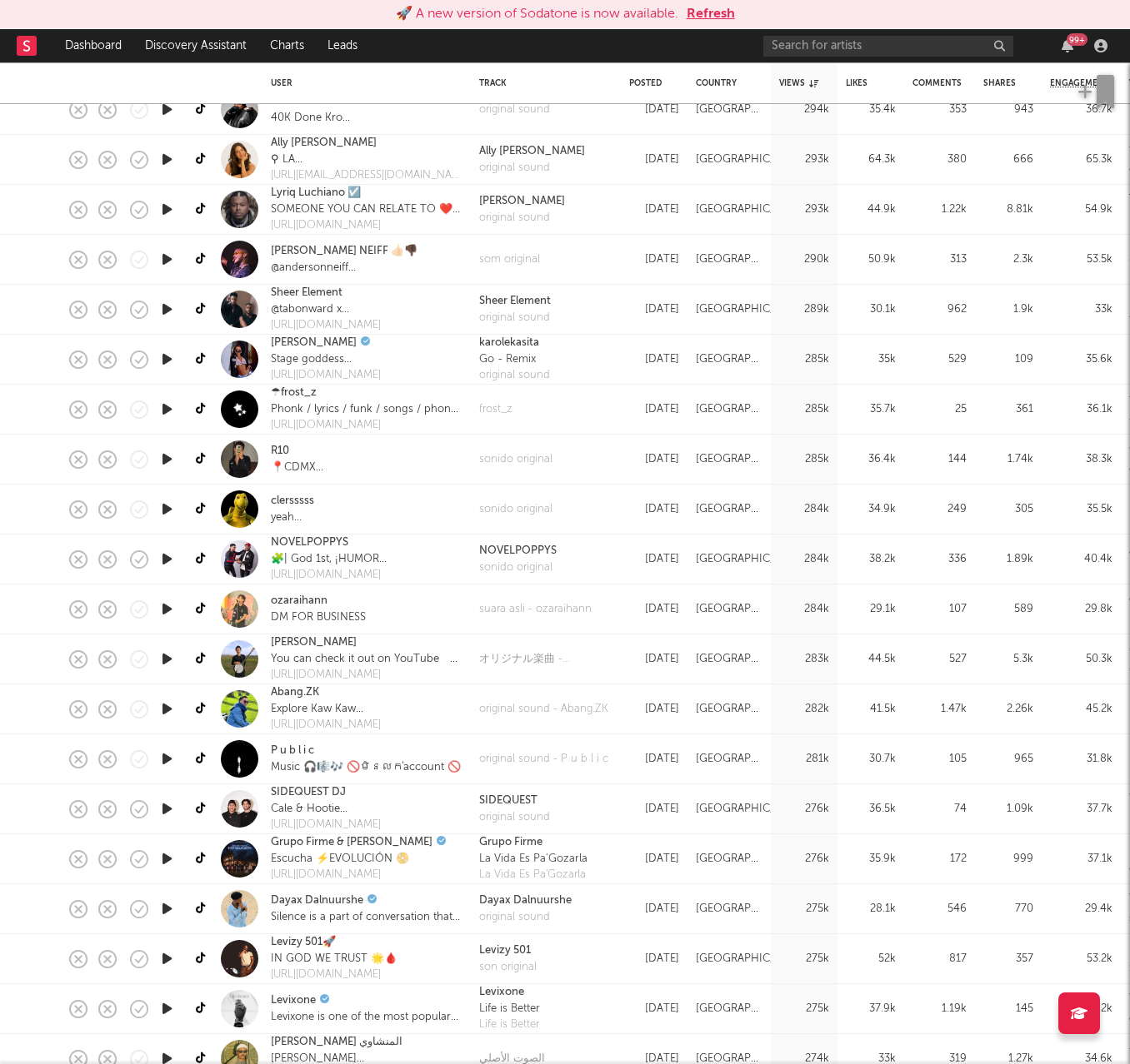
click at [168, 658] on icon "button" at bounding box center [166, 809] width 17 height 21
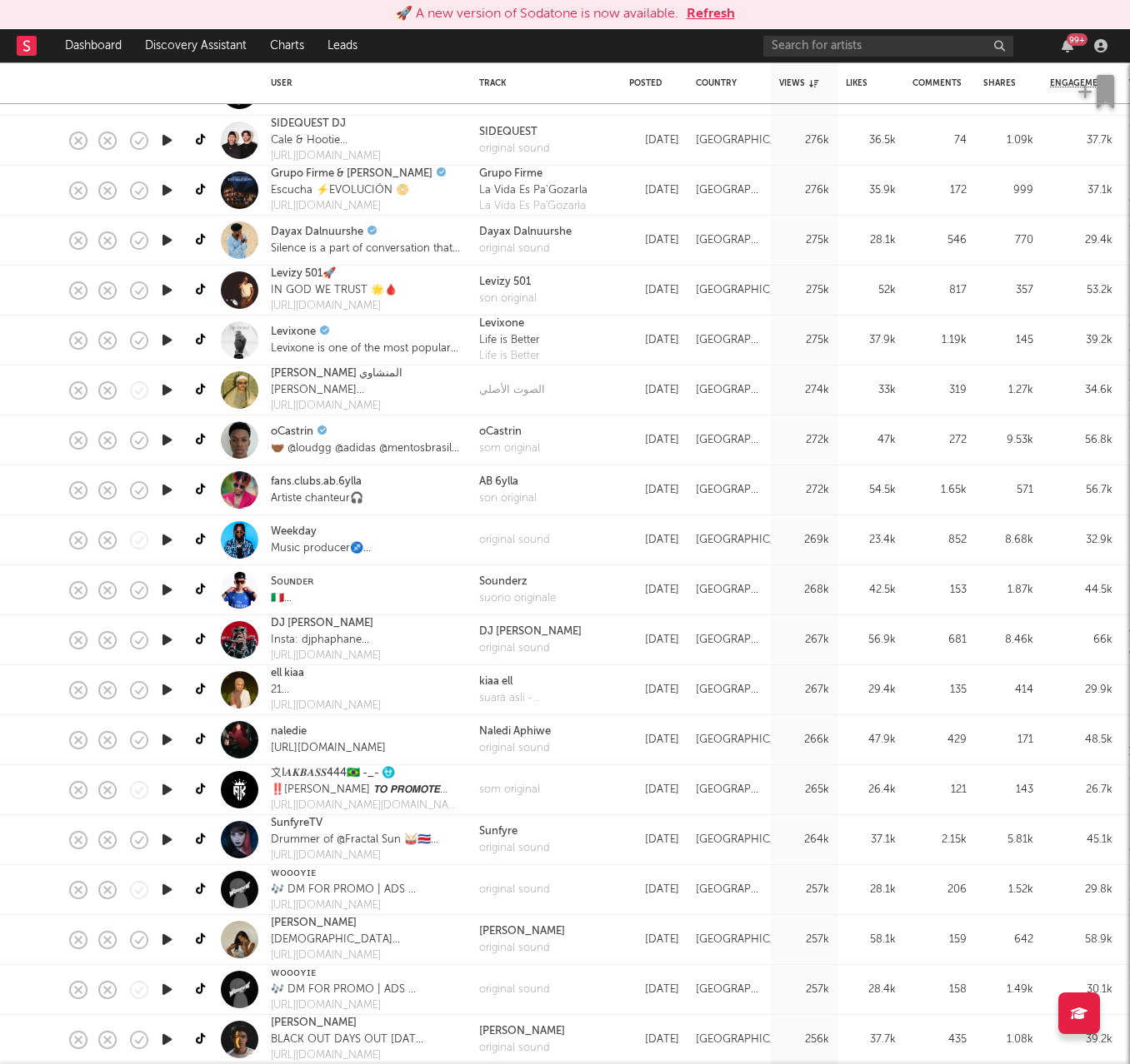
click at [167, 658] on icon "button" at bounding box center [166, 689] width 17 height 21
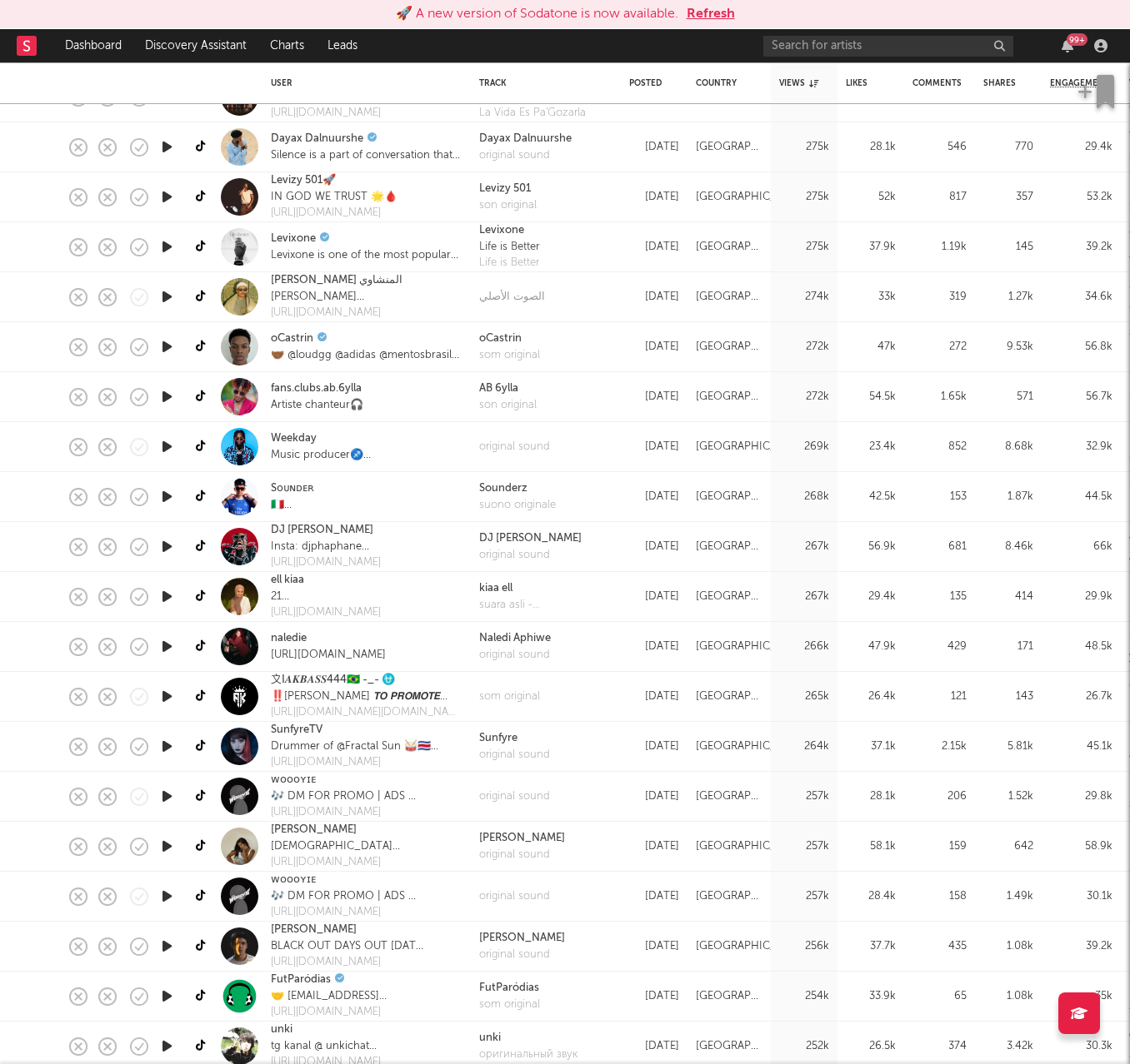
click at [168, 658] on icon "button" at bounding box center [166, 846] width 17 height 21
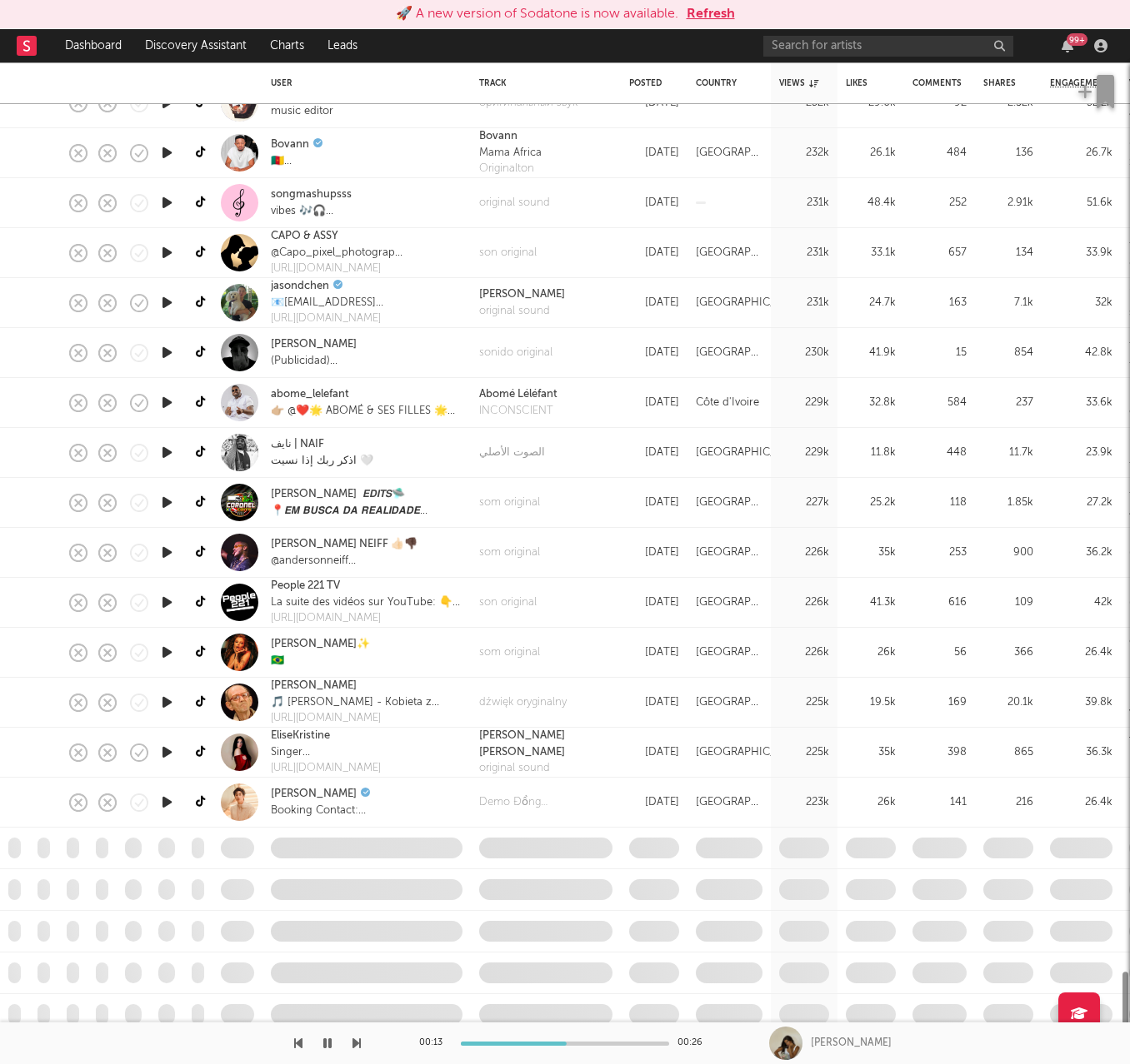
click at [166, 658] on icon "button" at bounding box center [166, 752] width 17 height 21
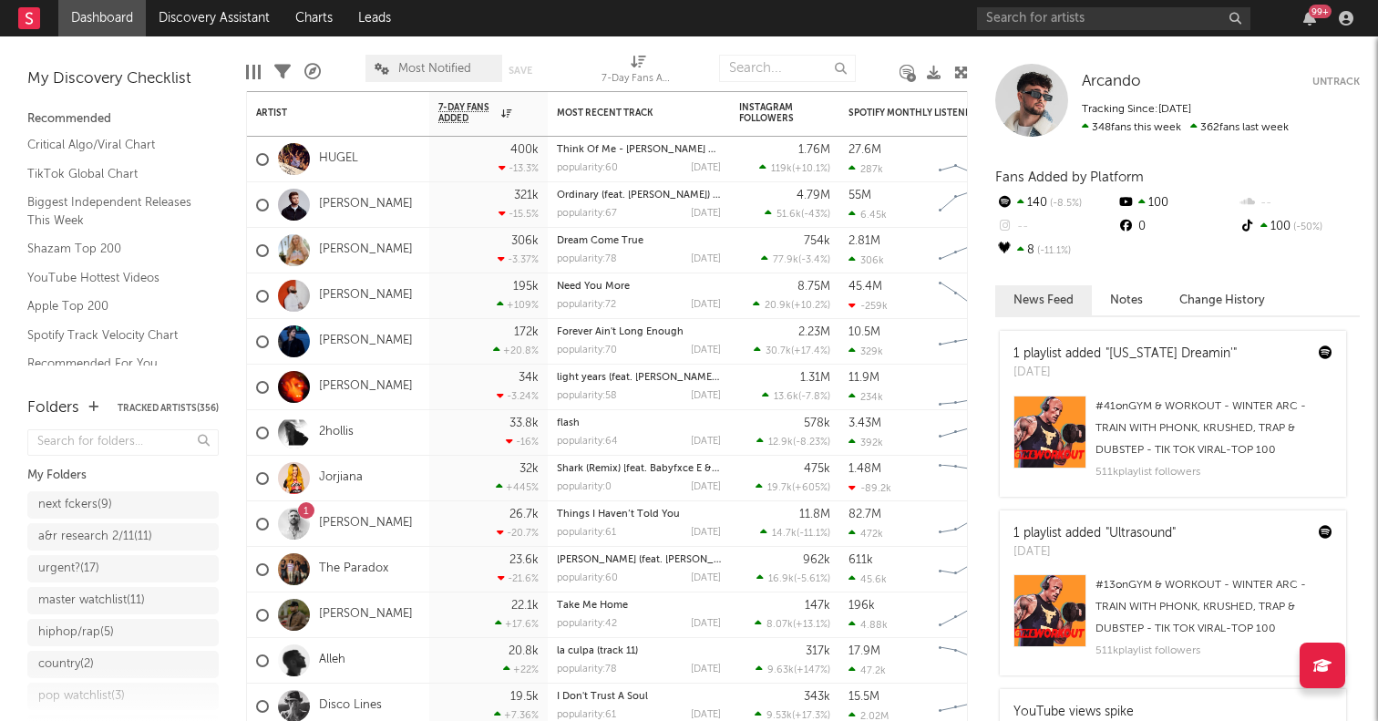
click at [959, 69] on icon at bounding box center [961, 73] width 14 height 14
click at [959, 69] on div "Edit Columns Filters A&R Pipeline Most Notified Save Save as 7-Day Fans Added (…" at bounding box center [607, 63] width 722 height 55
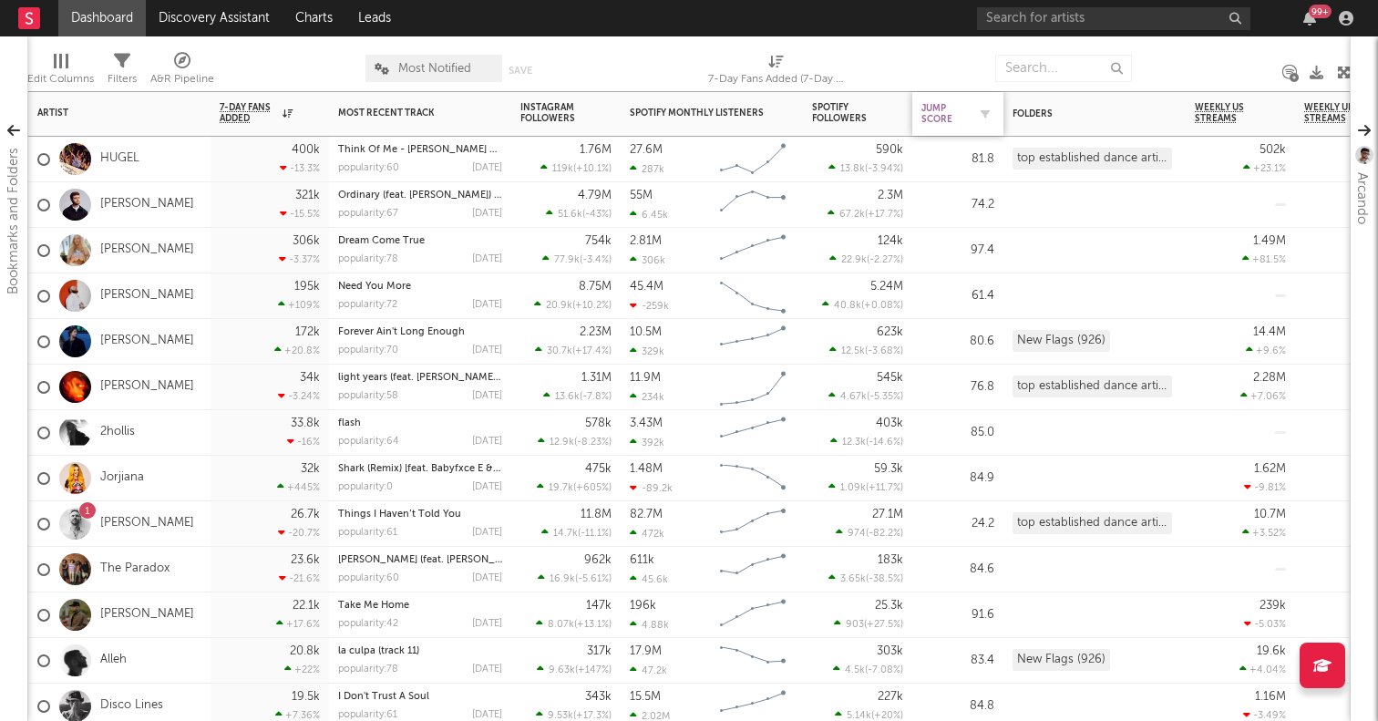
click at [938, 116] on div "Jump Score" at bounding box center [944, 114] width 46 height 22
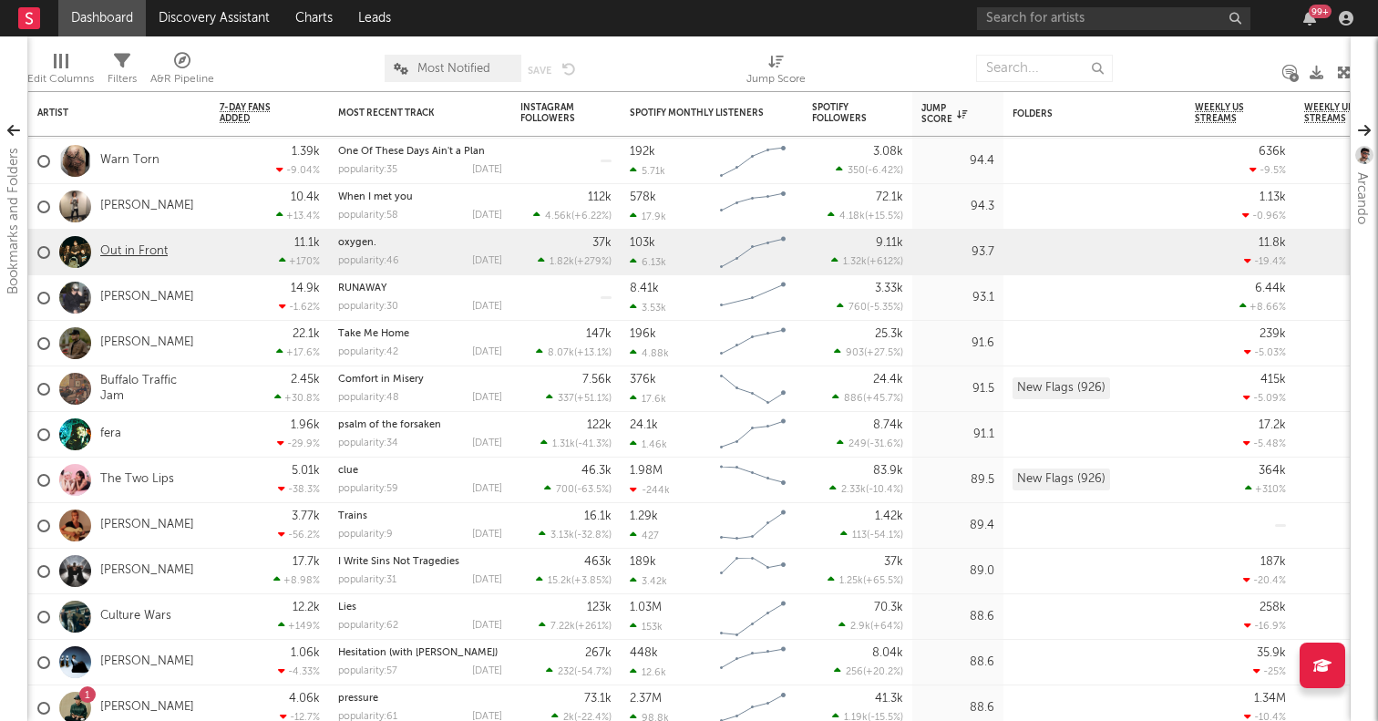
click at [107, 248] on link "Out in Front" at bounding box center [133, 251] width 67 height 15
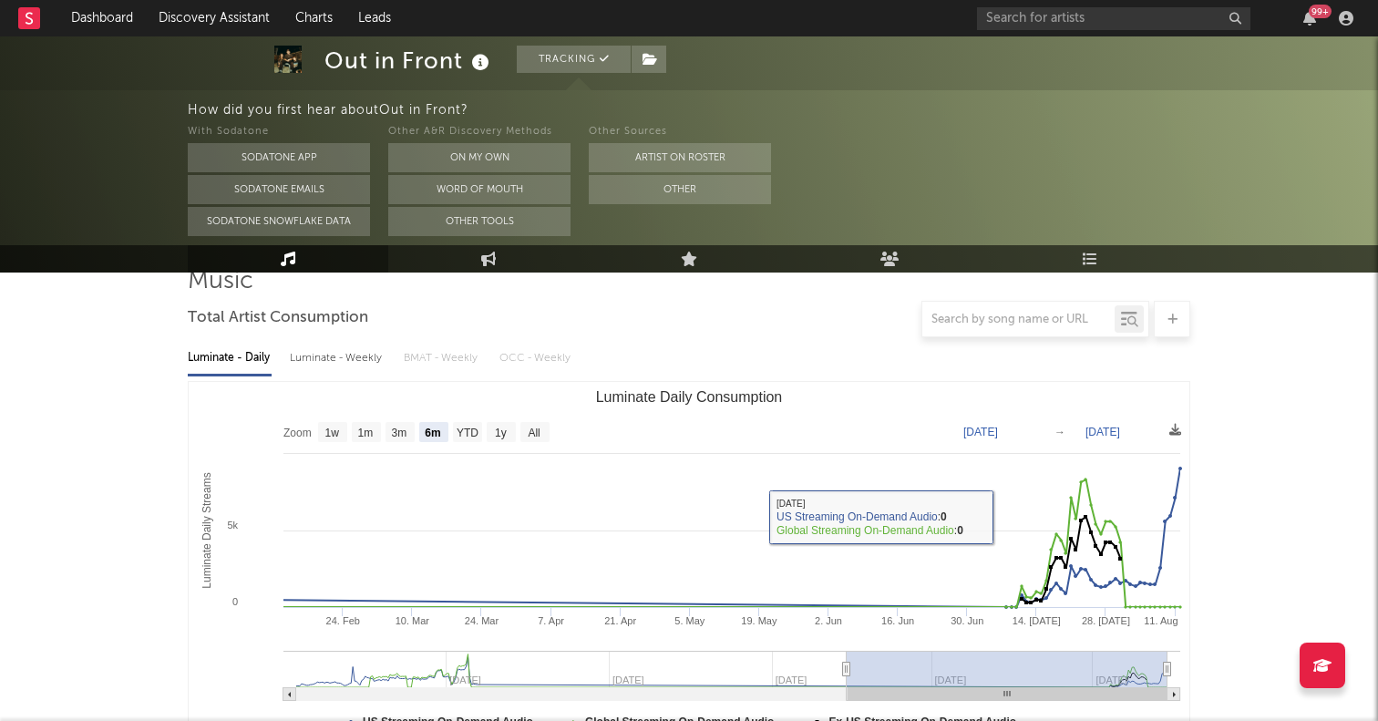
scroll to position [146, 0]
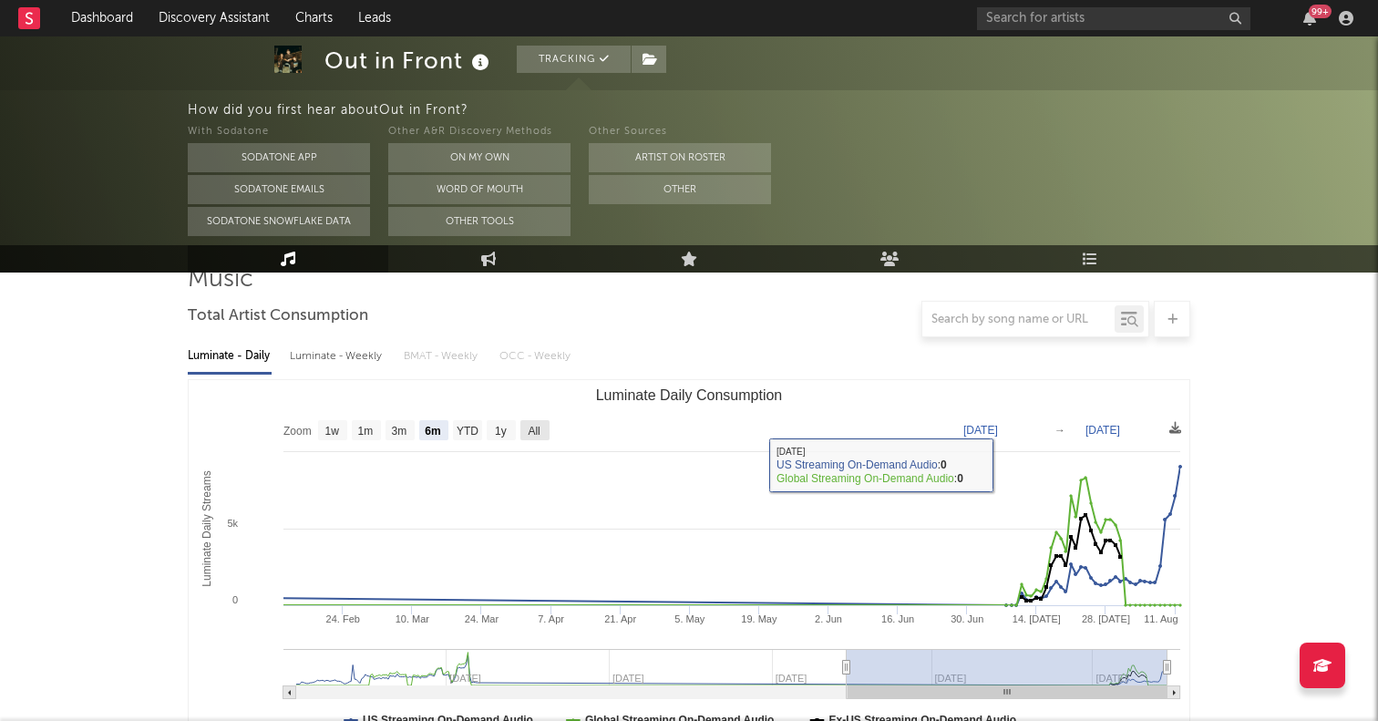
click at [534, 430] on text "All" at bounding box center [534, 431] width 12 height 13
select select "All"
type input "[DATE]"
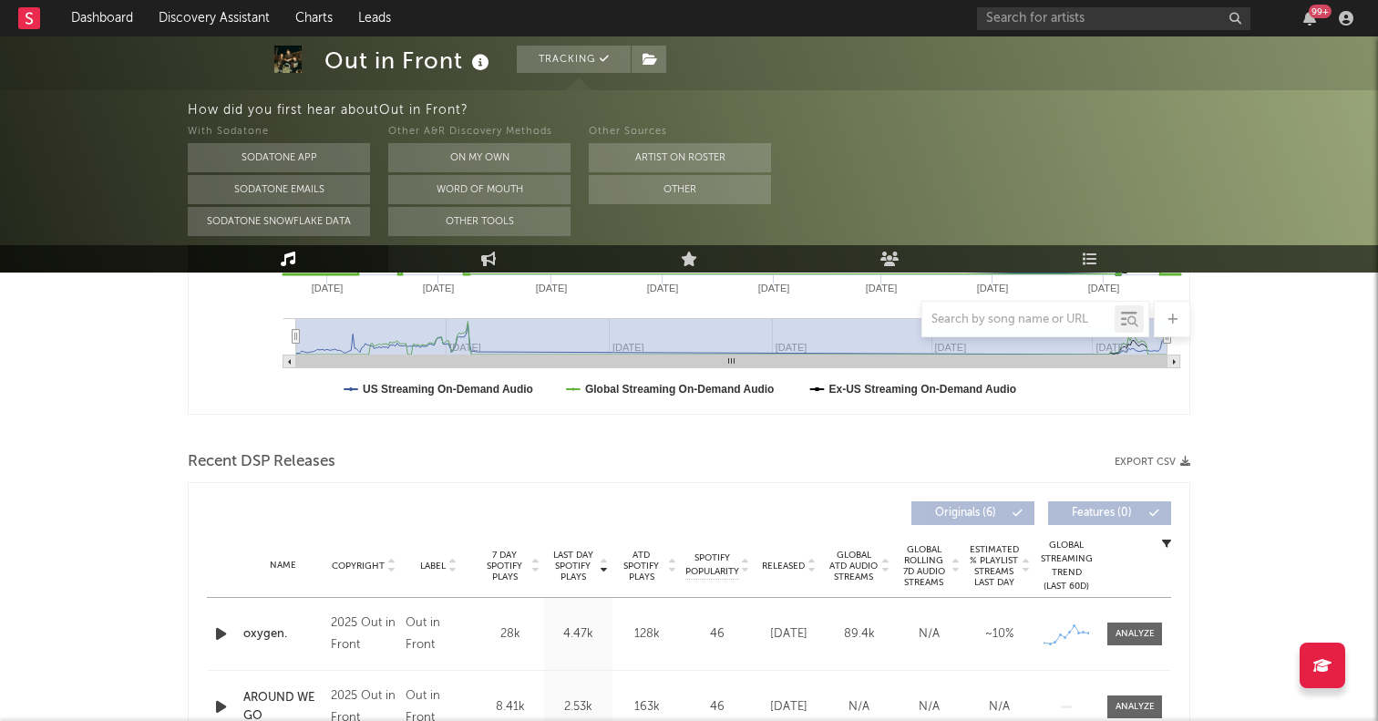
scroll to position [0, 0]
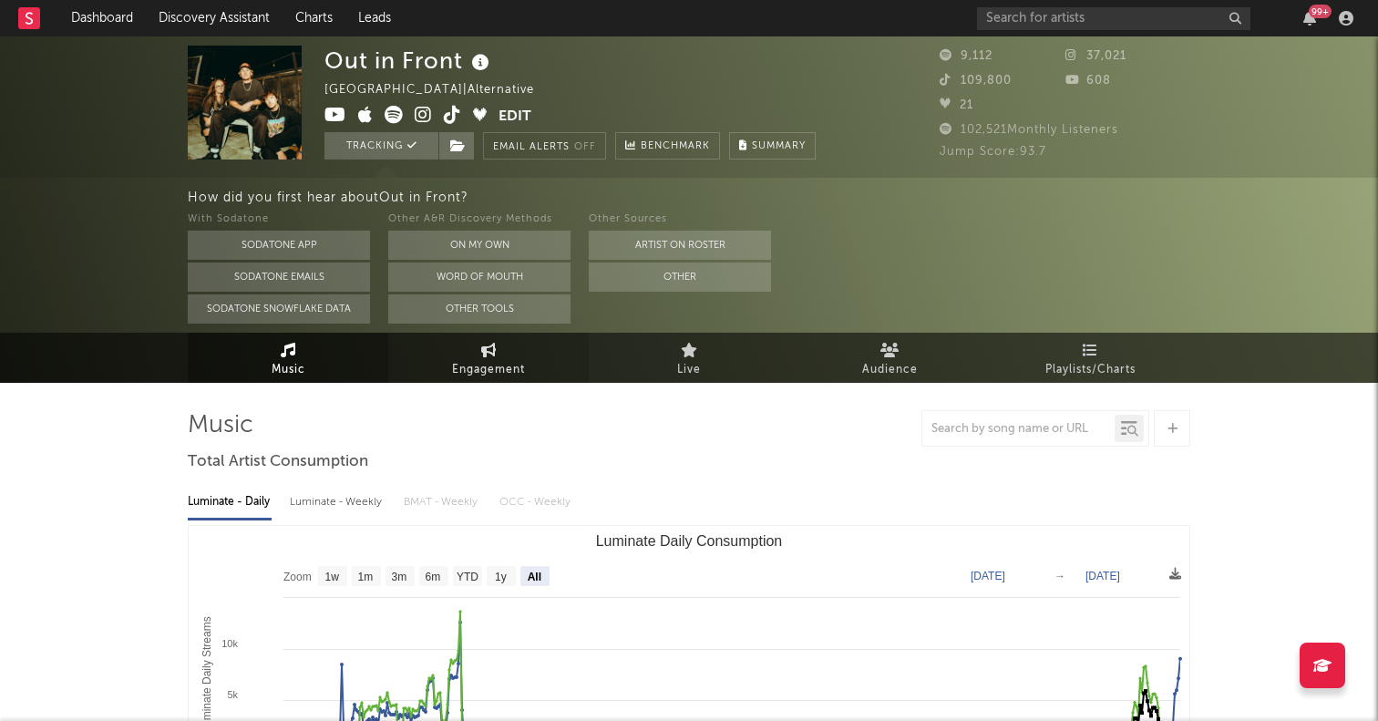
click at [471, 360] on span "Engagement" at bounding box center [488, 370] width 73 height 22
select select "1w"
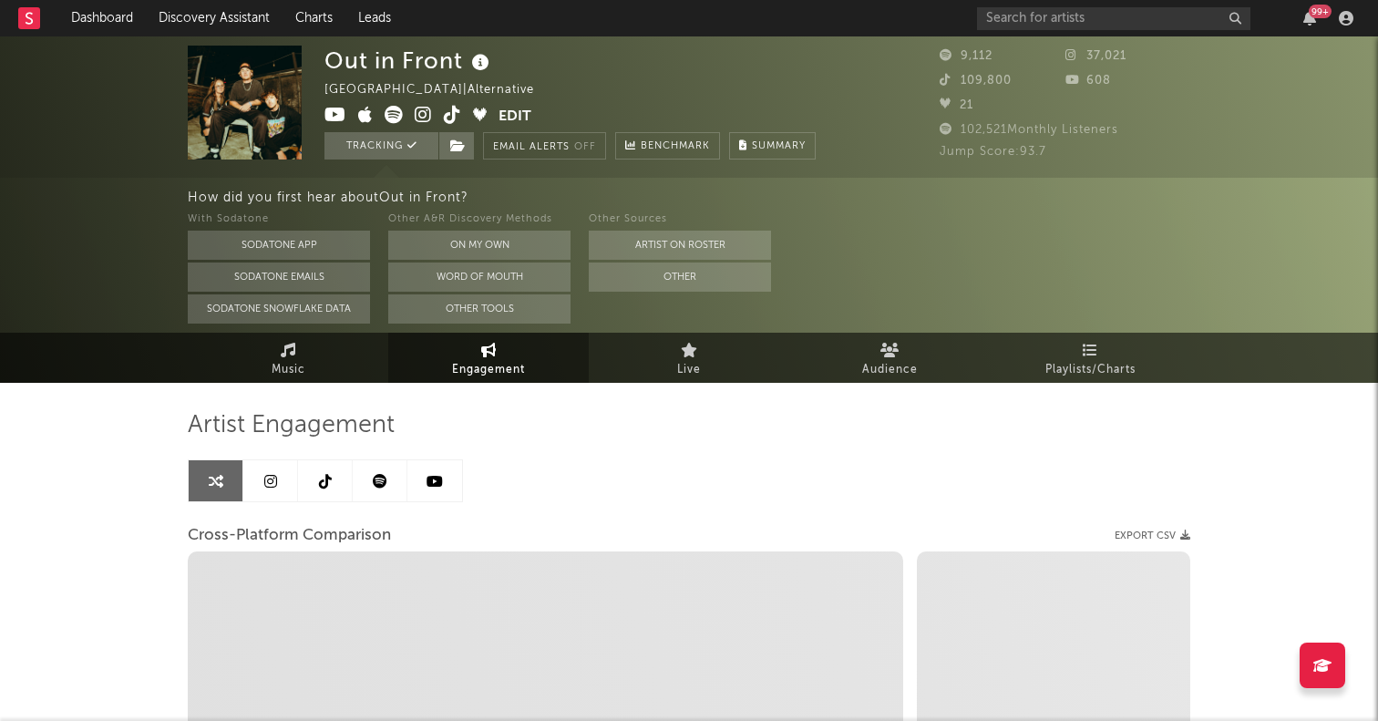
click at [332, 481] on link at bounding box center [325, 480] width 55 height 41
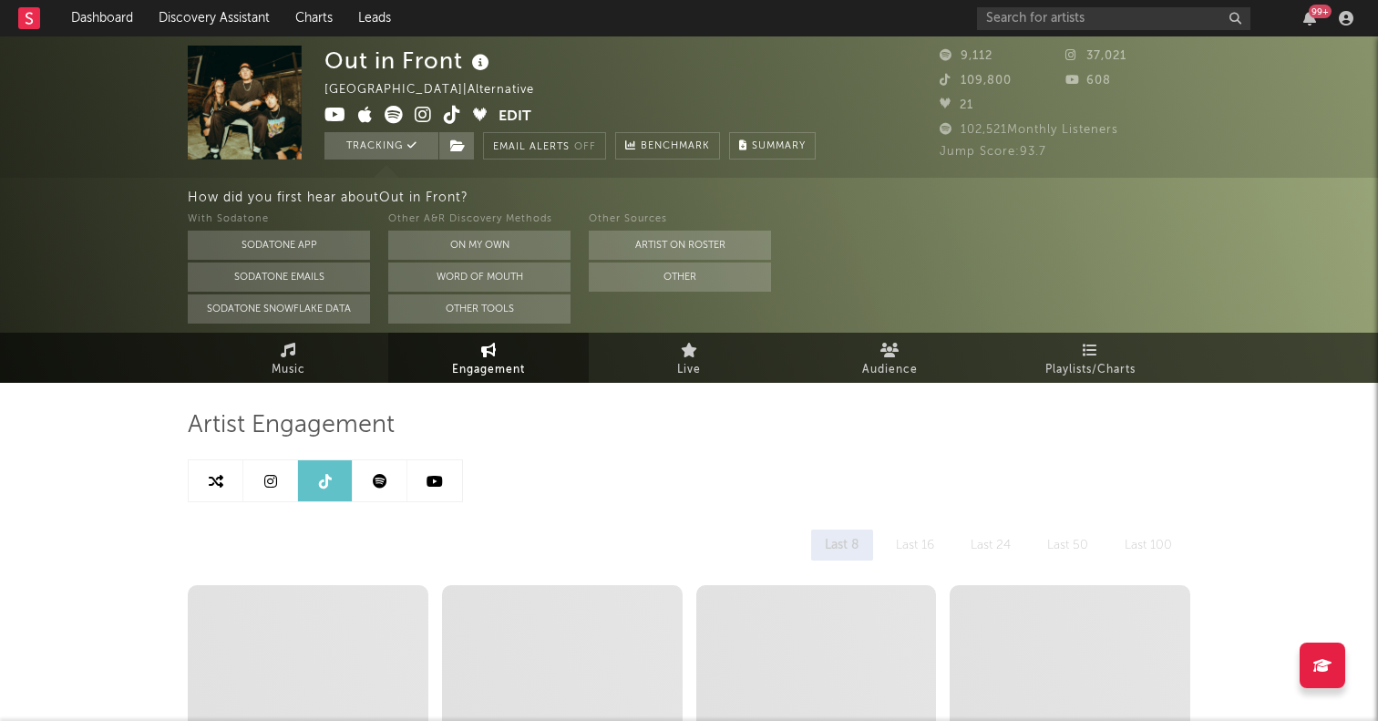
select select "6m"
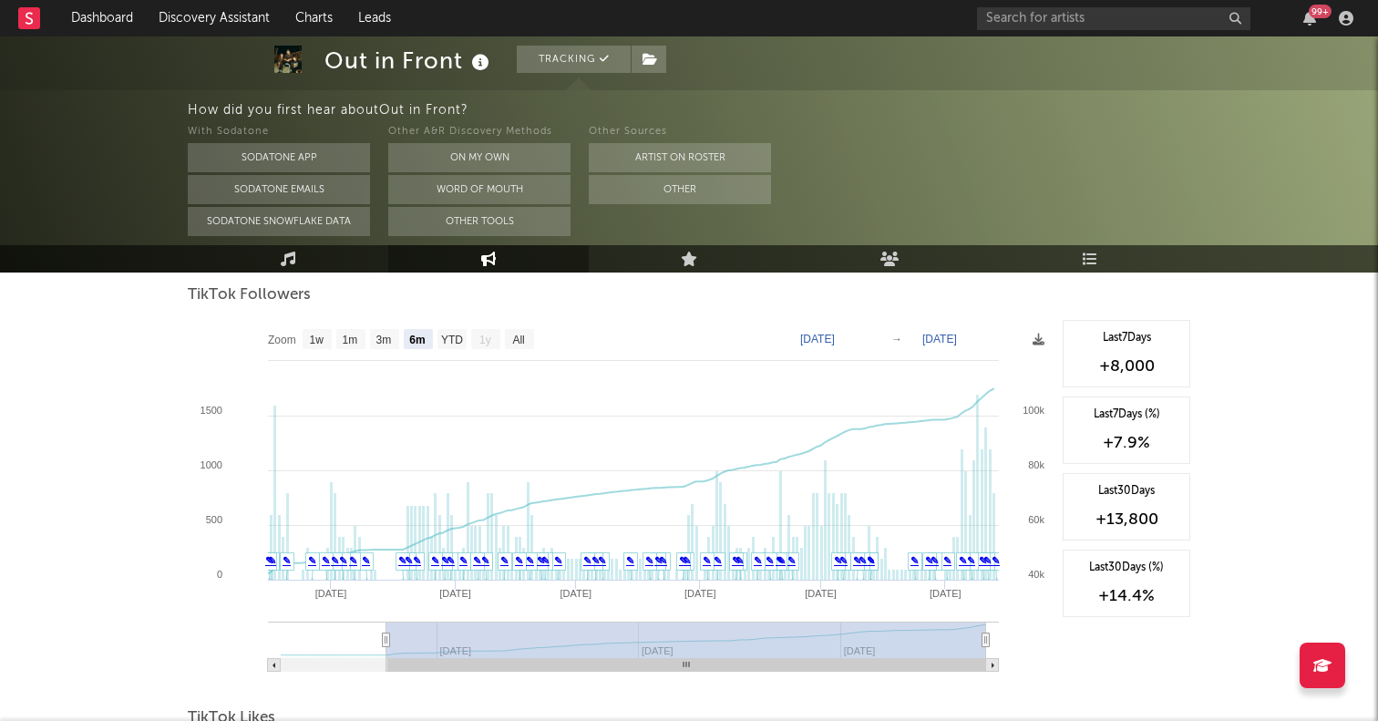
scroll to position [1651, 0]
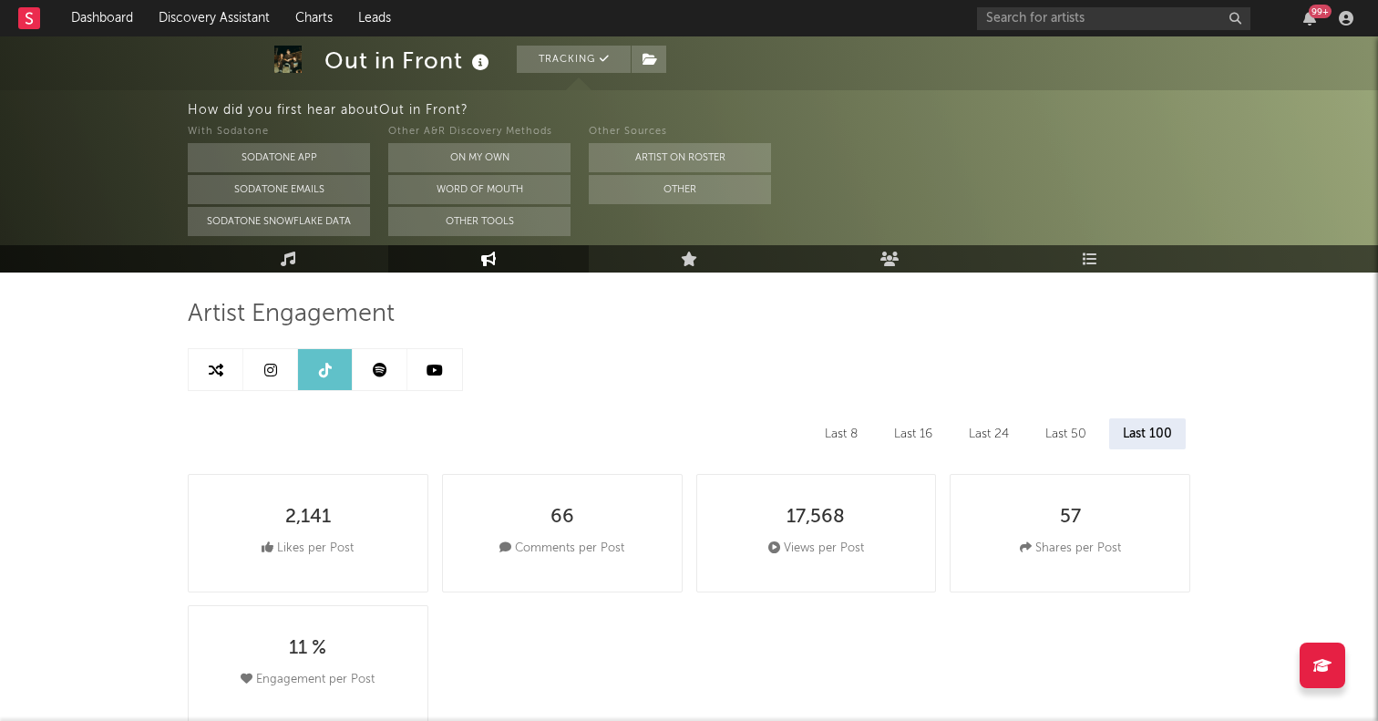
click at [265, 358] on link at bounding box center [270, 369] width 55 height 41
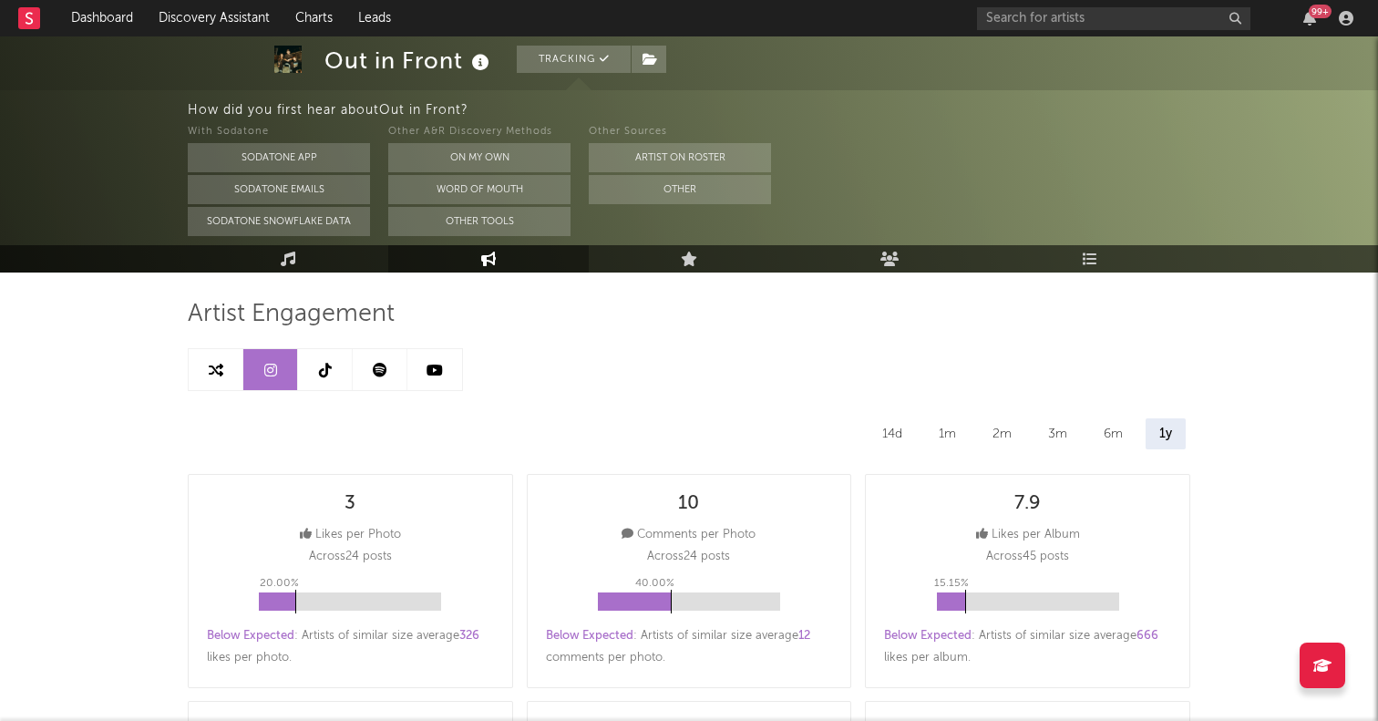
select select "6m"
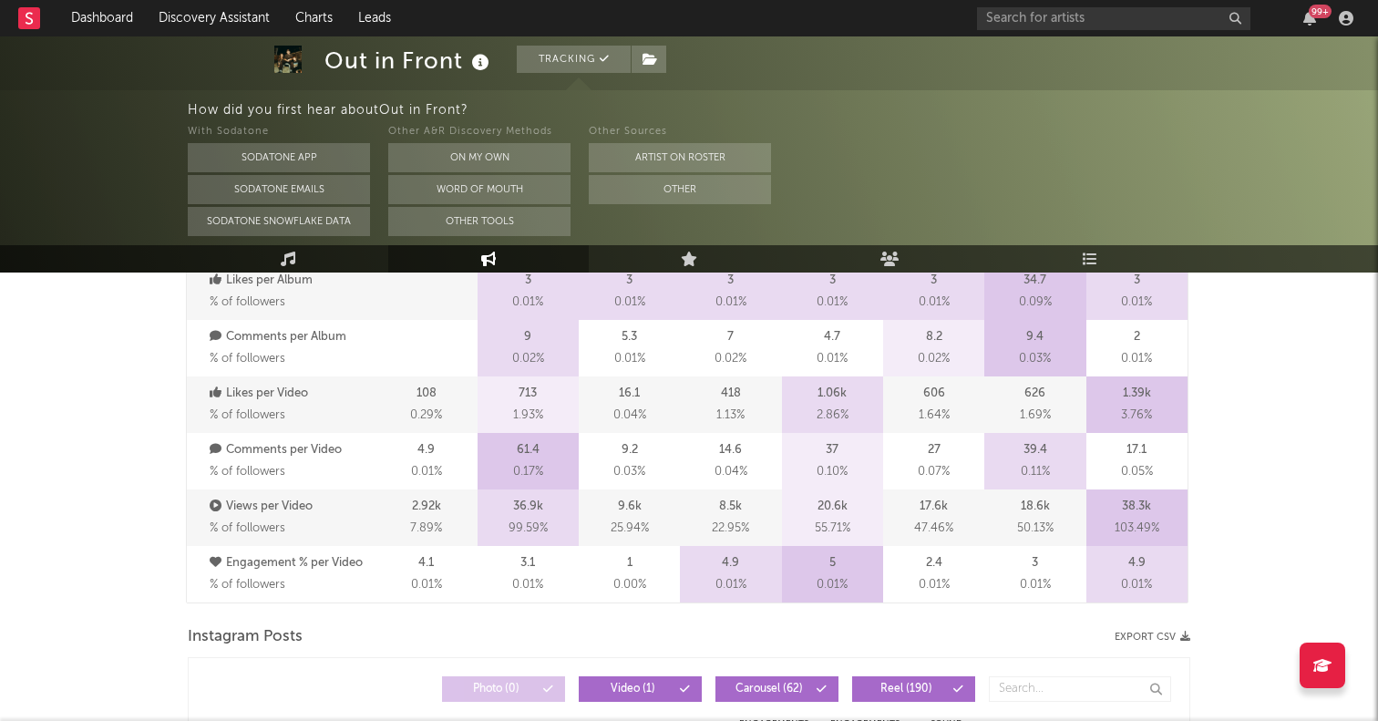
scroll to position [812, 0]
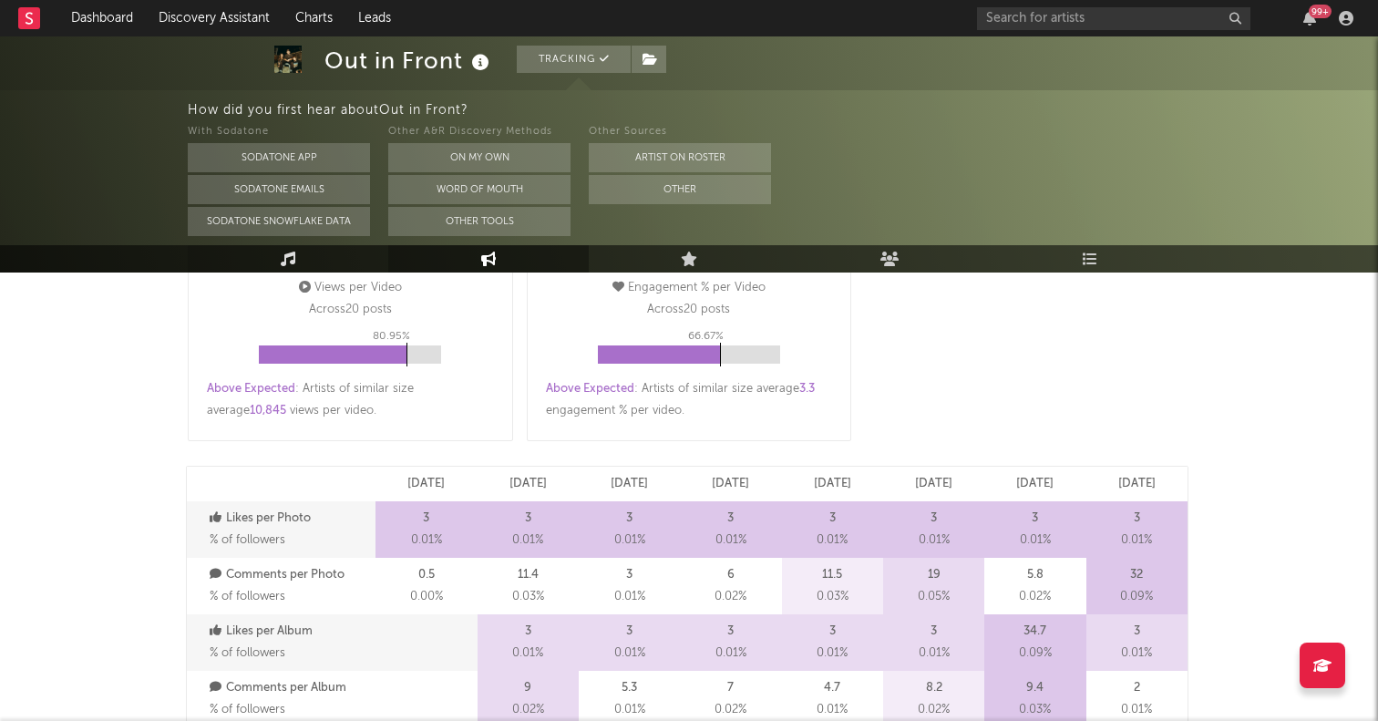
click at [295, 251] on icon at bounding box center [288, 258] width 15 height 15
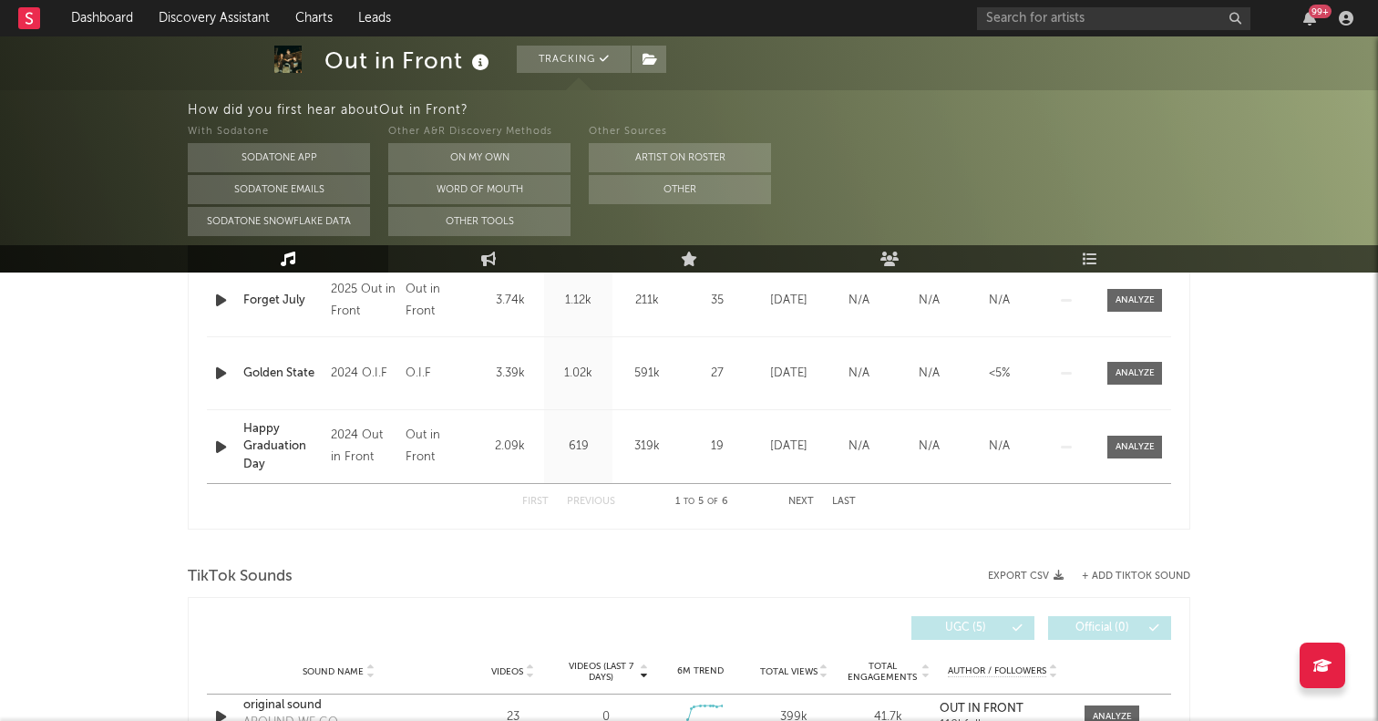
select select "6m"
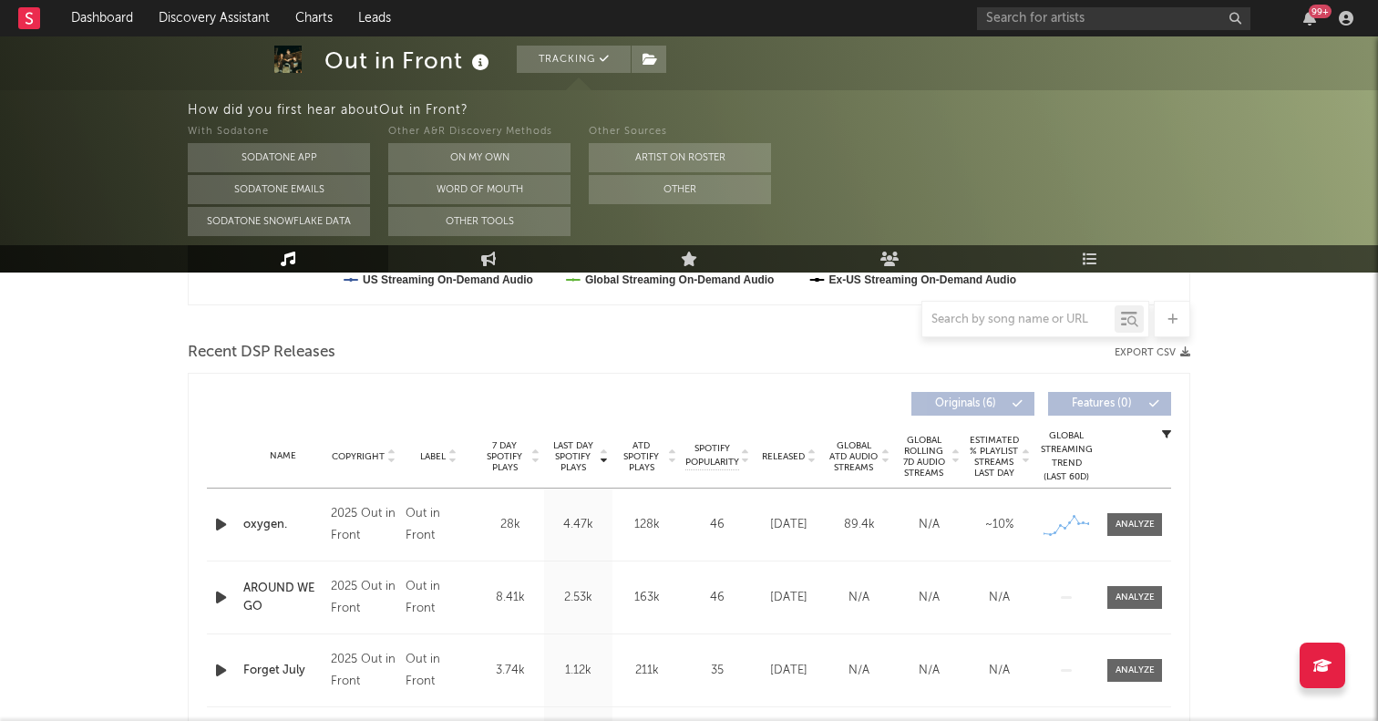
scroll to position [549, 0]
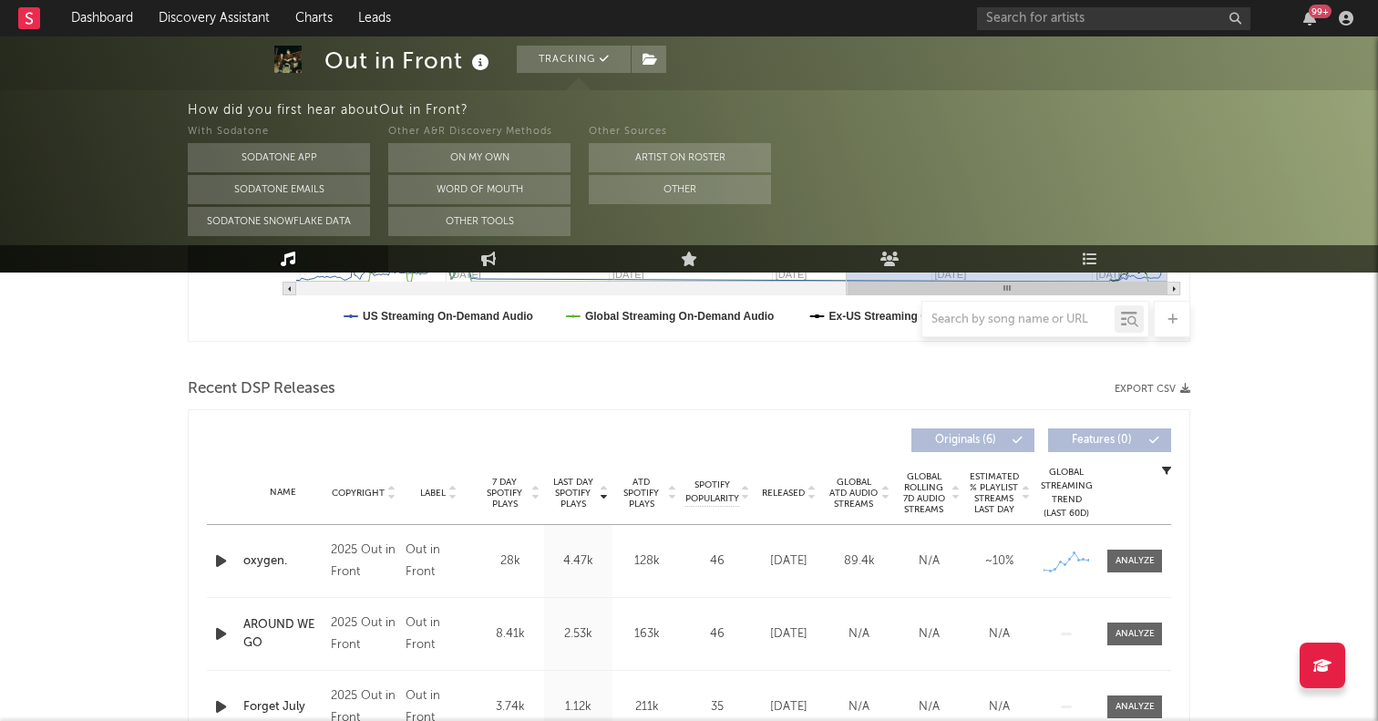
click at [215, 559] on icon "button" at bounding box center [220, 560] width 19 height 23
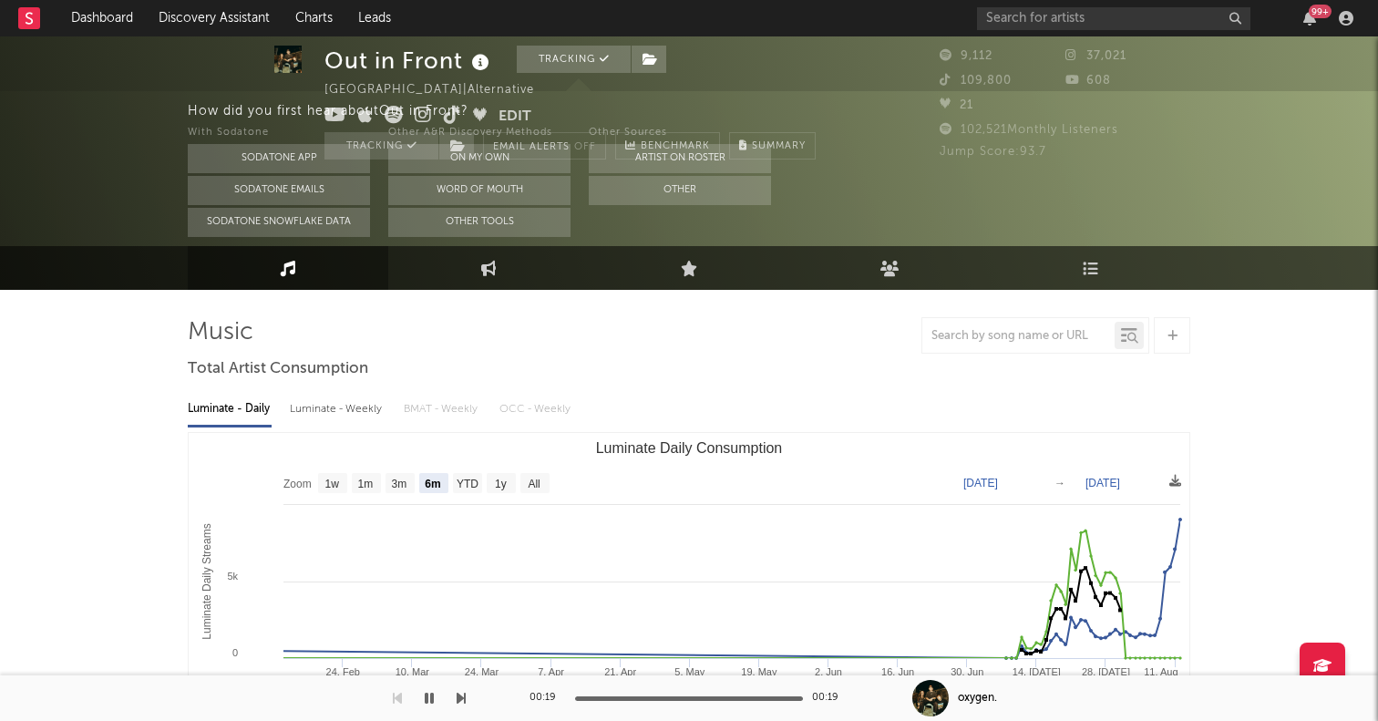
scroll to position [0, 0]
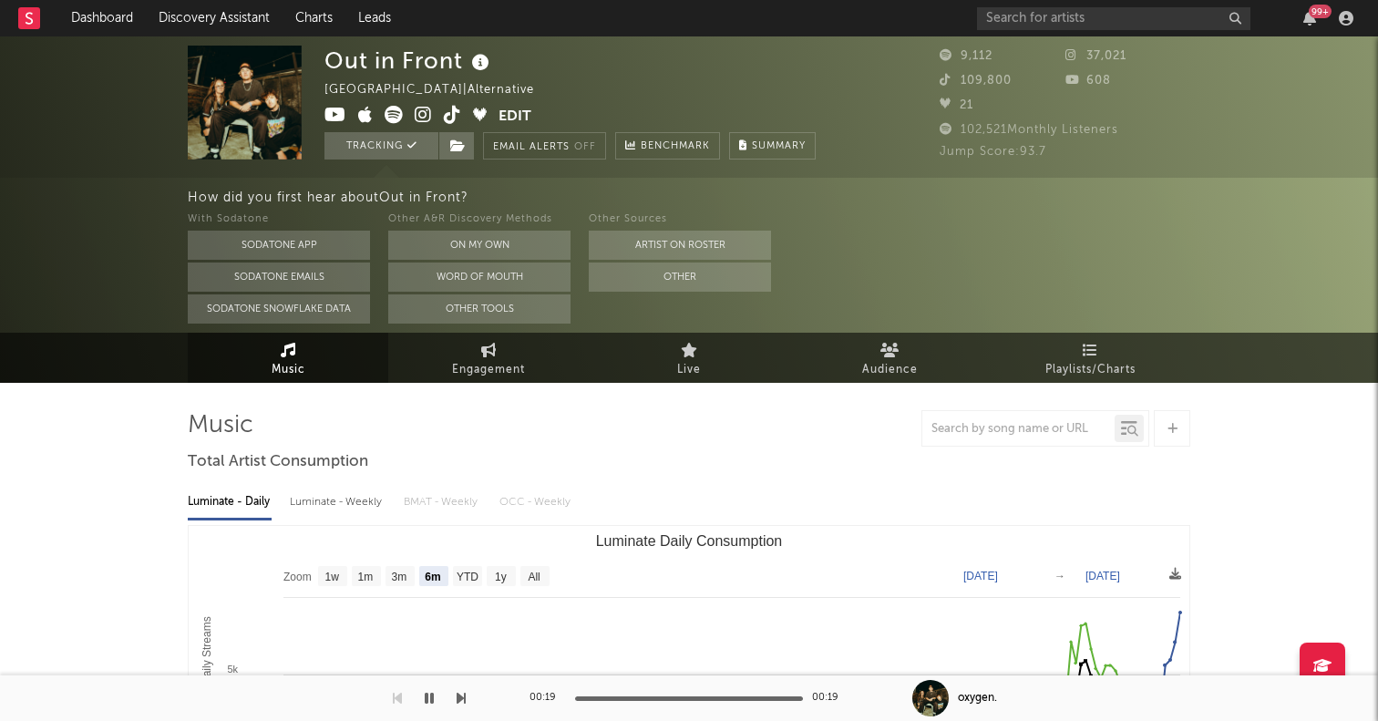
click at [397, 116] on icon at bounding box center [394, 115] width 18 height 18
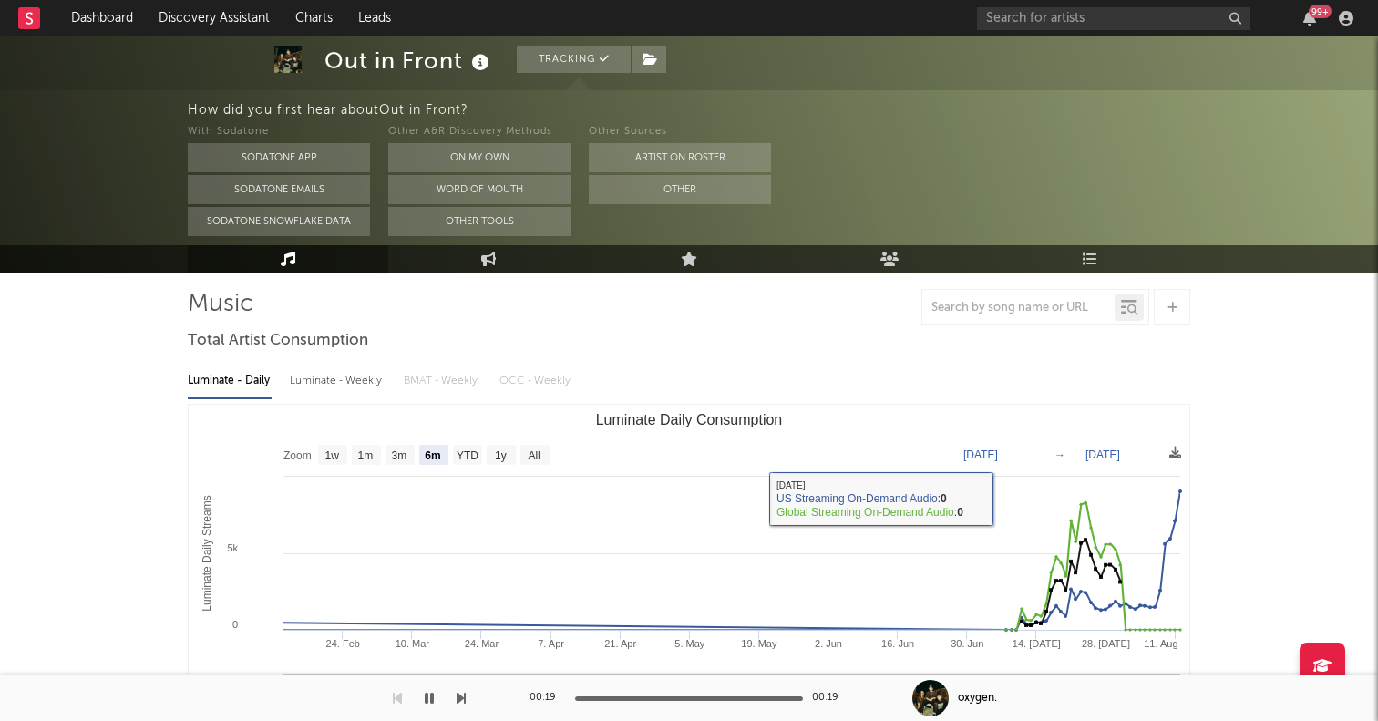
scroll to position [162, 0]
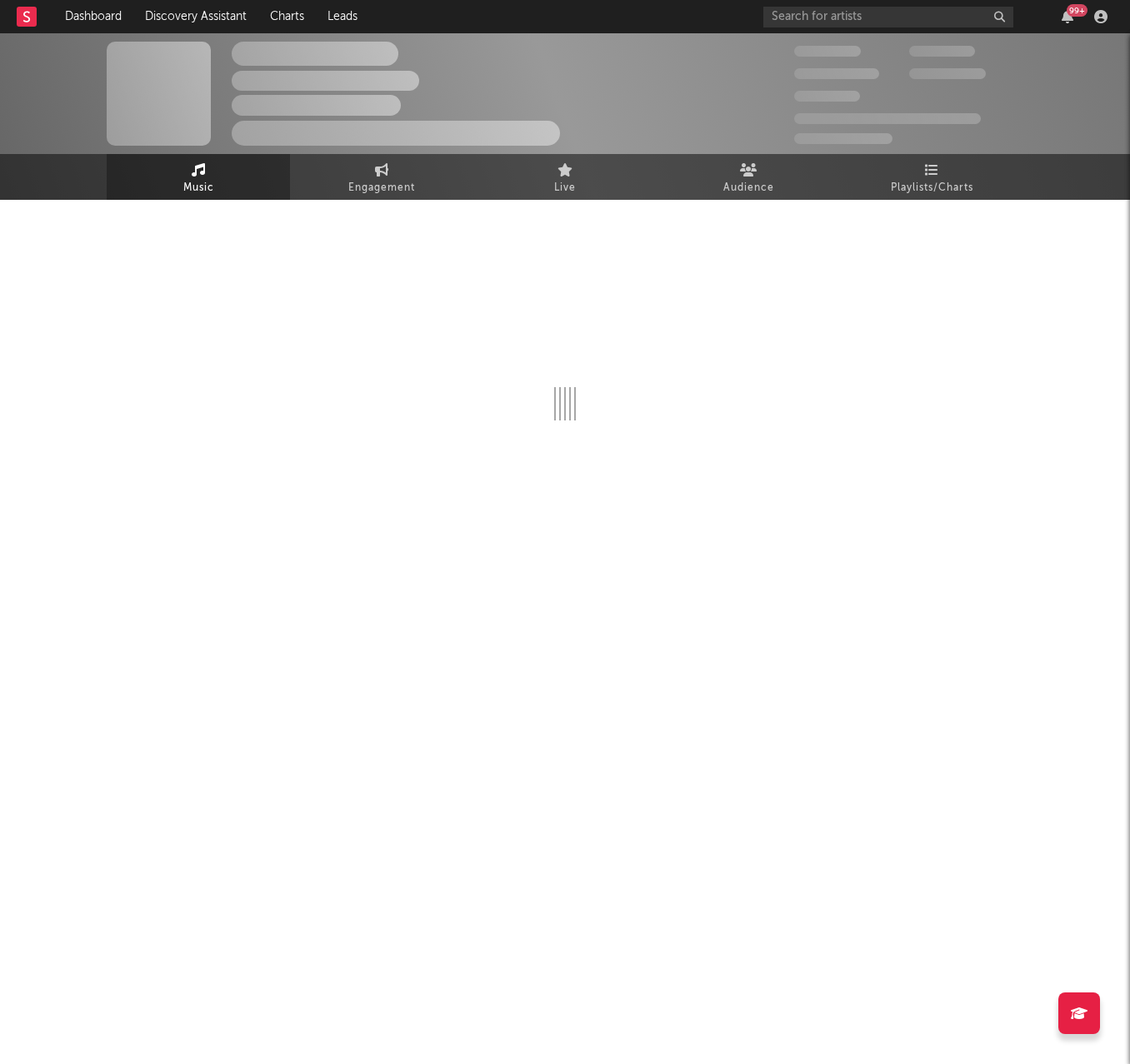
select select "1w"
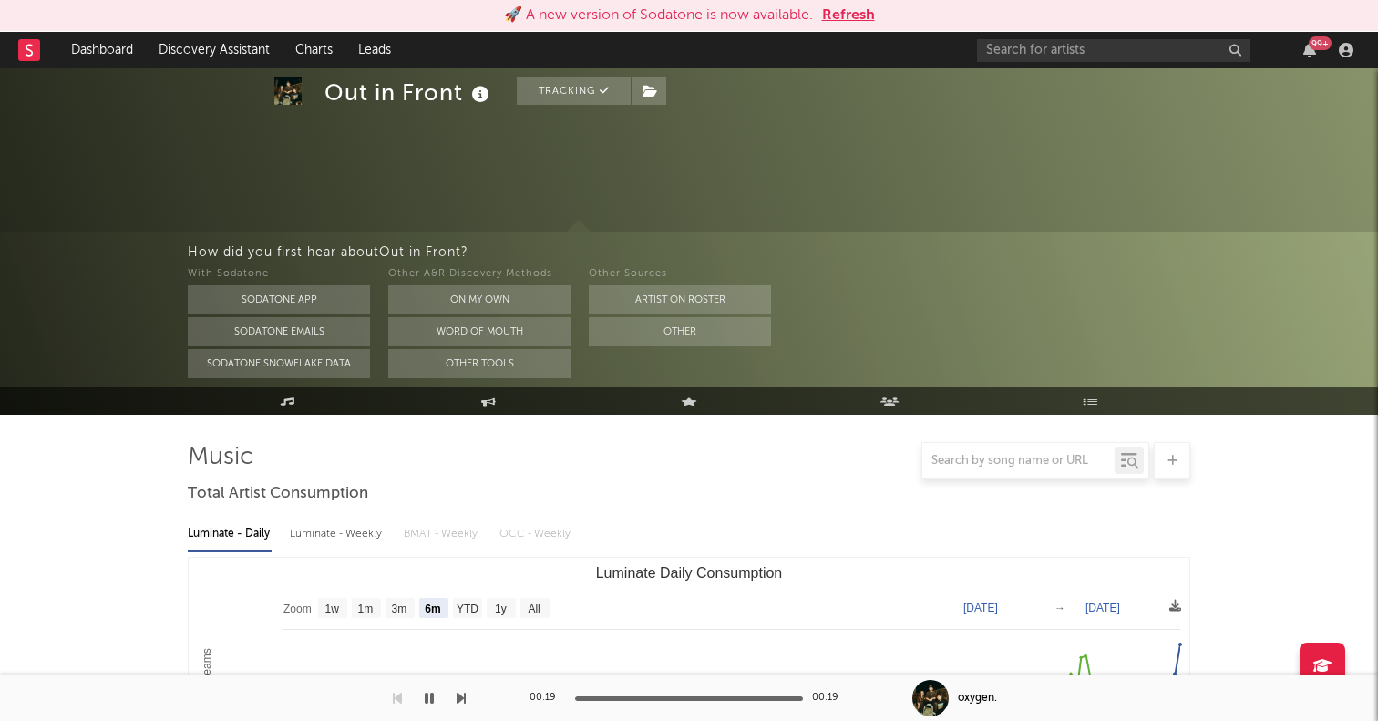
select select "6m"
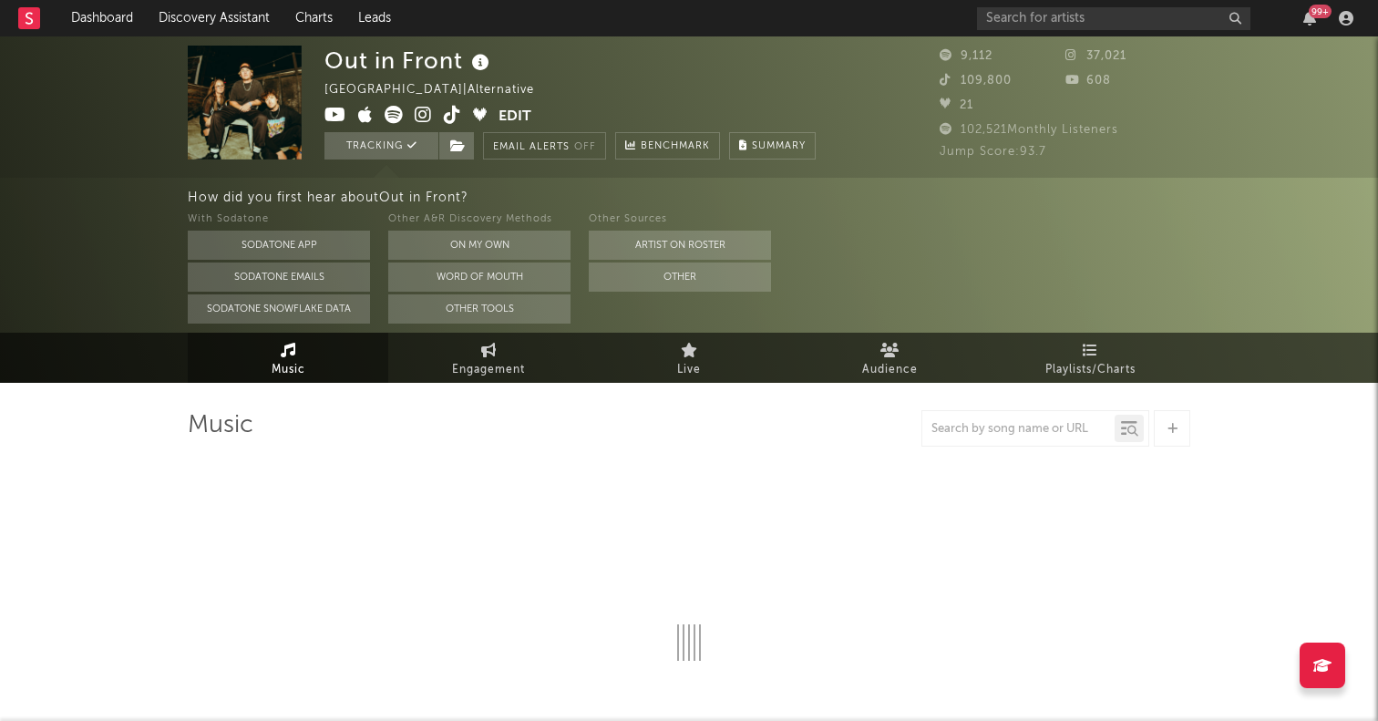
select select "6m"
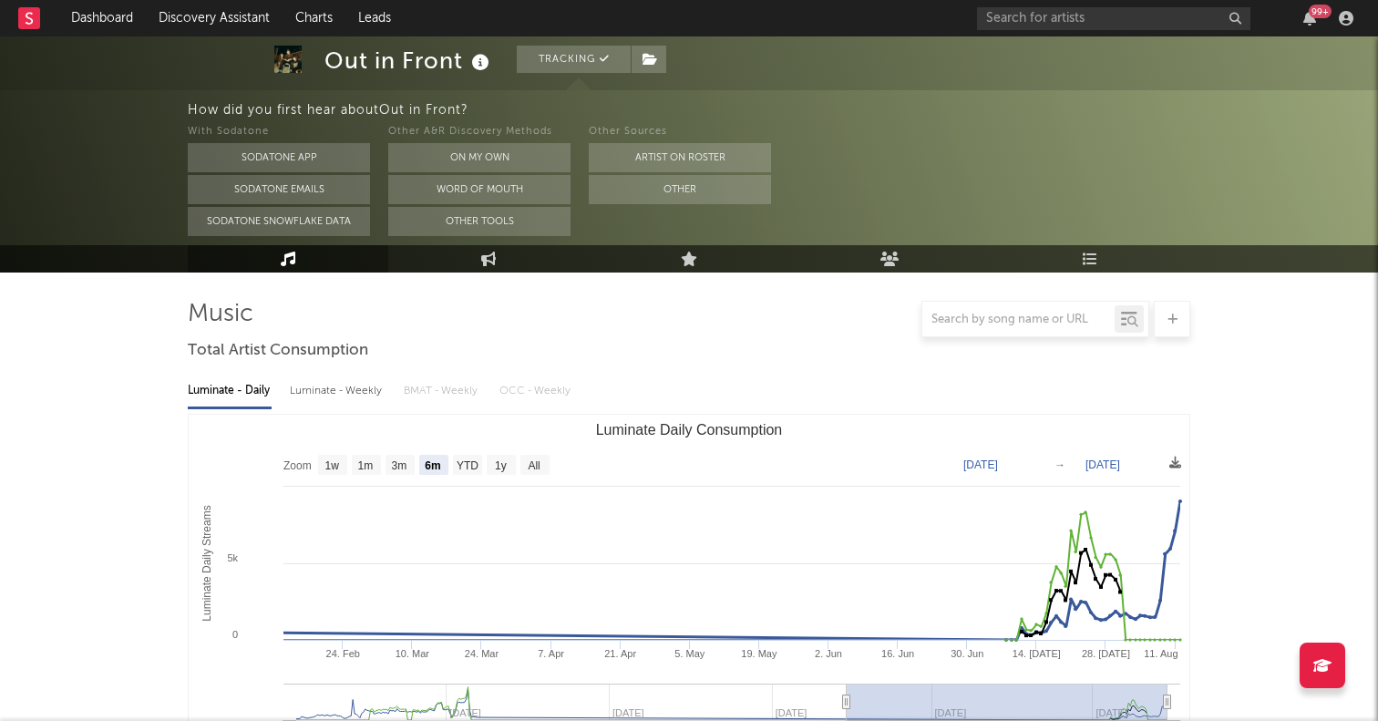
scroll to position [141, 0]
